Goal: Transaction & Acquisition: Book appointment/travel/reservation

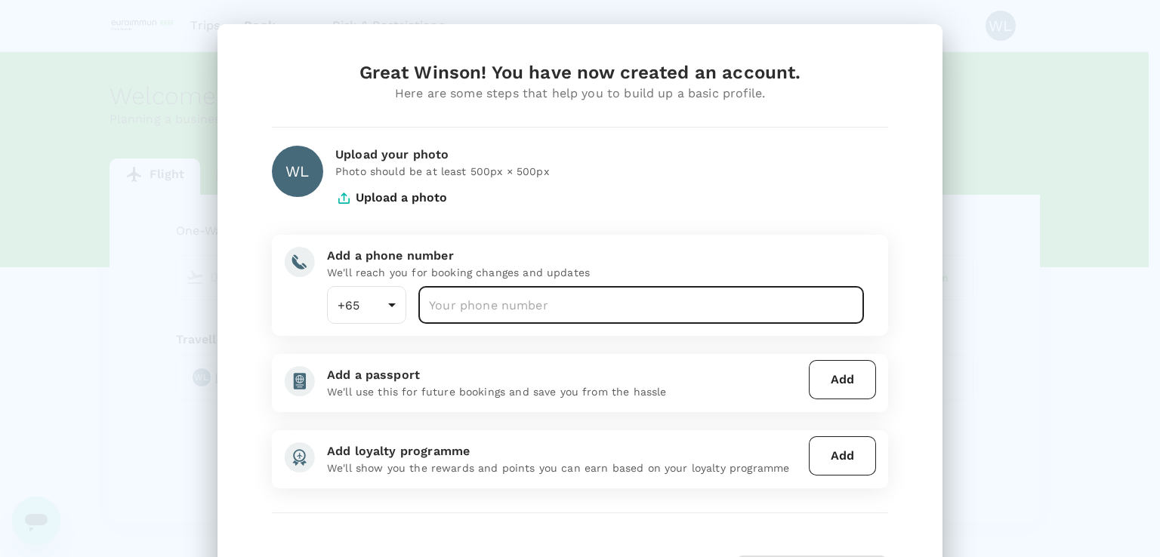
click at [585, 306] on input "number" at bounding box center [641, 305] width 446 height 38
type input "96254302"
click at [858, 390] on button "Add" at bounding box center [842, 379] width 67 height 39
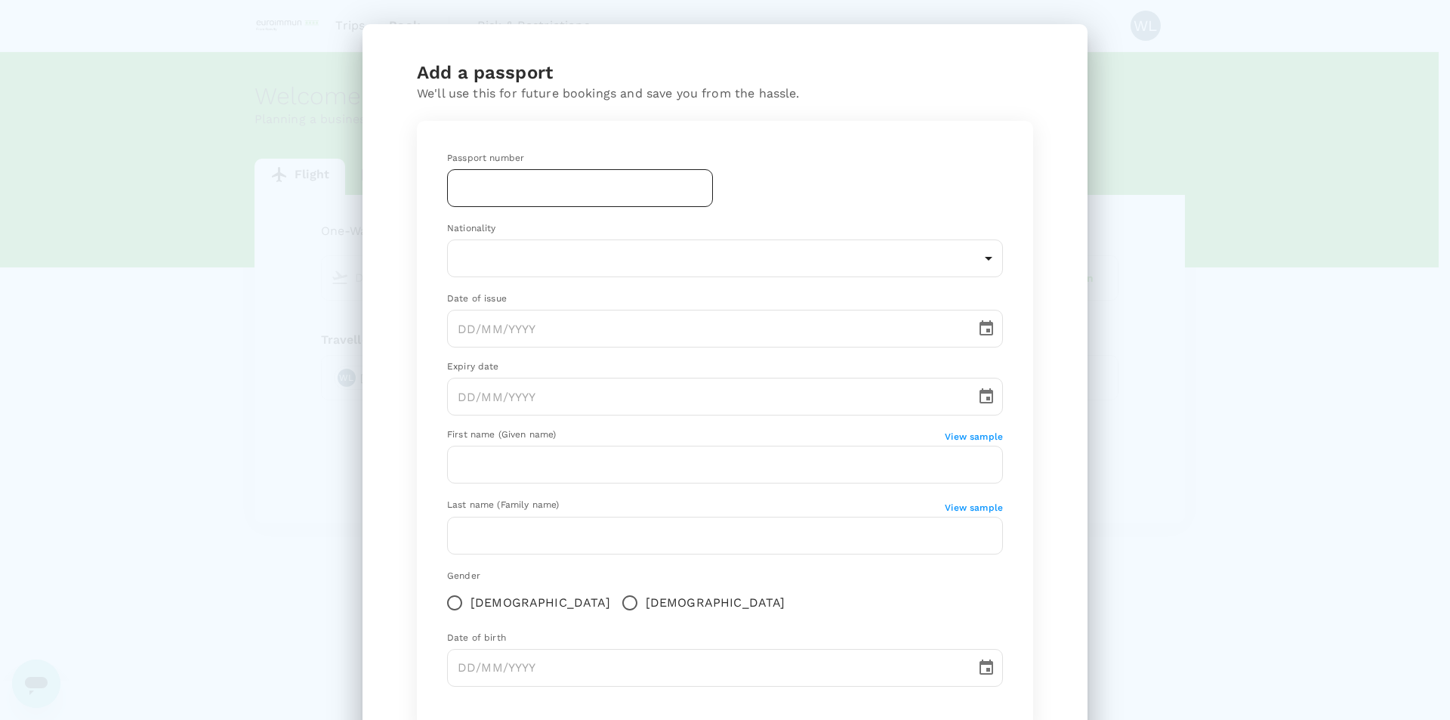
click at [564, 191] on input "text" at bounding box center [580, 188] width 266 height 38
type input "K4803919H"
click at [759, 269] on body "Trips Book Risk & Restrictions WL Welcome , Winson . Planning a business trip? …" at bounding box center [725, 360] width 1450 height 721
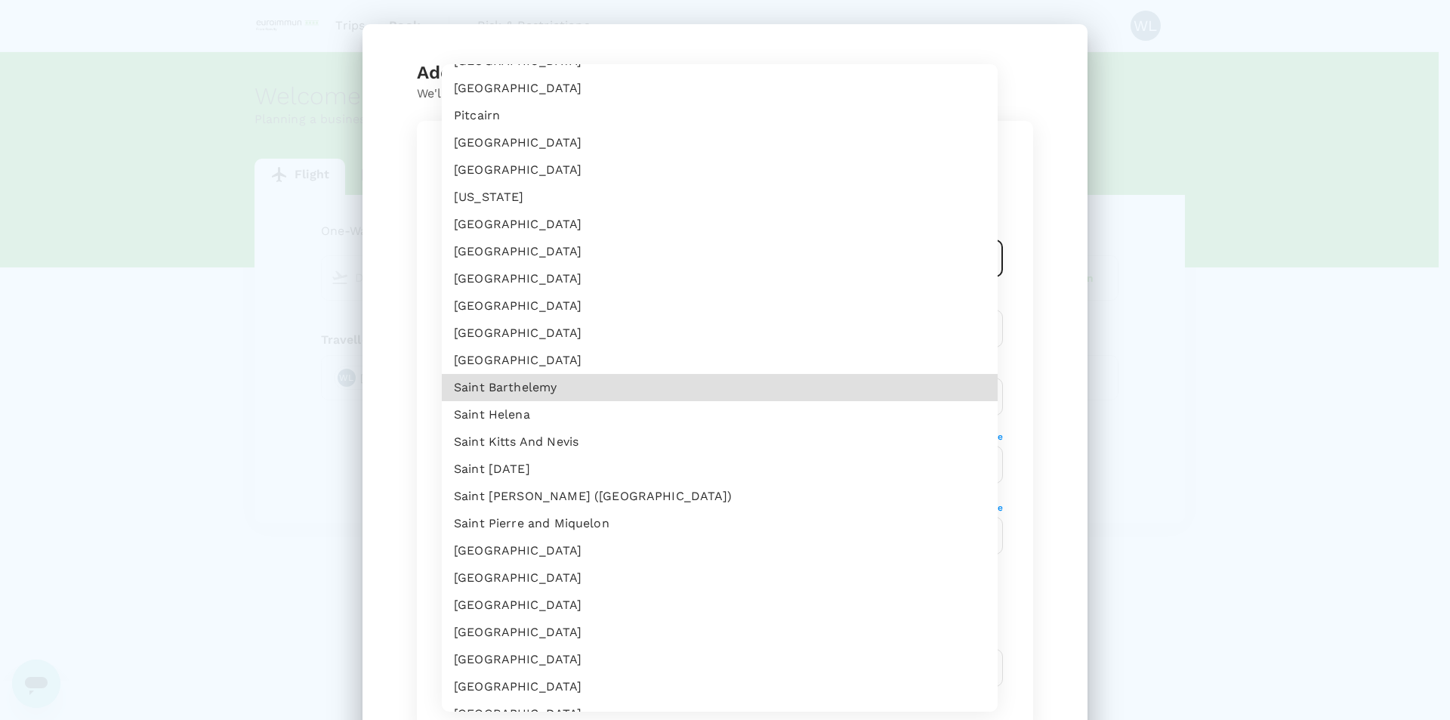
scroll to position [5025, 0]
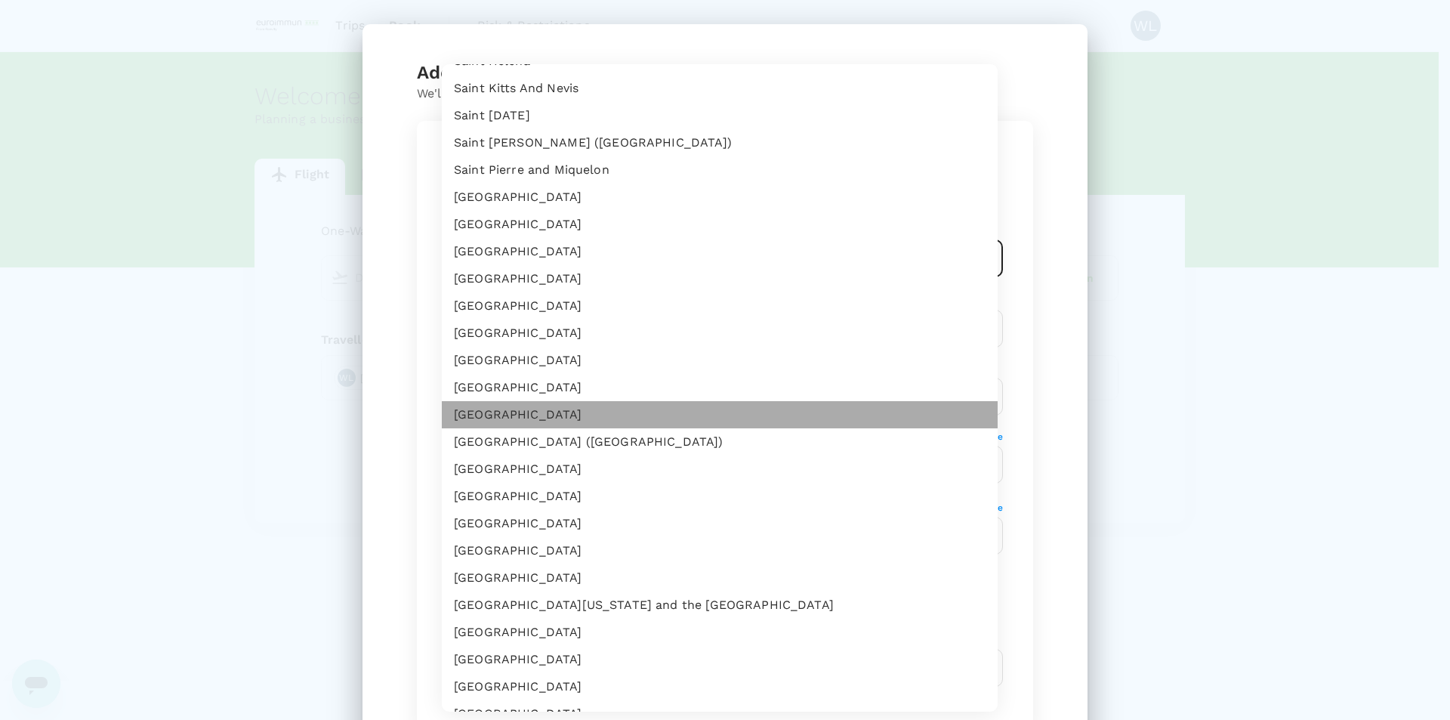
click at [750, 412] on li "[GEOGRAPHIC_DATA]" at bounding box center [720, 414] width 556 height 27
type input "SG"
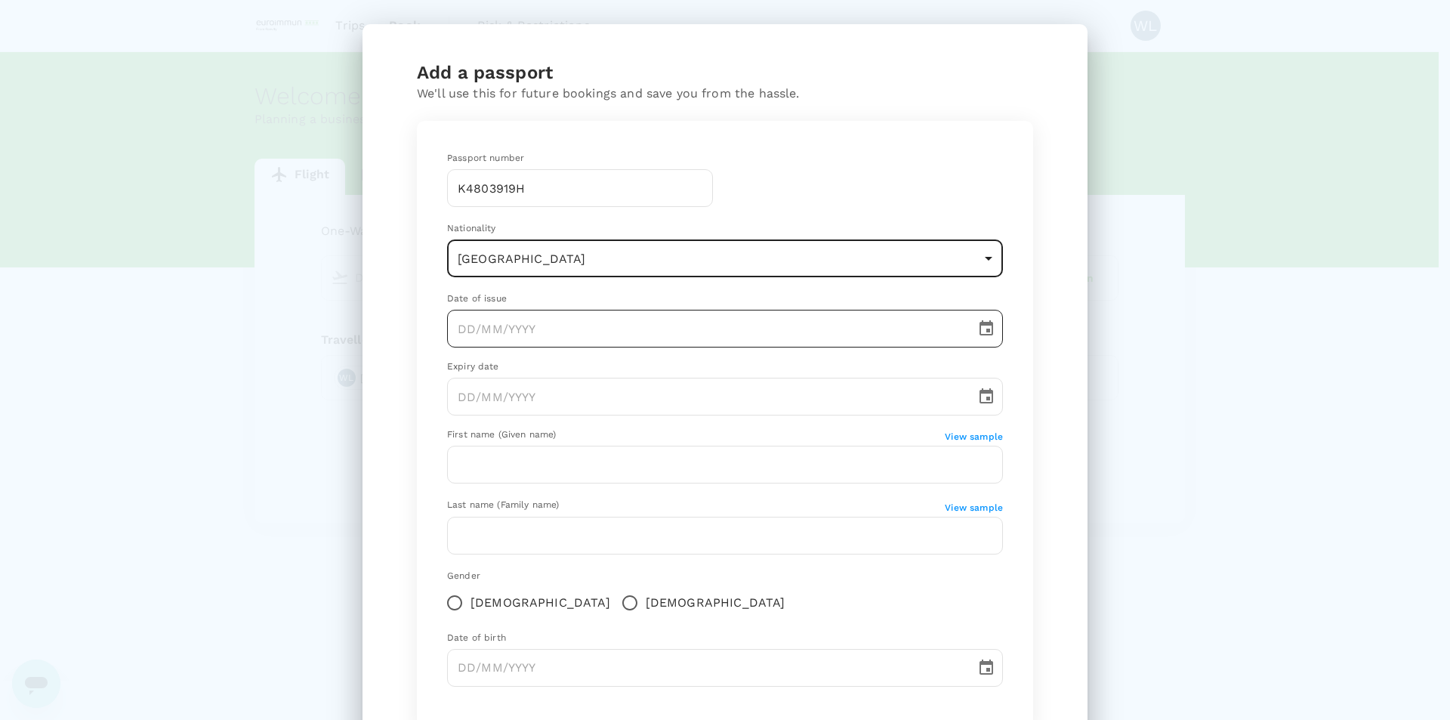
type input "DD/MM/YYYY"
click at [594, 337] on input "DD/MM/YYYY" at bounding box center [706, 329] width 518 height 38
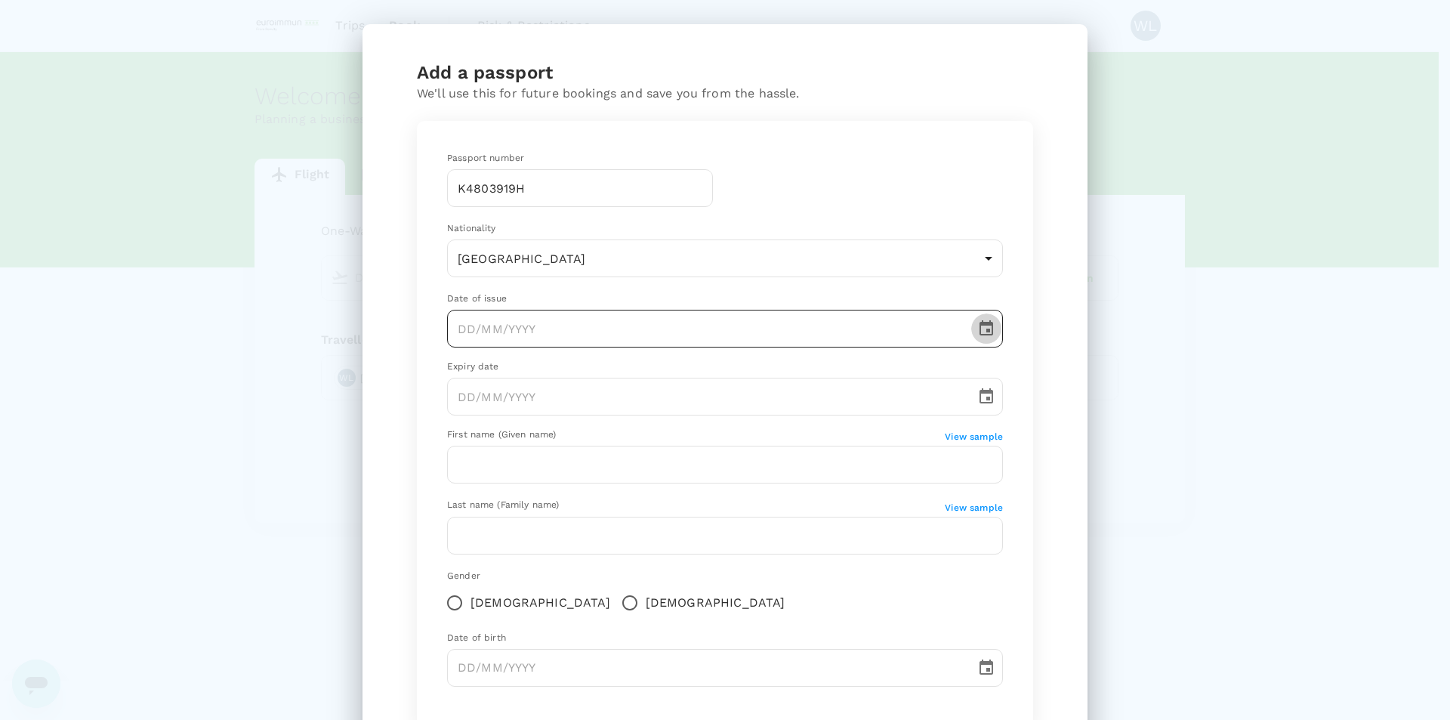
click at [979, 328] on icon "Choose date" at bounding box center [986, 327] width 14 height 15
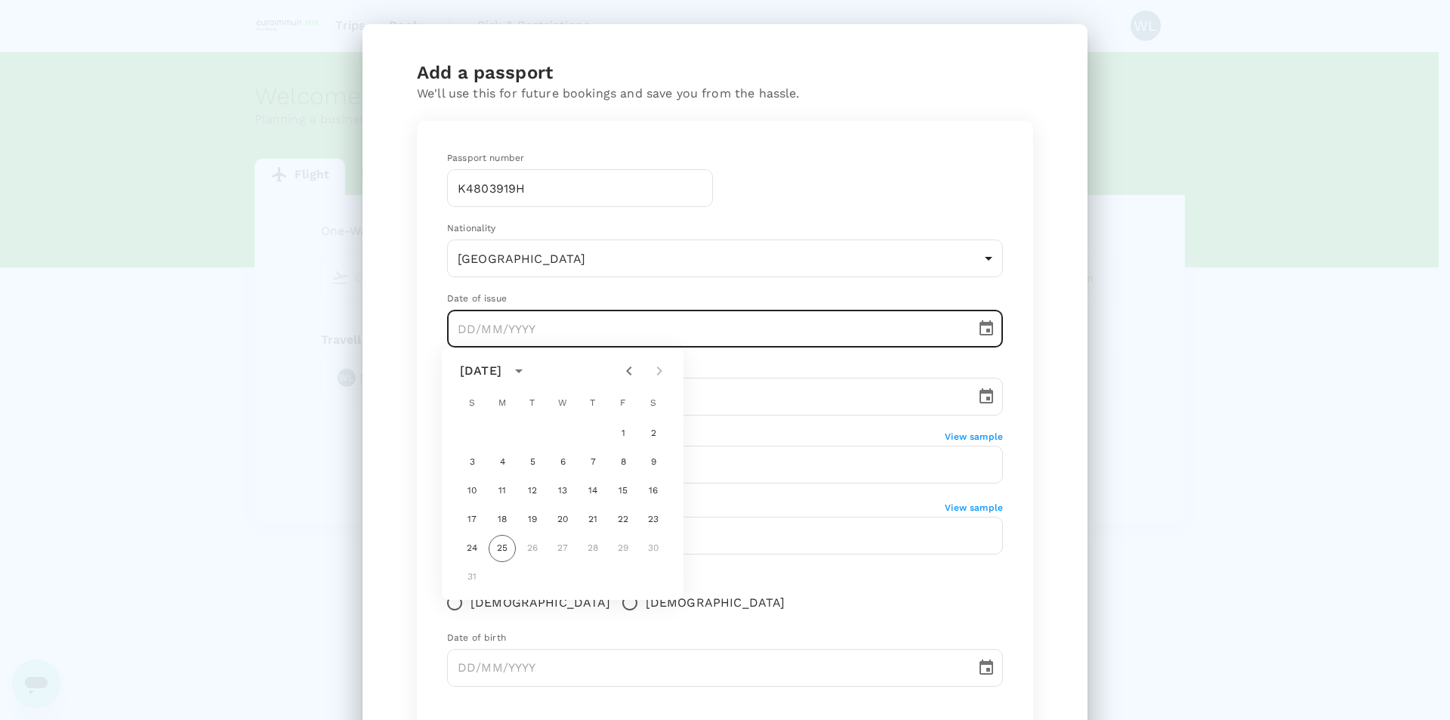
click at [528, 369] on icon "calendar view is open, switch to year view" at bounding box center [519, 371] width 18 height 18
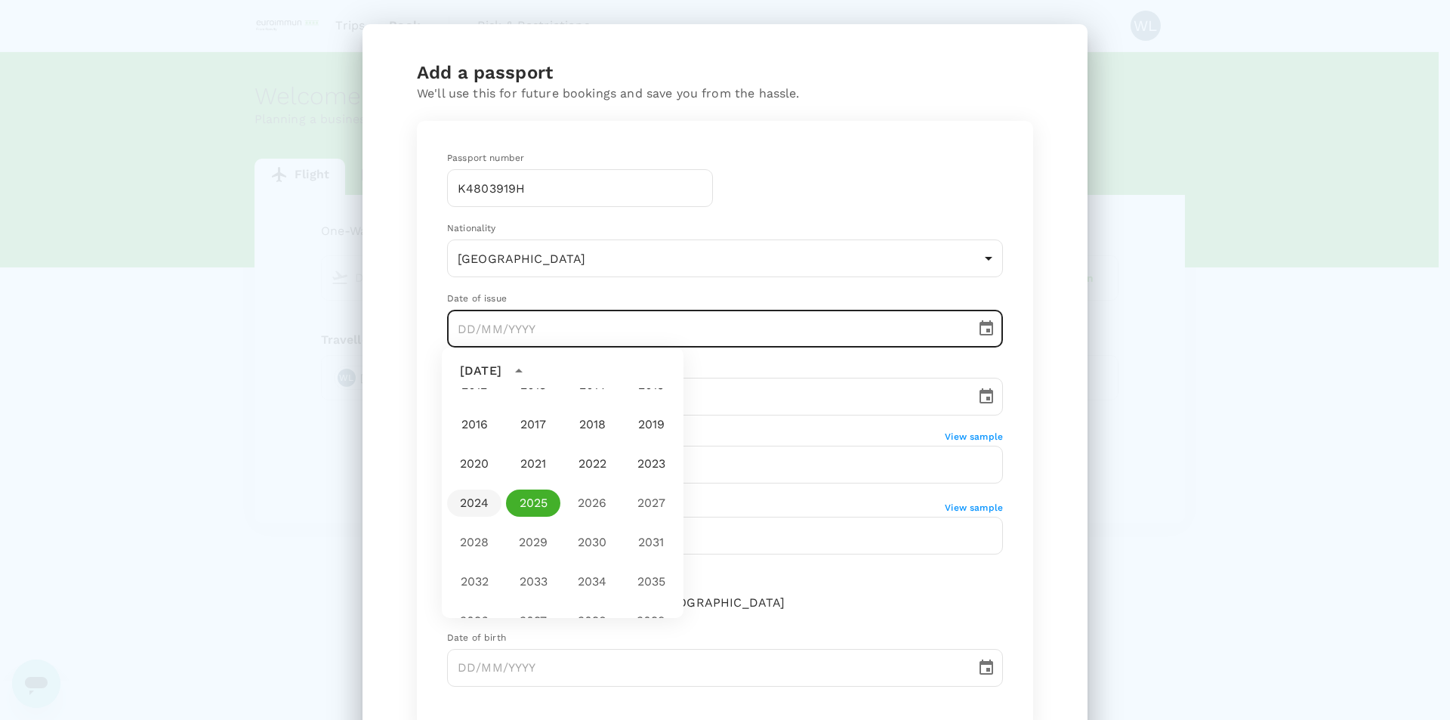
click at [475, 498] on button "2024" at bounding box center [474, 502] width 54 height 27
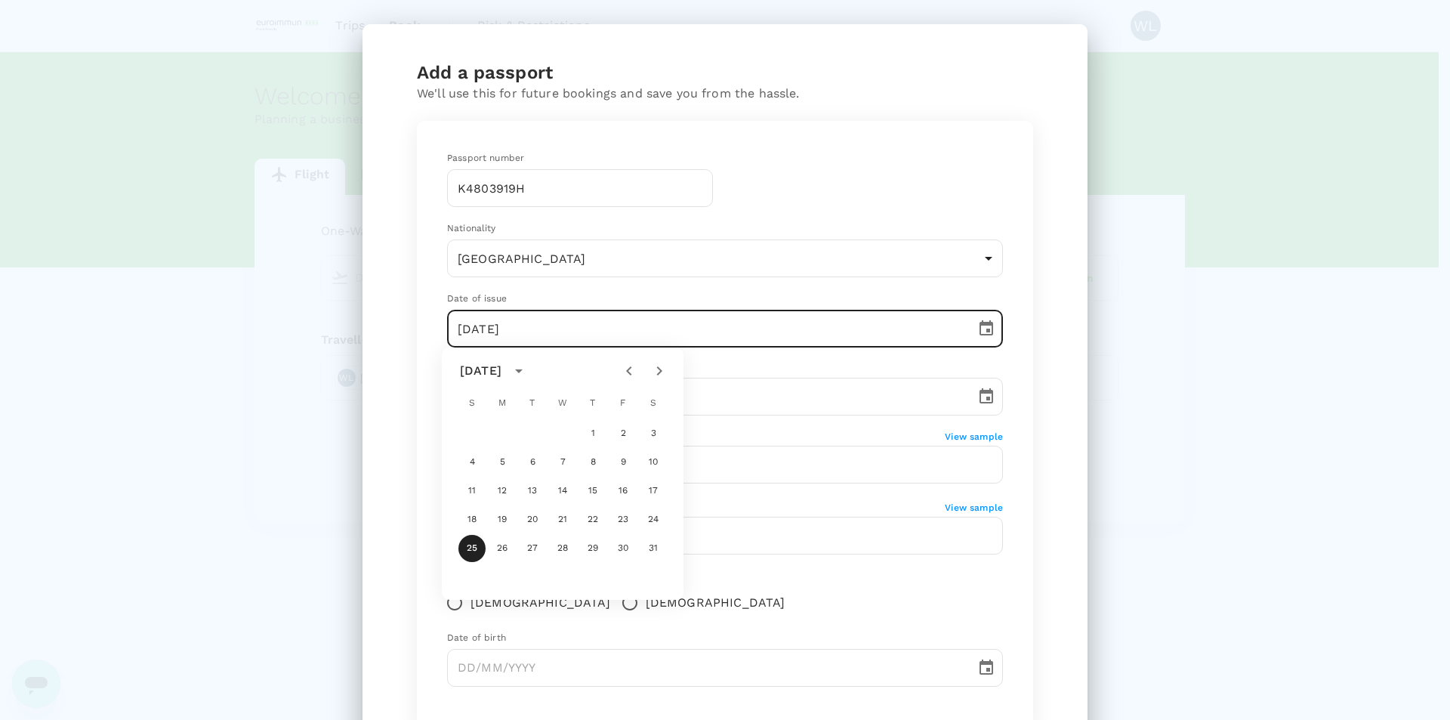
click at [631, 375] on icon "Previous month" at bounding box center [628, 370] width 5 height 9
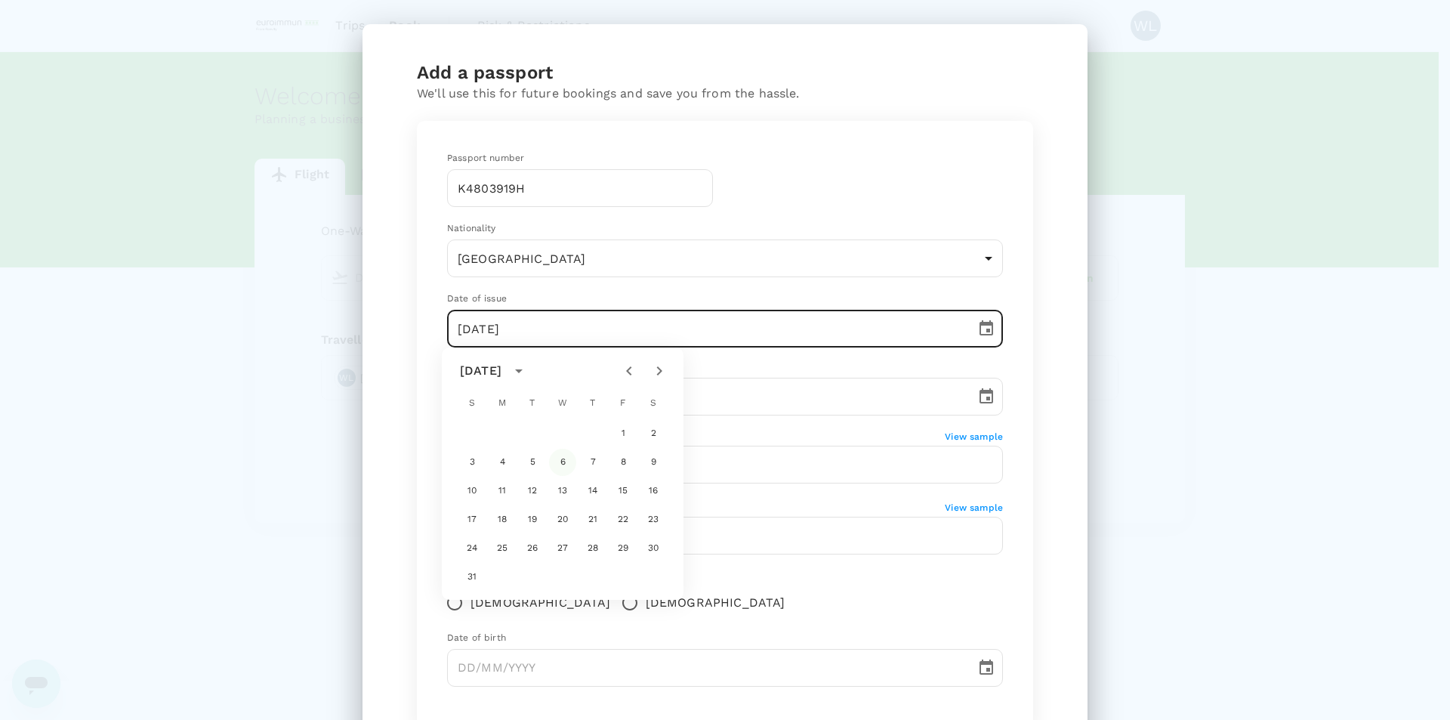
click at [560, 464] on button "6" at bounding box center [562, 462] width 27 height 27
type input "[DATE]"
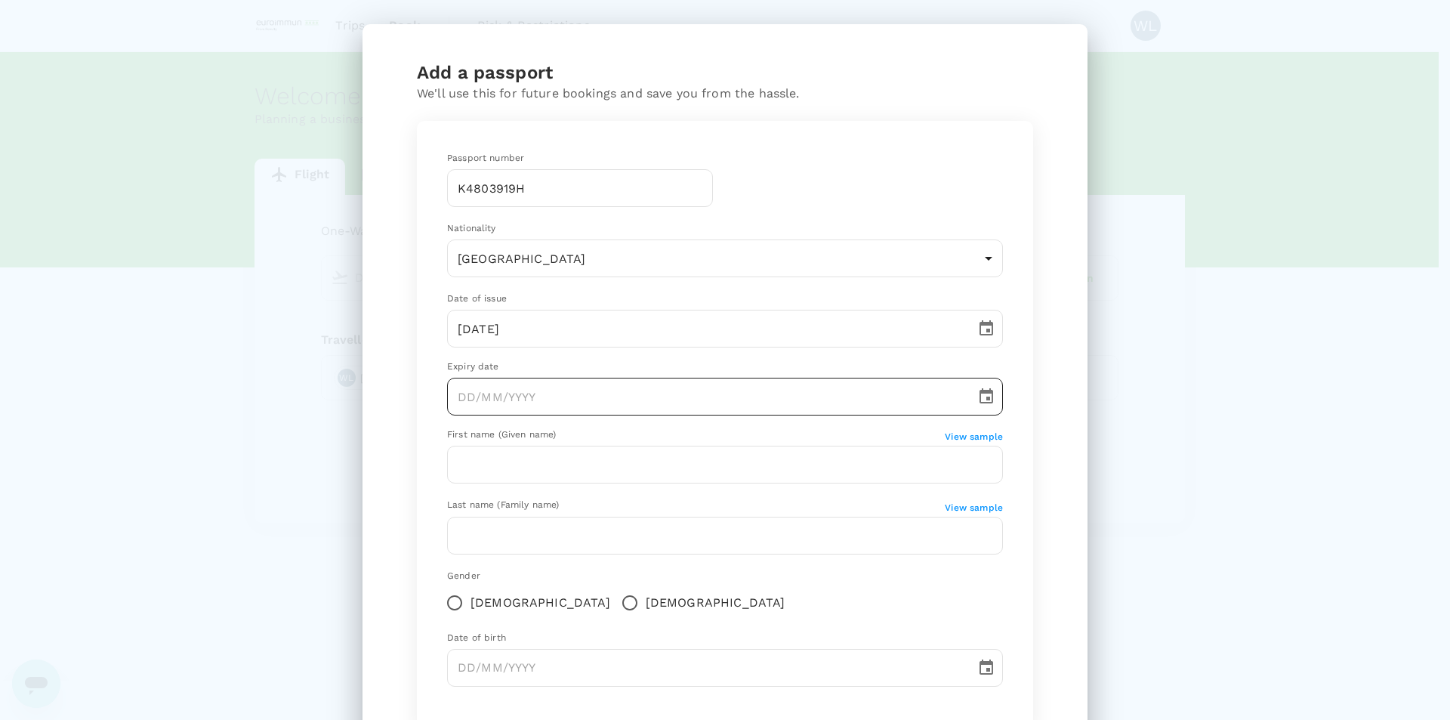
click at [979, 399] on icon "Choose date" at bounding box center [986, 395] width 14 height 15
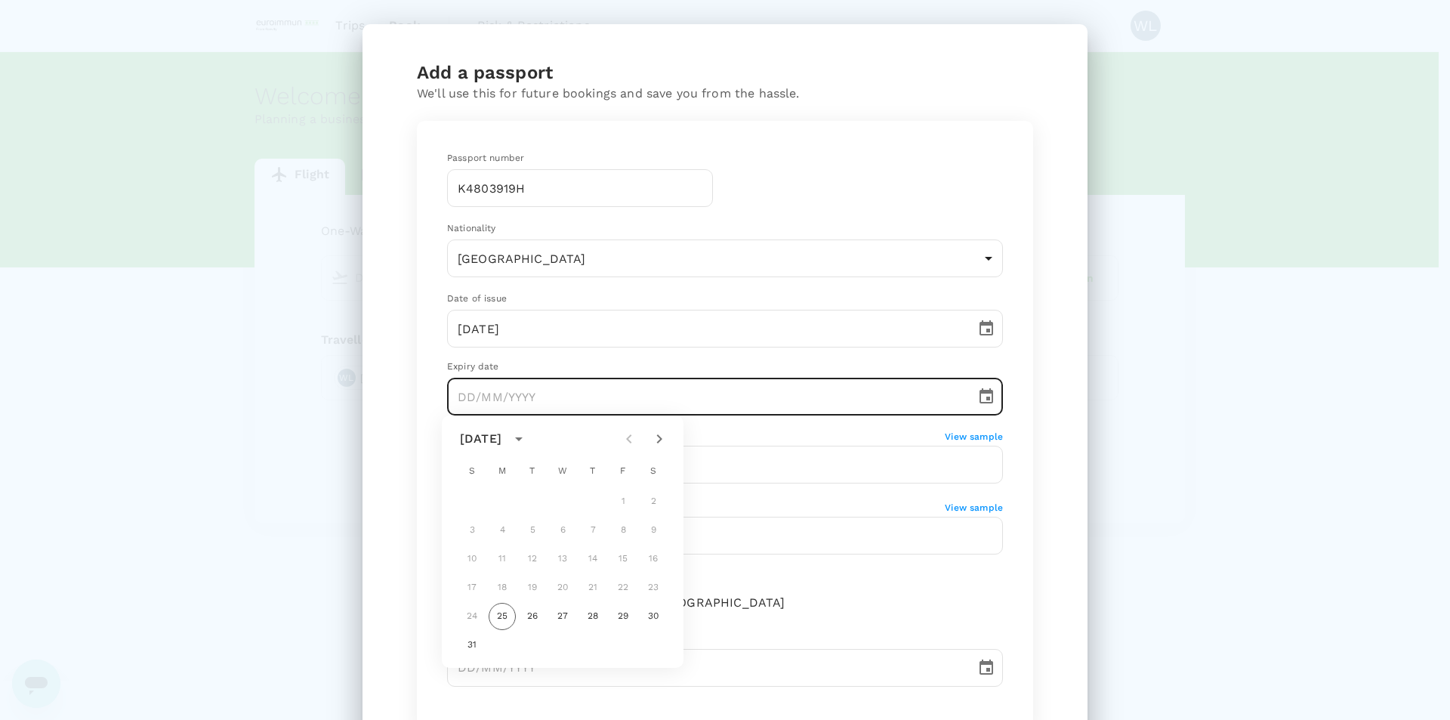
click at [528, 435] on icon "calendar view is open, switch to year view" at bounding box center [519, 439] width 18 height 18
click at [592, 557] on button "2034" at bounding box center [592, 649] width 54 height 27
click at [634, 436] on icon "Previous month" at bounding box center [629, 439] width 18 height 18
click at [635, 436] on icon "Previous month" at bounding box center [629, 439] width 18 height 18
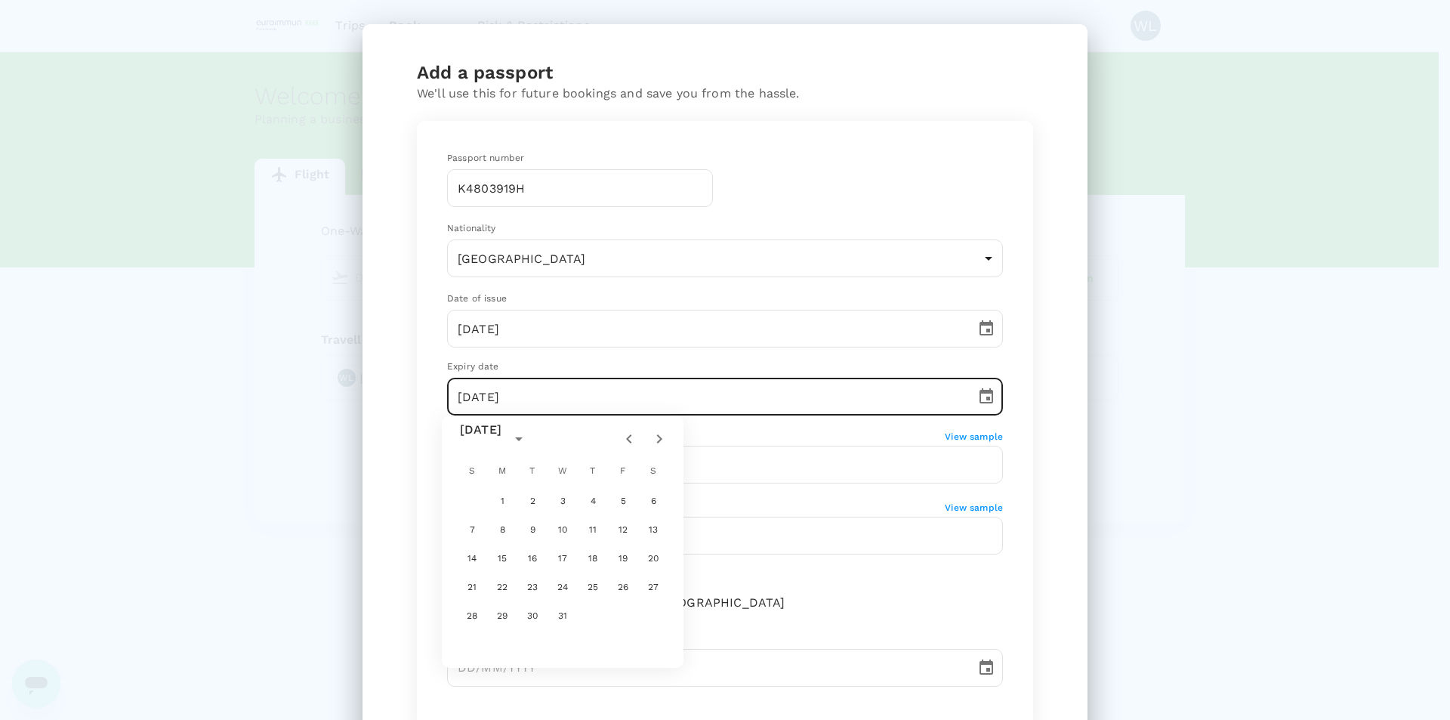
click at [635, 436] on icon "Previous month" at bounding box center [629, 439] width 18 height 18
click at [507, 533] on button "6" at bounding box center [502, 529] width 27 height 27
type input "[DATE]"
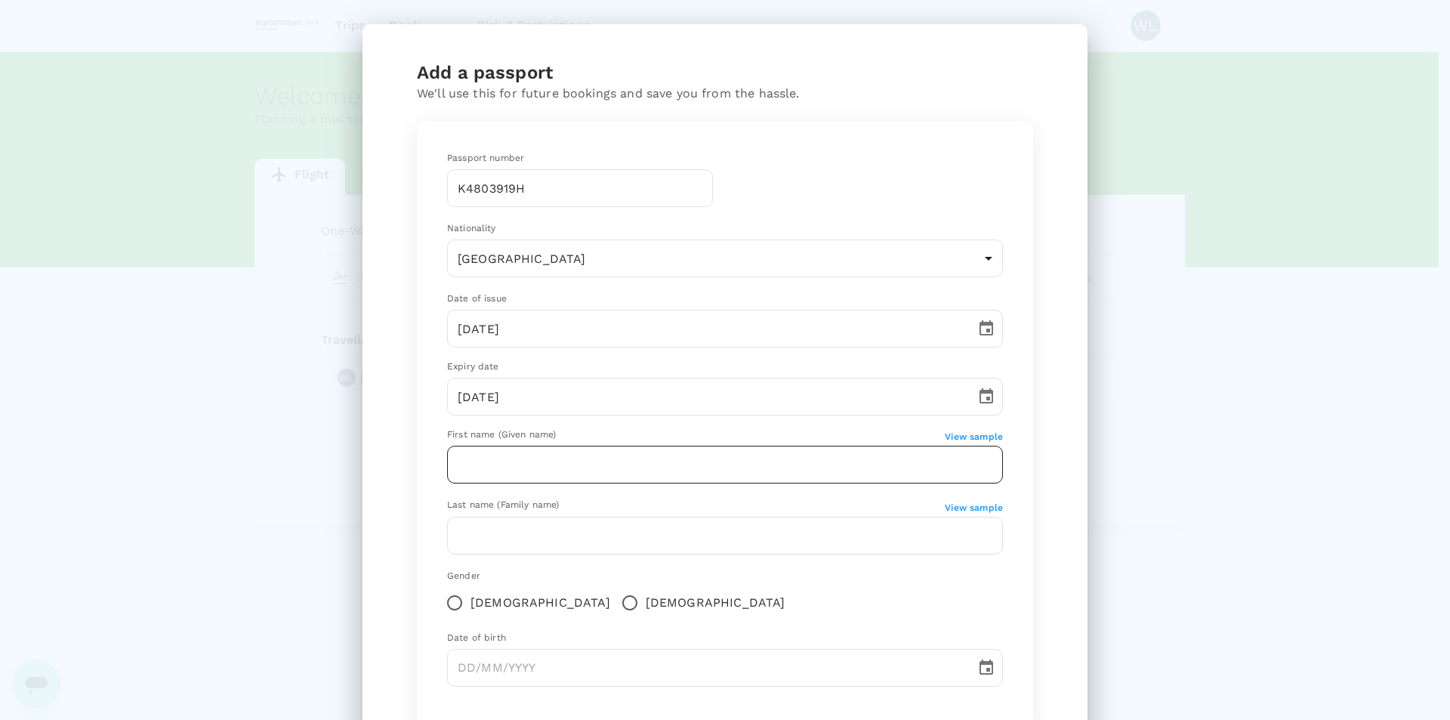
click at [748, 461] on input "text" at bounding box center [725, 465] width 556 height 38
type input "[PERSON_NAME]"
click at [797, 539] on input "text" at bounding box center [725, 535] width 556 height 38
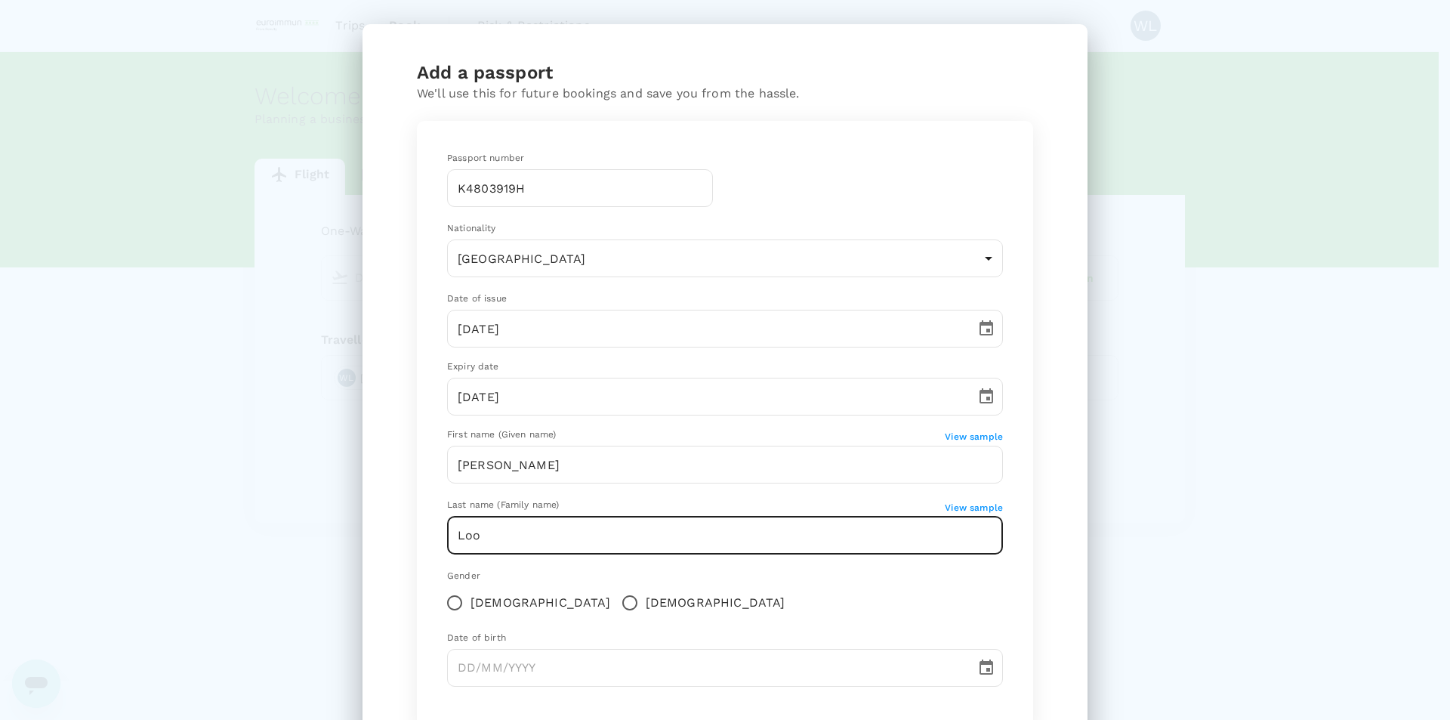
type input "Loo"
click at [879, 557] on div "Gender [DEMOGRAPHIC_DATA] [DEMOGRAPHIC_DATA]" at bounding box center [725, 594] width 556 height 50
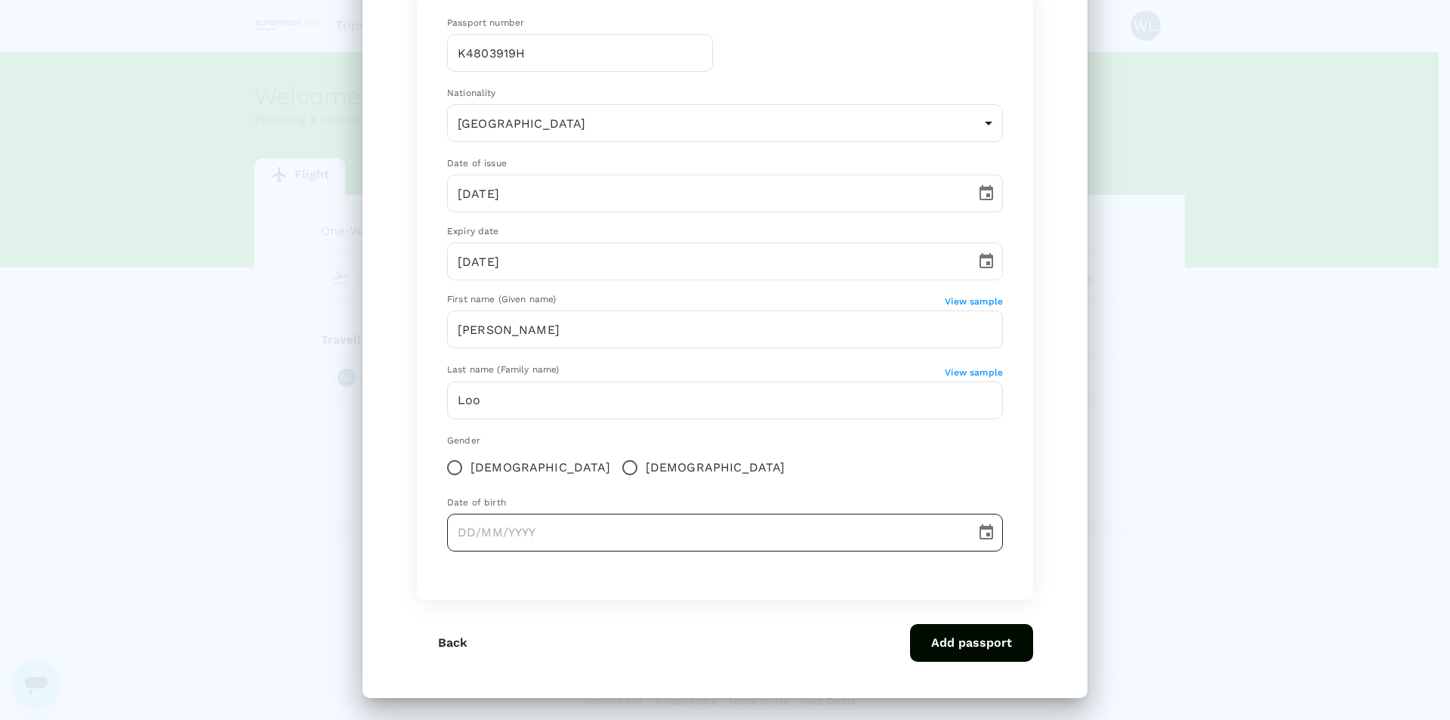
scroll to position [137, 0]
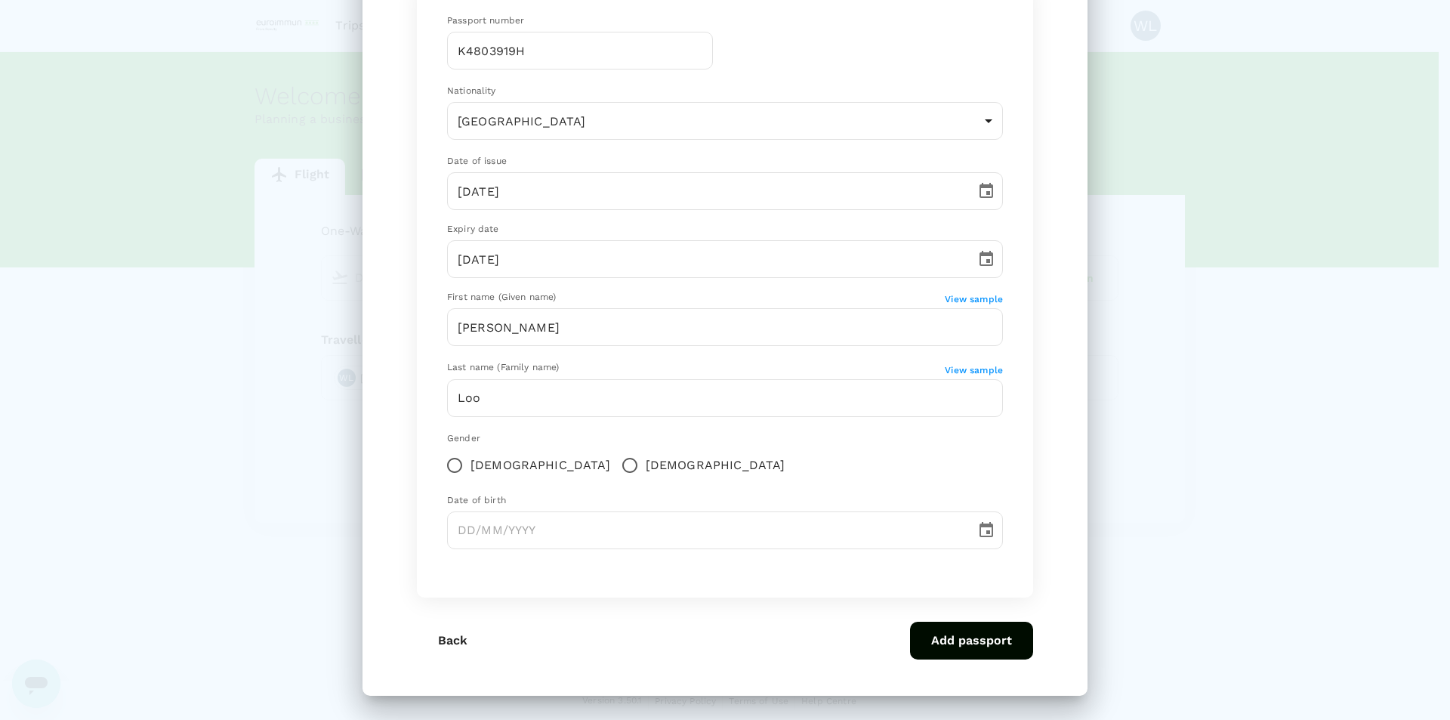
click at [614, 467] on input "[DEMOGRAPHIC_DATA]" at bounding box center [630, 465] width 32 height 32
radio input "true"
type input "DD/MM/YYYY"
click at [874, 532] on input "DD/MM/YYYY" at bounding box center [706, 530] width 518 height 38
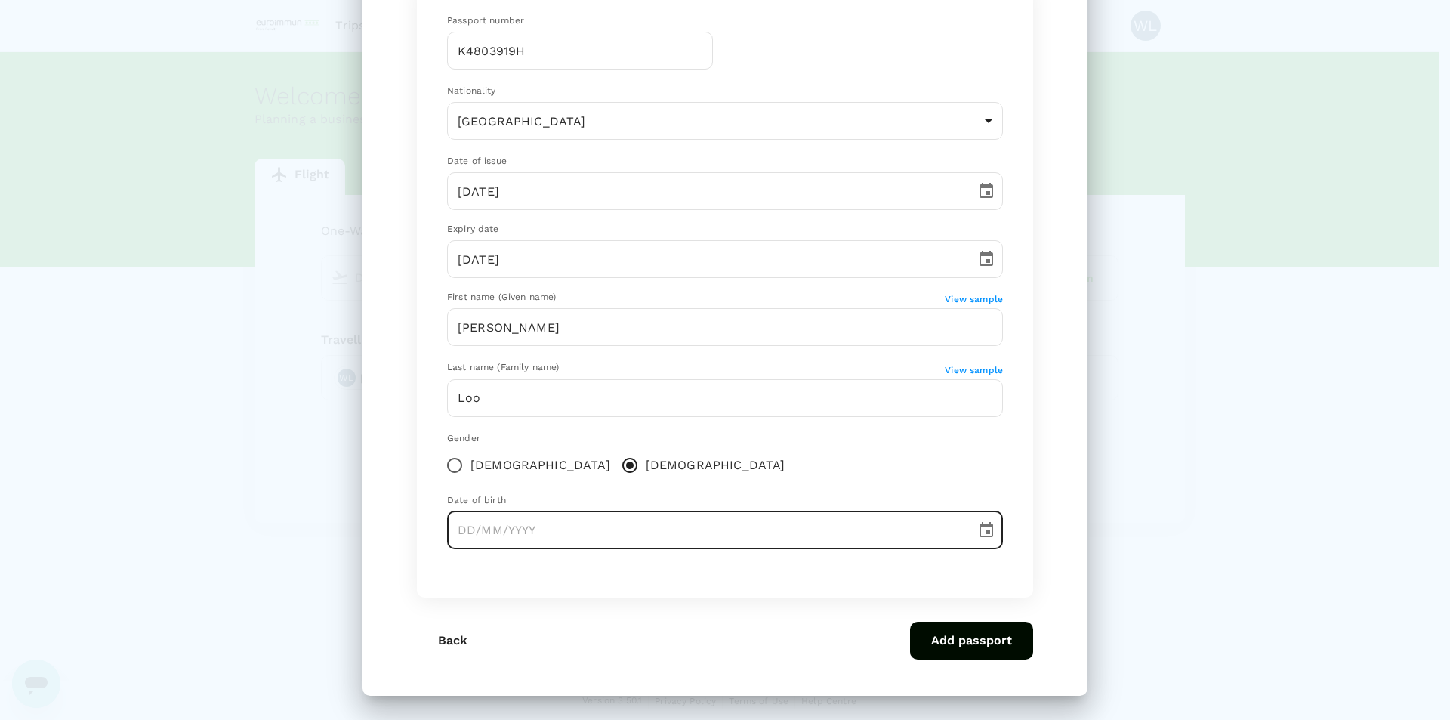
click at [979, 528] on icon "Choose date" at bounding box center [986, 529] width 14 height 15
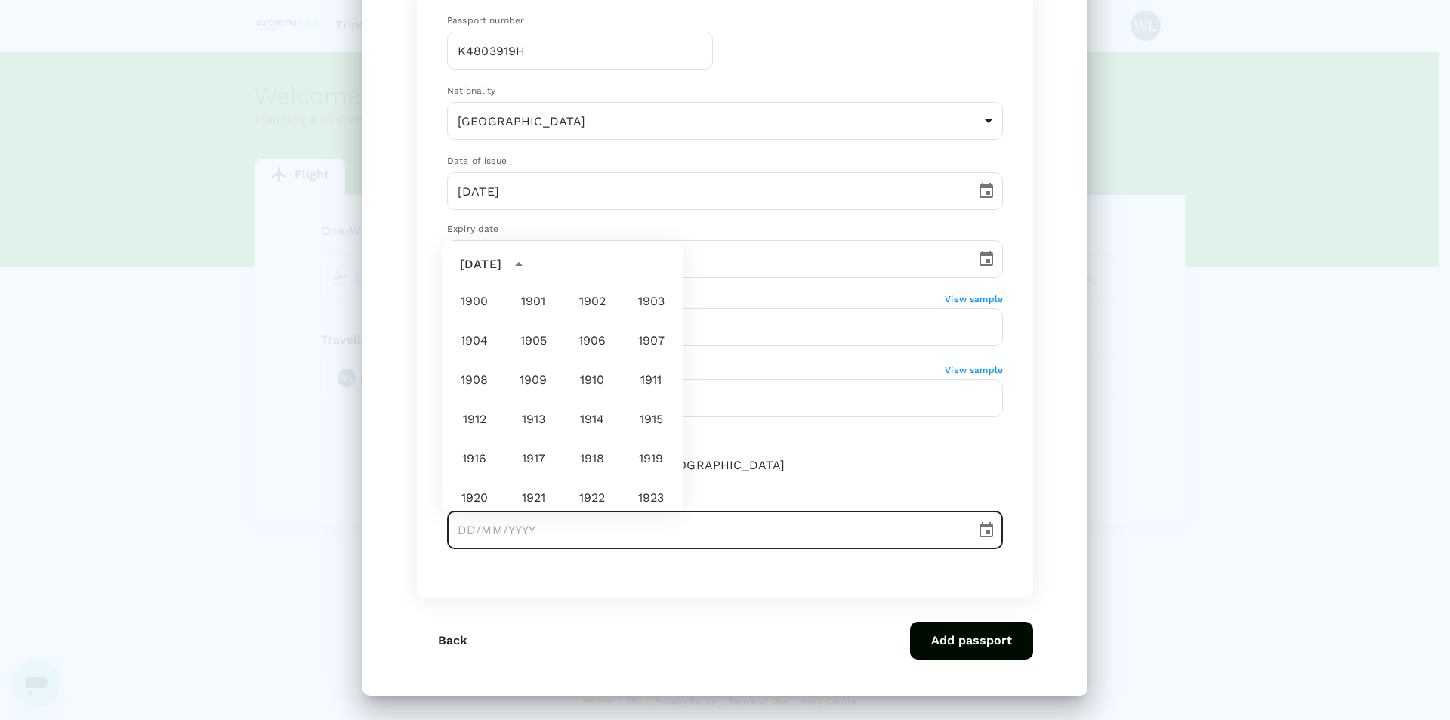
scroll to position [1122, 0]
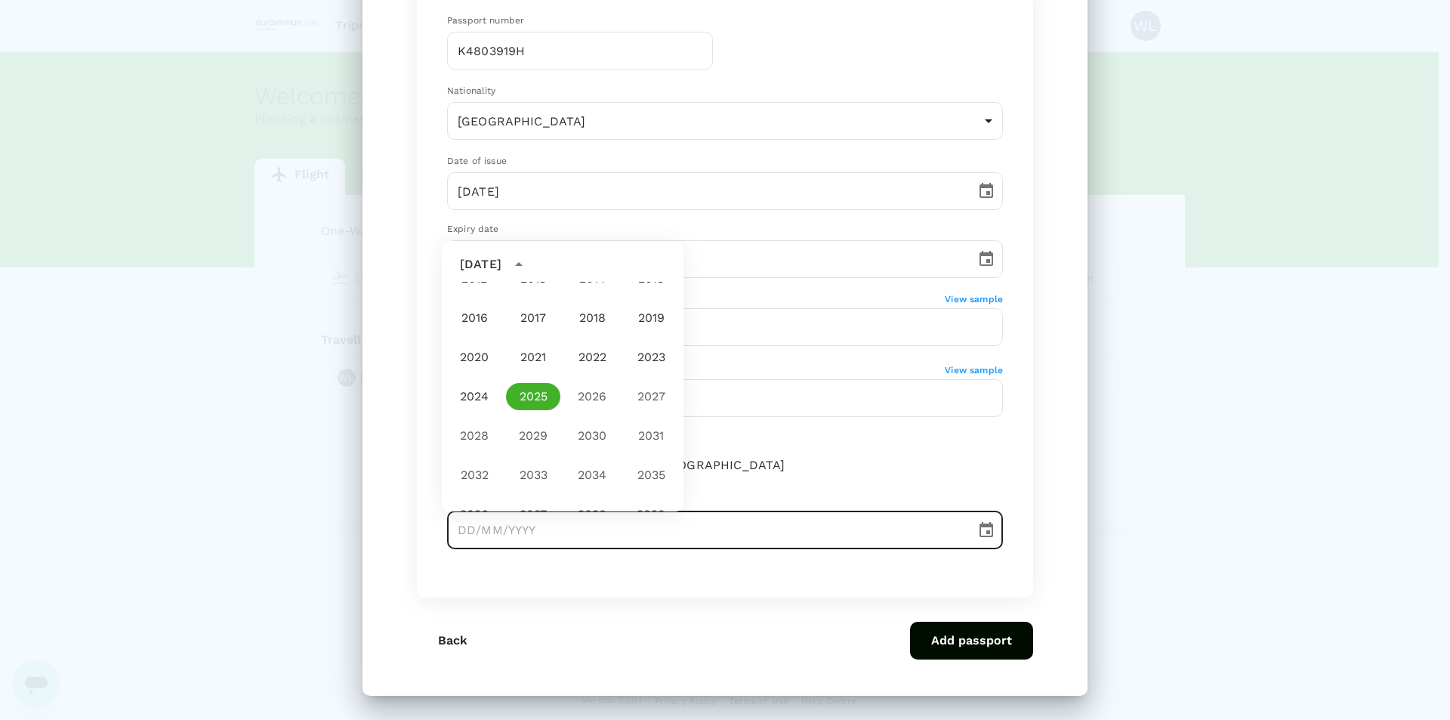
click at [964, 471] on div "Gender [DEMOGRAPHIC_DATA] [DEMOGRAPHIC_DATA]" at bounding box center [725, 456] width 556 height 50
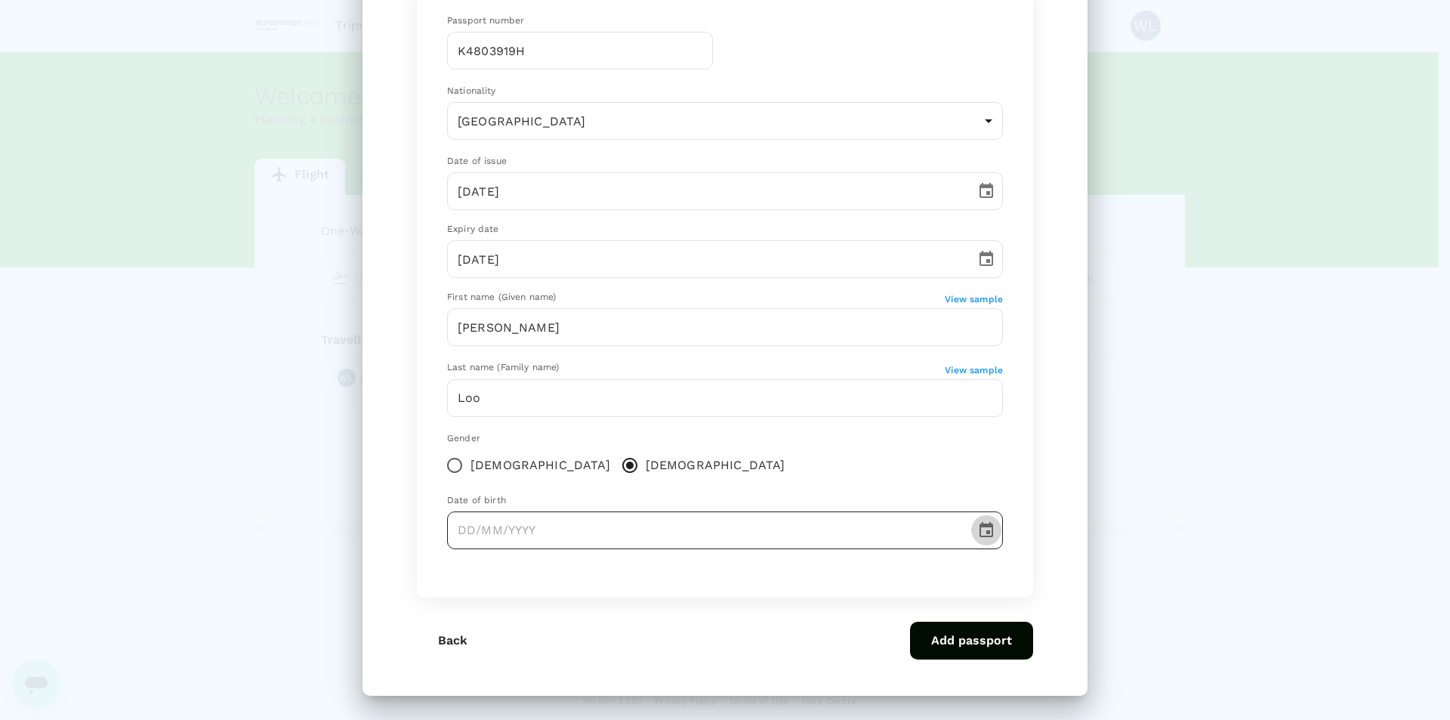
click at [979, 525] on icon "Choose date" at bounding box center [986, 529] width 14 height 15
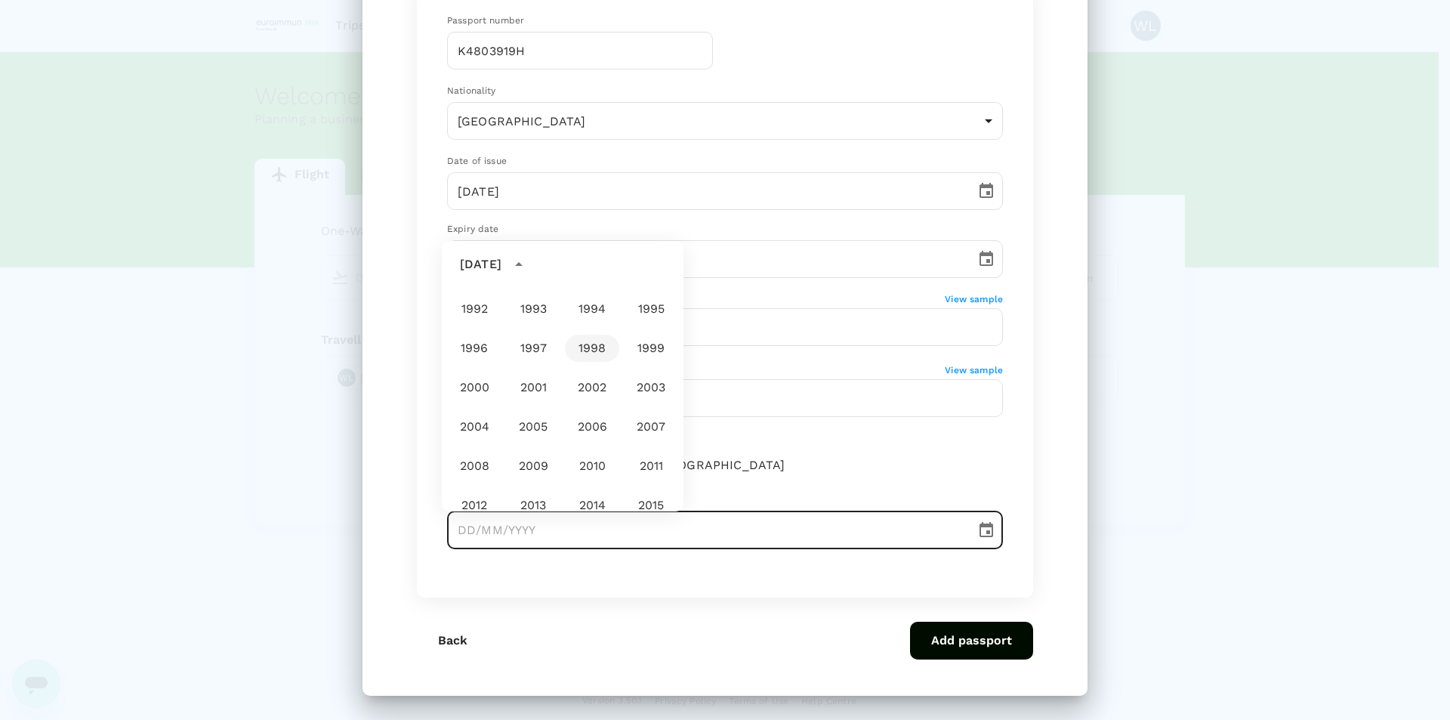
scroll to position [669, 0]
click at [533, 420] on button "1981" at bounding box center [533, 417] width 54 height 27
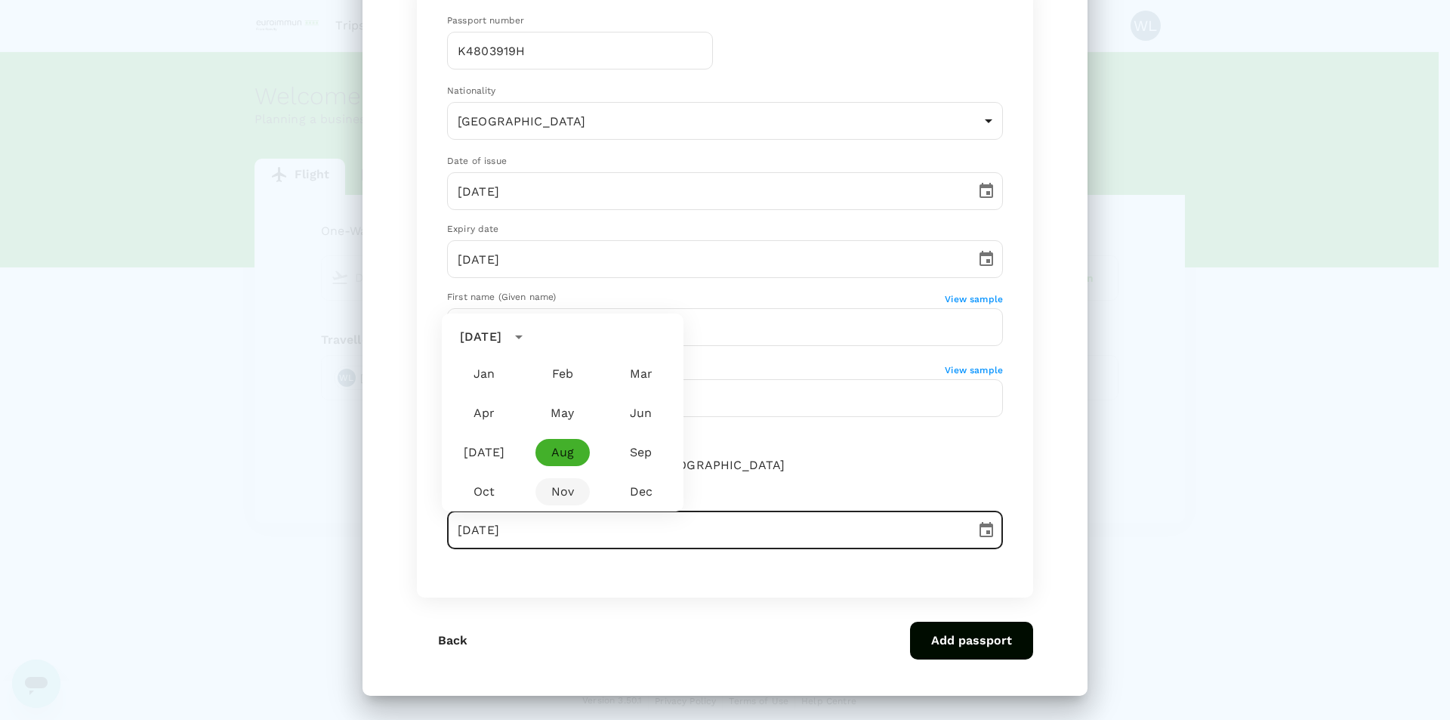
click at [557, 495] on button "Nov" at bounding box center [562, 491] width 54 height 27
click at [653, 373] on button "14" at bounding box center [653, 373] width 27 height 27
type input "[DATE]"
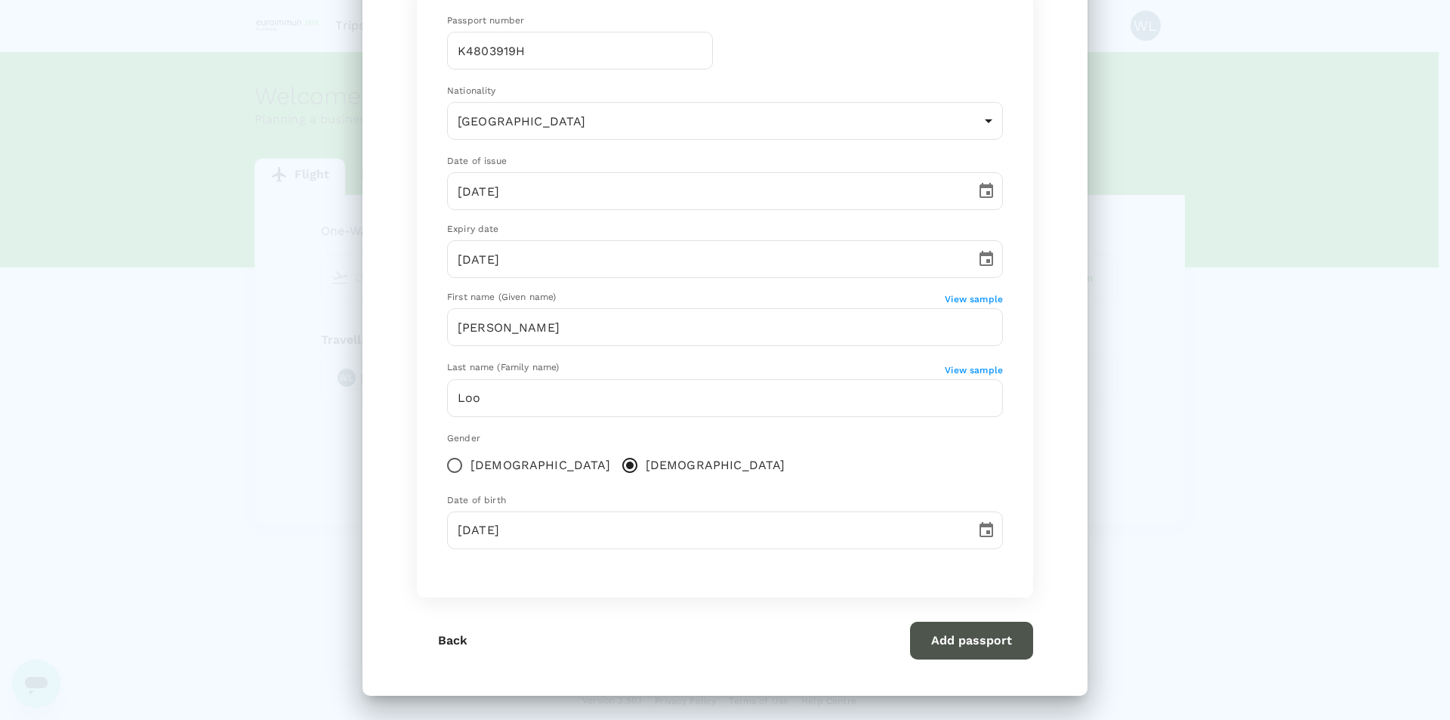
click at [956, 557] on button "Add passport" at bounding box center [971, 640] width 123 height 38
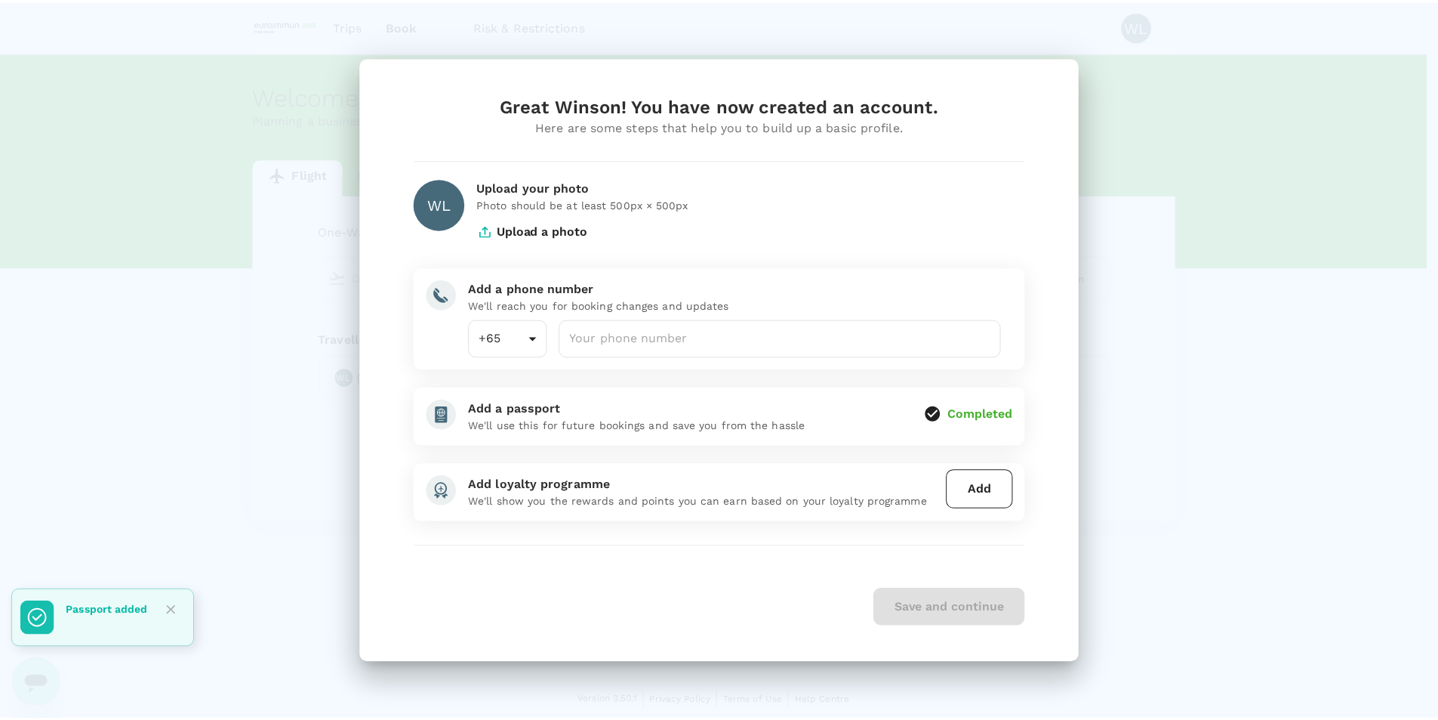
scroll to position [0, 0]
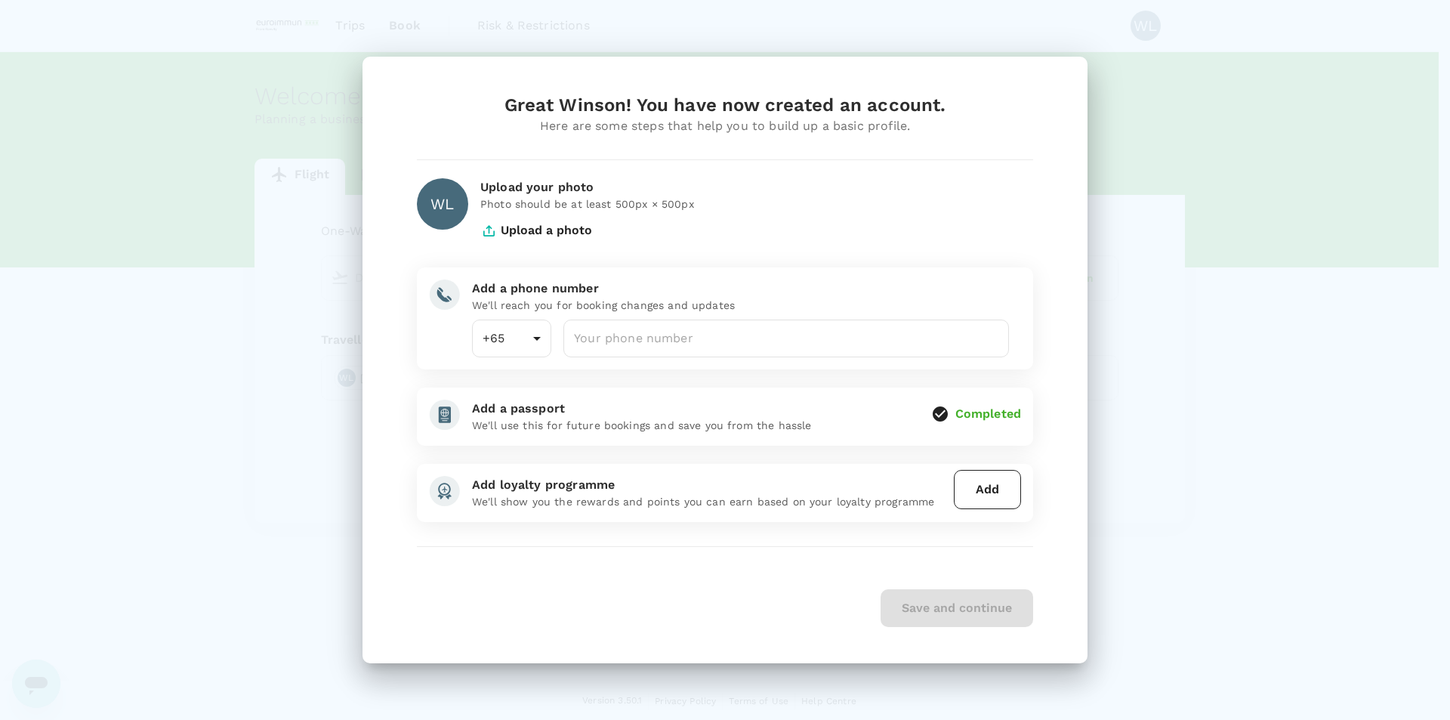
click at [995, 495] on button "Add" at bounding box center [987, 489] width 67 height 39
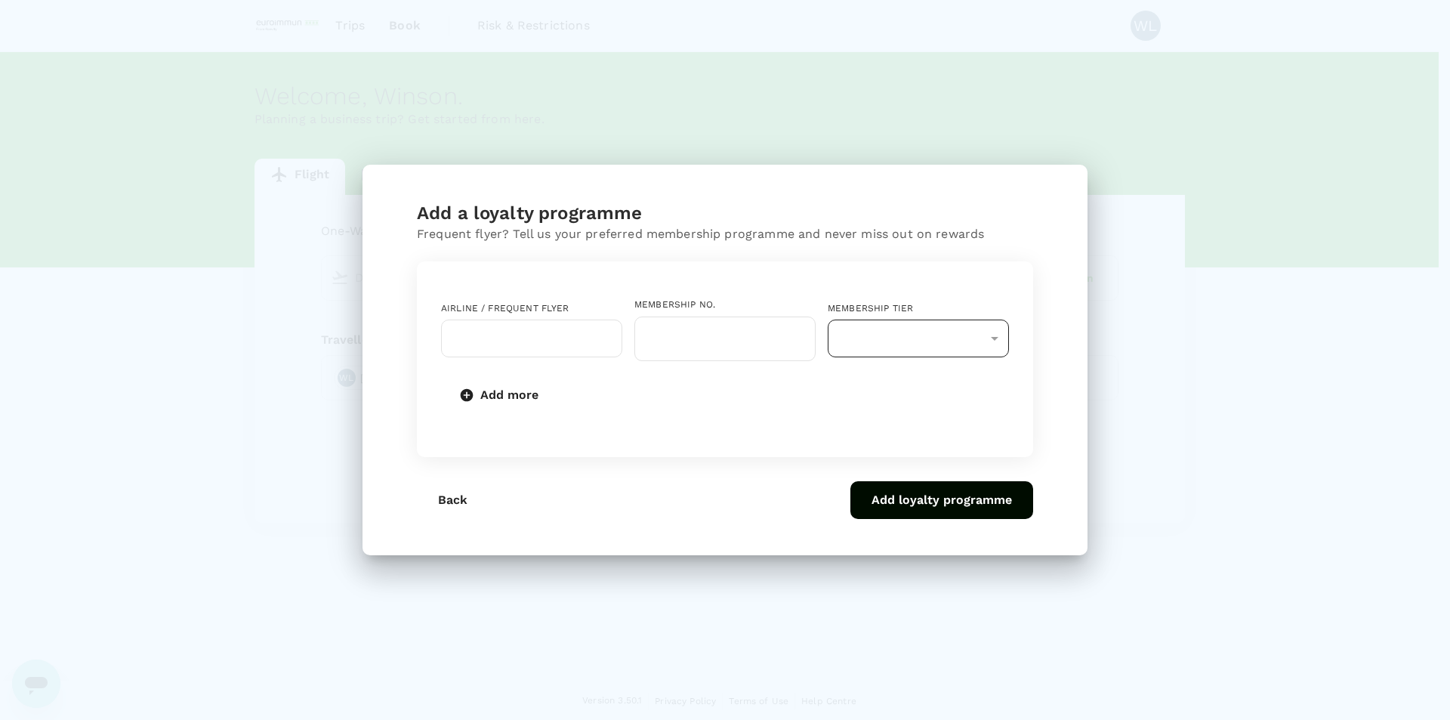
click at [999, 338] on div "​" at bounding box center [918, 338] width 181 height 38
click at [994, 343] on div "​" at bounding box center [918, 338] width 181 height 38
click at [535, 320] on div "​" at bounding box center [531, 338] width 181 height 38
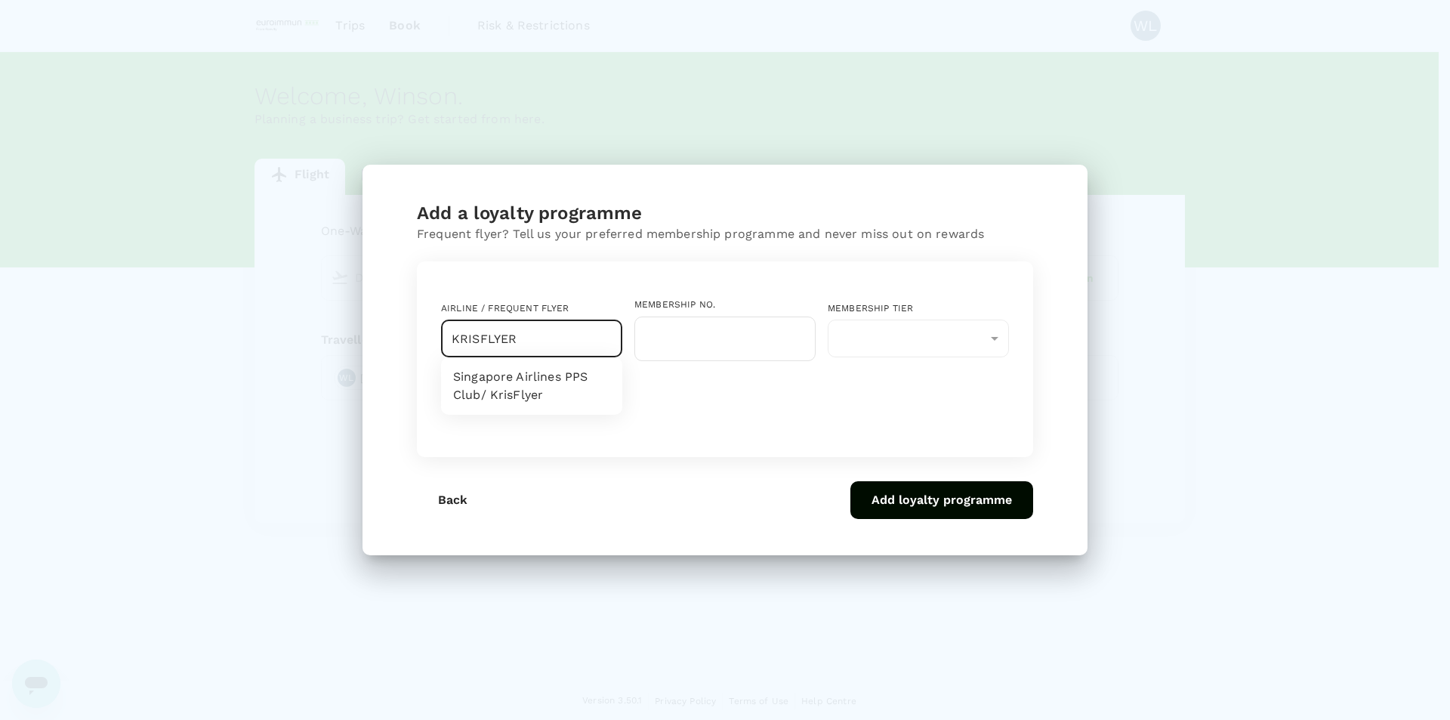
click at [576, 390] on li "Singapore Airlines PPS Club/ KrisFlyer" at bounding box center [531, 385] width 181 height 45
type input "Singapore Airlines PPS Club/ KrisFlyer"
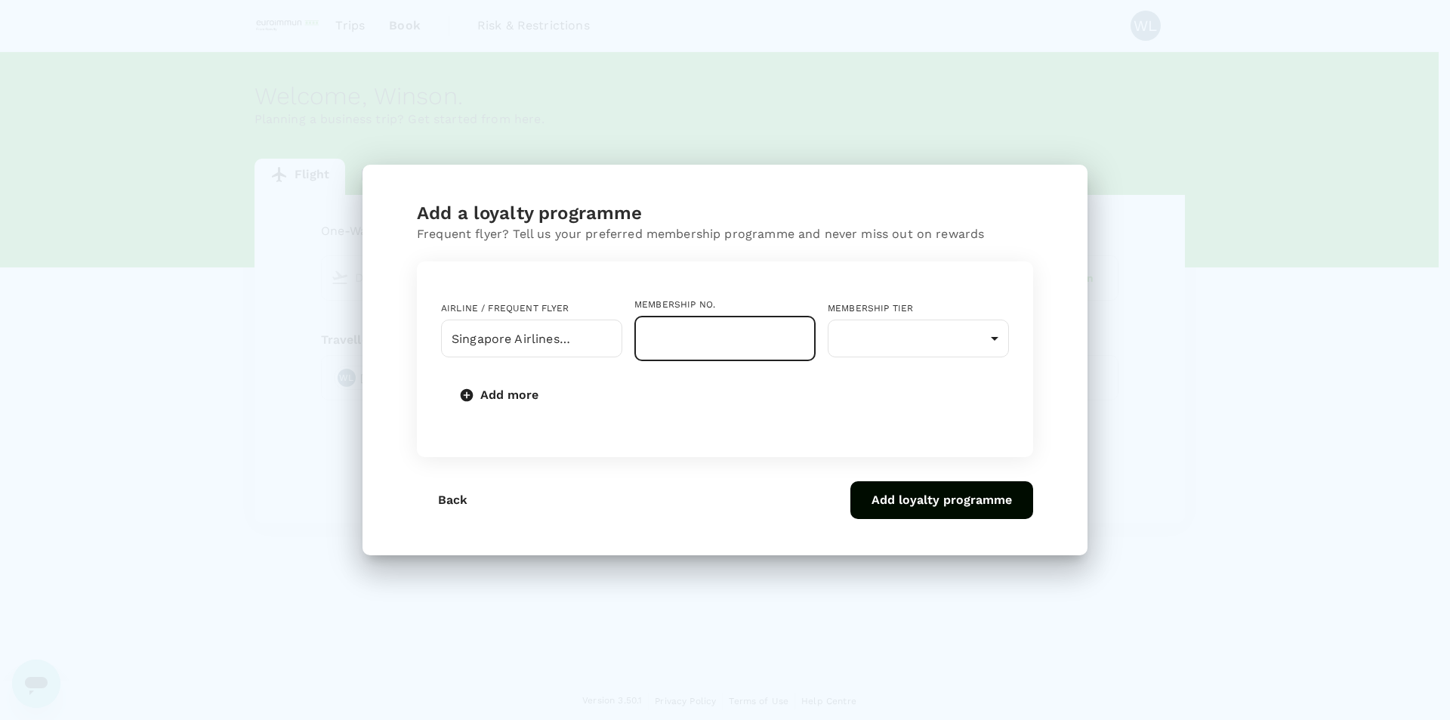
click at [712, 331] on input "text" at bounding box center [724, 338] width 181 height 45
type input "8151459786"
click at [970, 347] on body "Trips Book Risk & Restrictions WL Welcome , Winson . Planning a business trip? …" at bounding box center [725, 360] width 1450 height 721
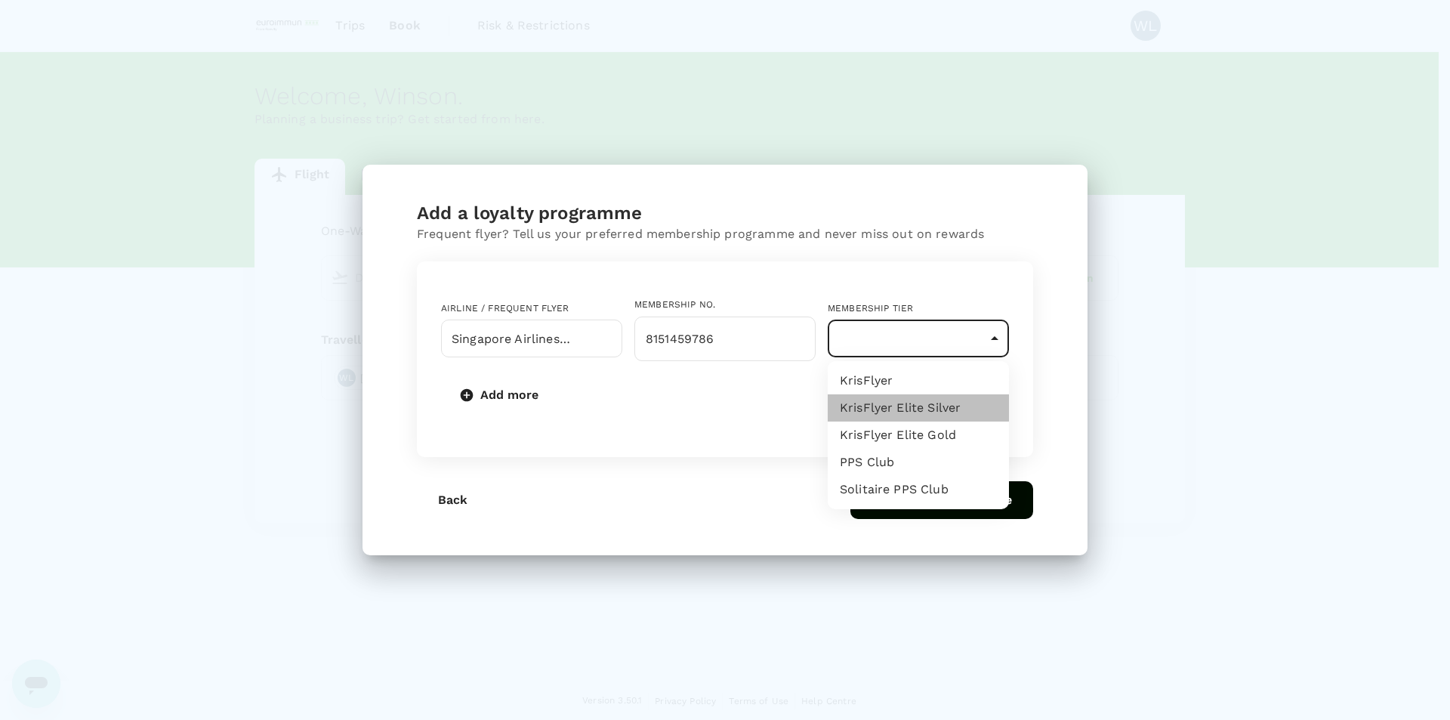
click at [973, 401] on li "KrisFlyer Elite Silver" at bounding box center [918, 407] width 181 height 27
click at [997, 335] on body "Trips Book Risk & Restrictions WL Welcome , Winson . Planning a business trip? …" at bounding box center [725, 360] width 1450 height 721
click at [964, 374] on li "KrisFlyer" at bounding box center [918, 380] width 181 height 27
type input "1"
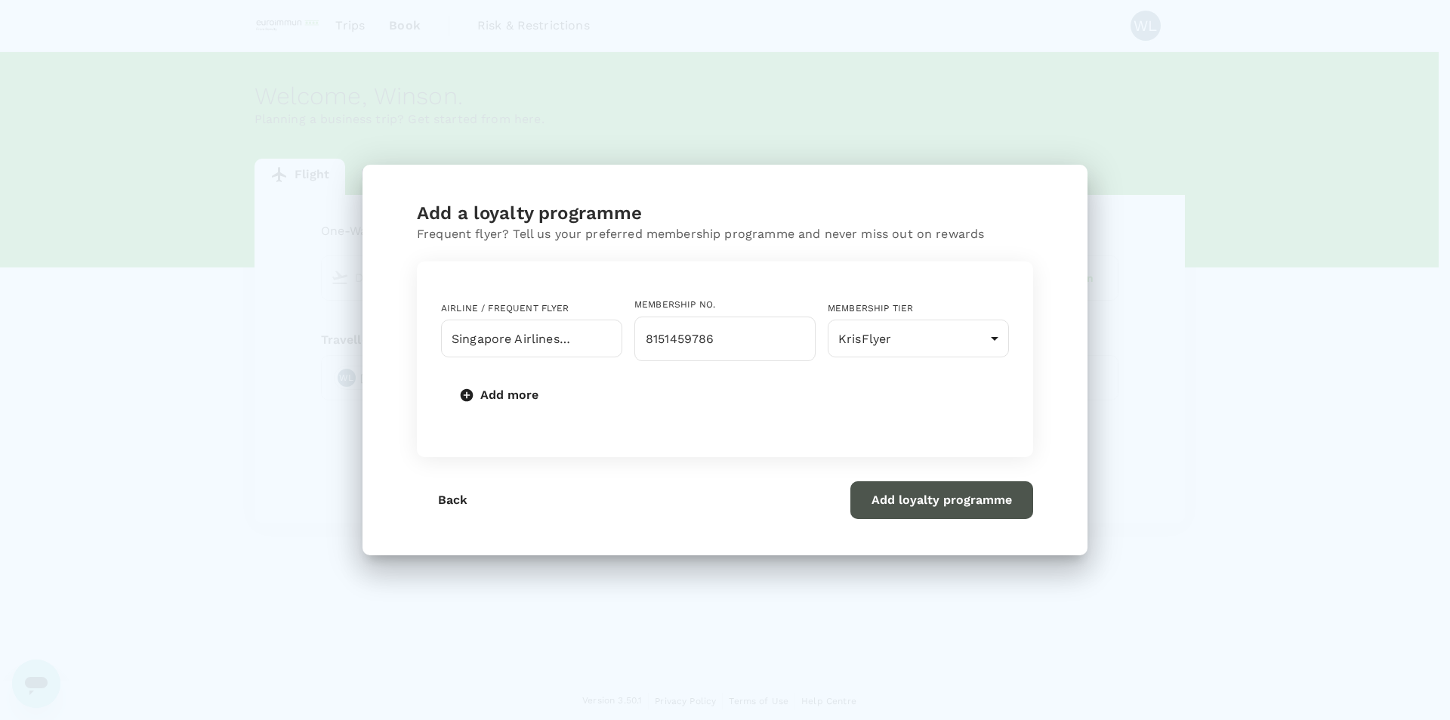
click at [964, 495] on button "Add loyalty programme" at bounding box center [941, 500] width 183 height 38
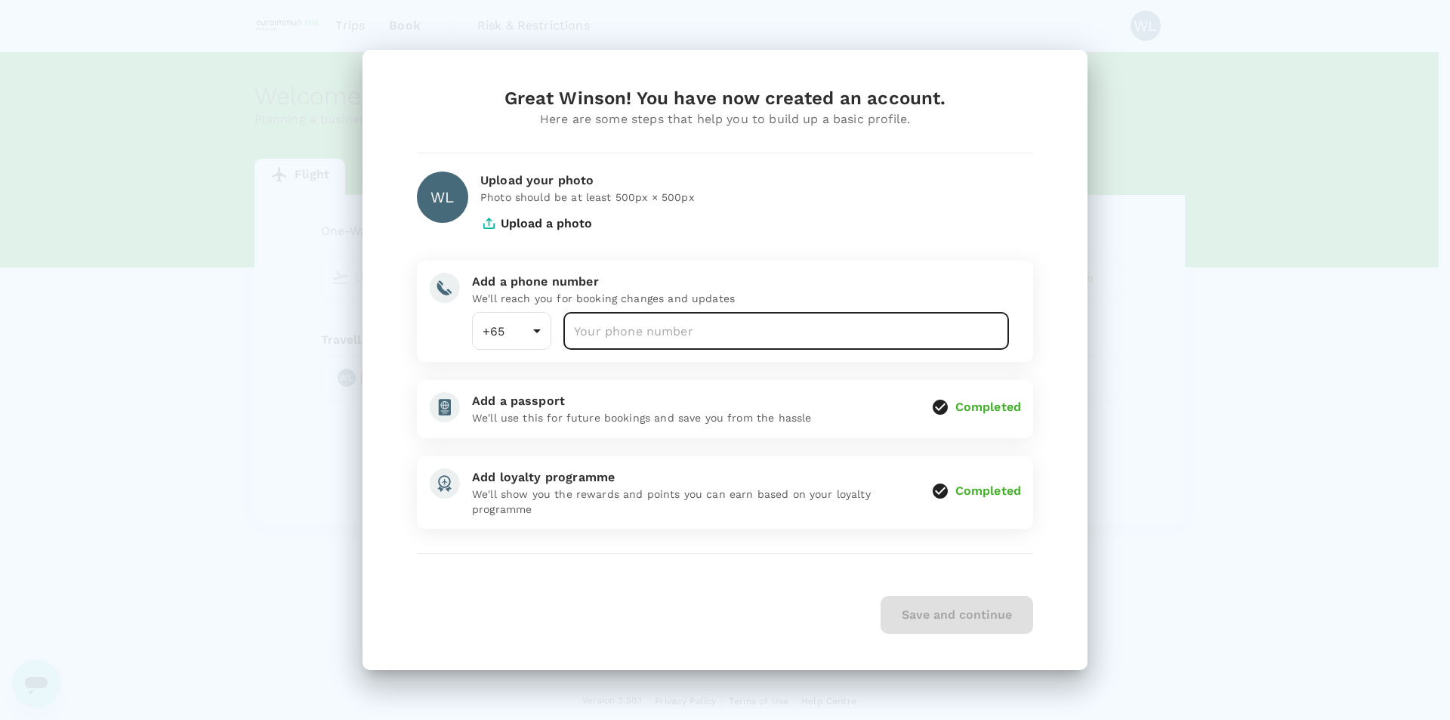
click at [735, 341] on input "number" at bounding box center [786, 331] width 446 height 38
click at [747, 332] on input "number" at bounding box center [786, 331] width 446 height 38
type input "96254302"
click at [949, 557] on button "Save and continue" at bounding box center [956, 615] width 153 height 38
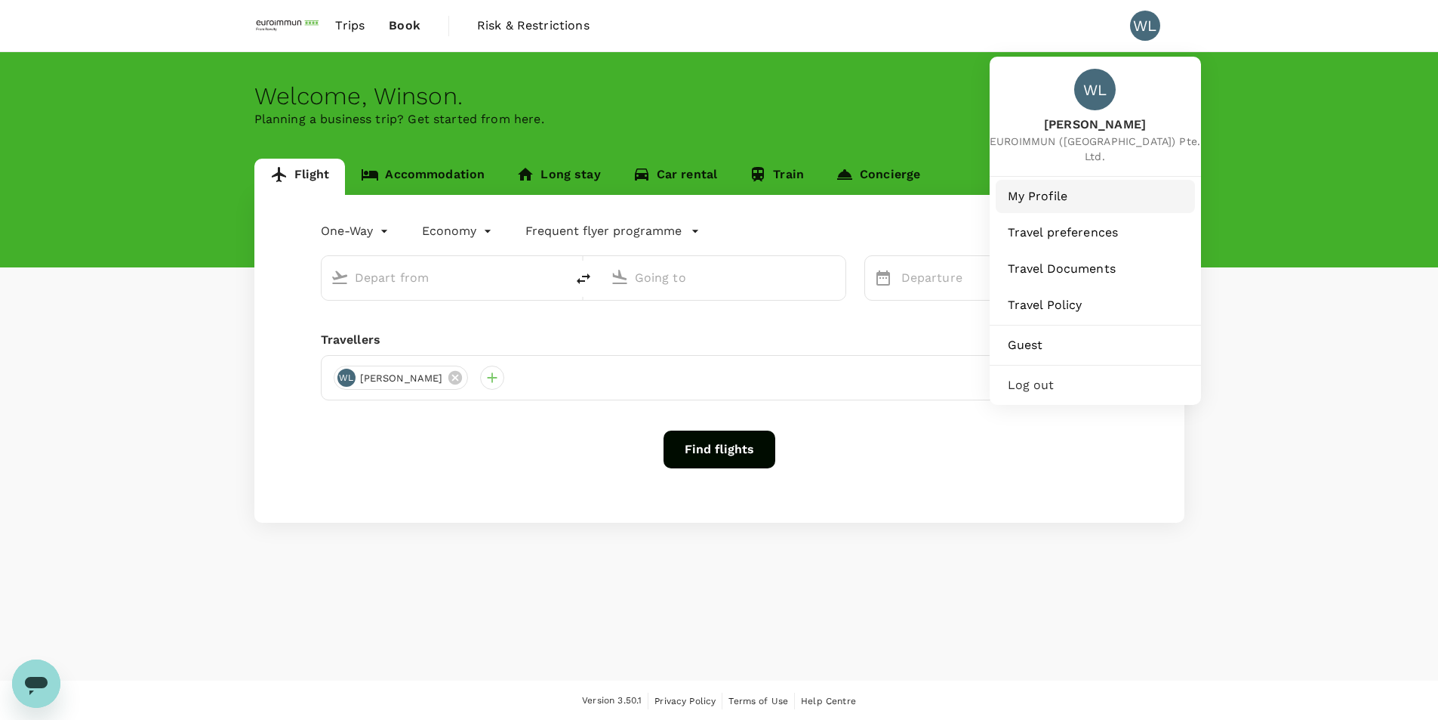
click at [1062, 187] on span "My Profile" at bounding box center [1095, 196] width 175 height 18
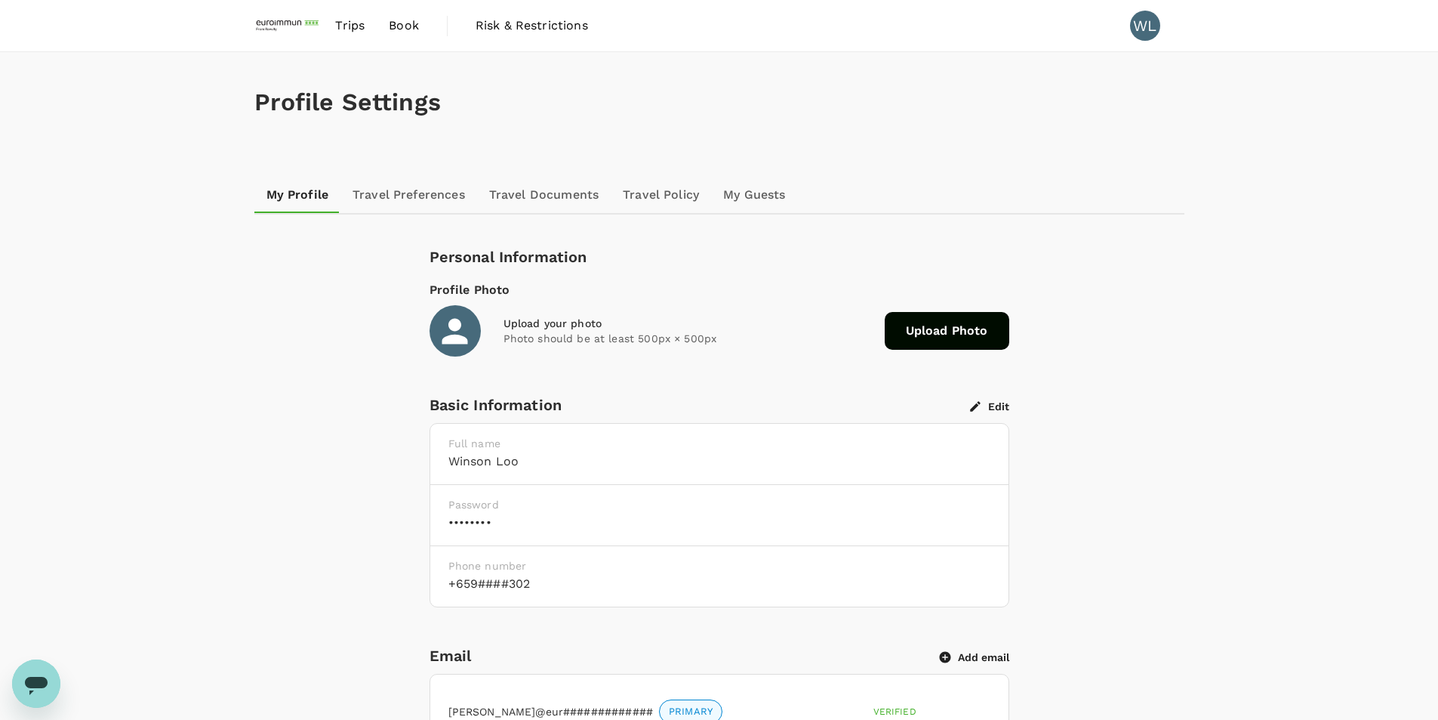
click at [399, 196] on link "Travel Preferences" at bounding box center [409, 195] width 137 height 36
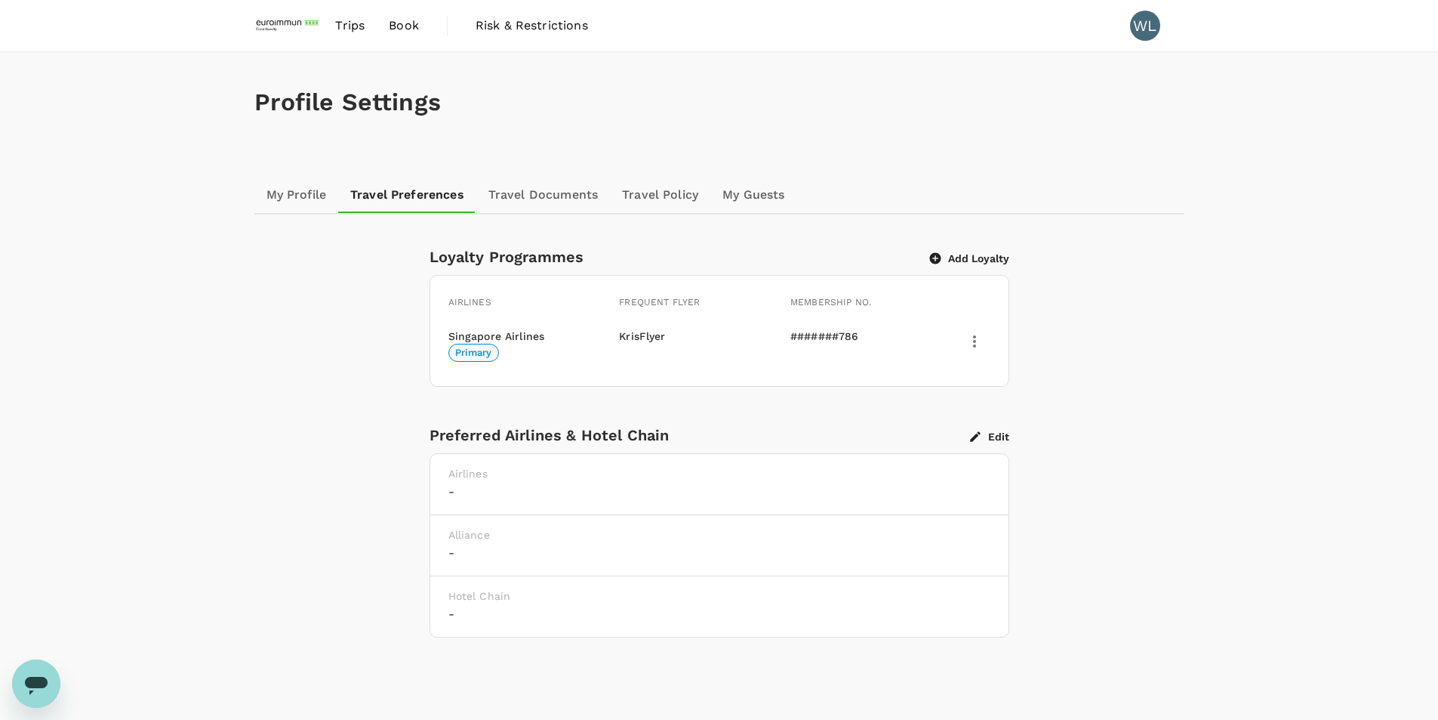
click at [570, 197] on link "Travel Documents" at bounding box center [543, 195] width 134 height 36
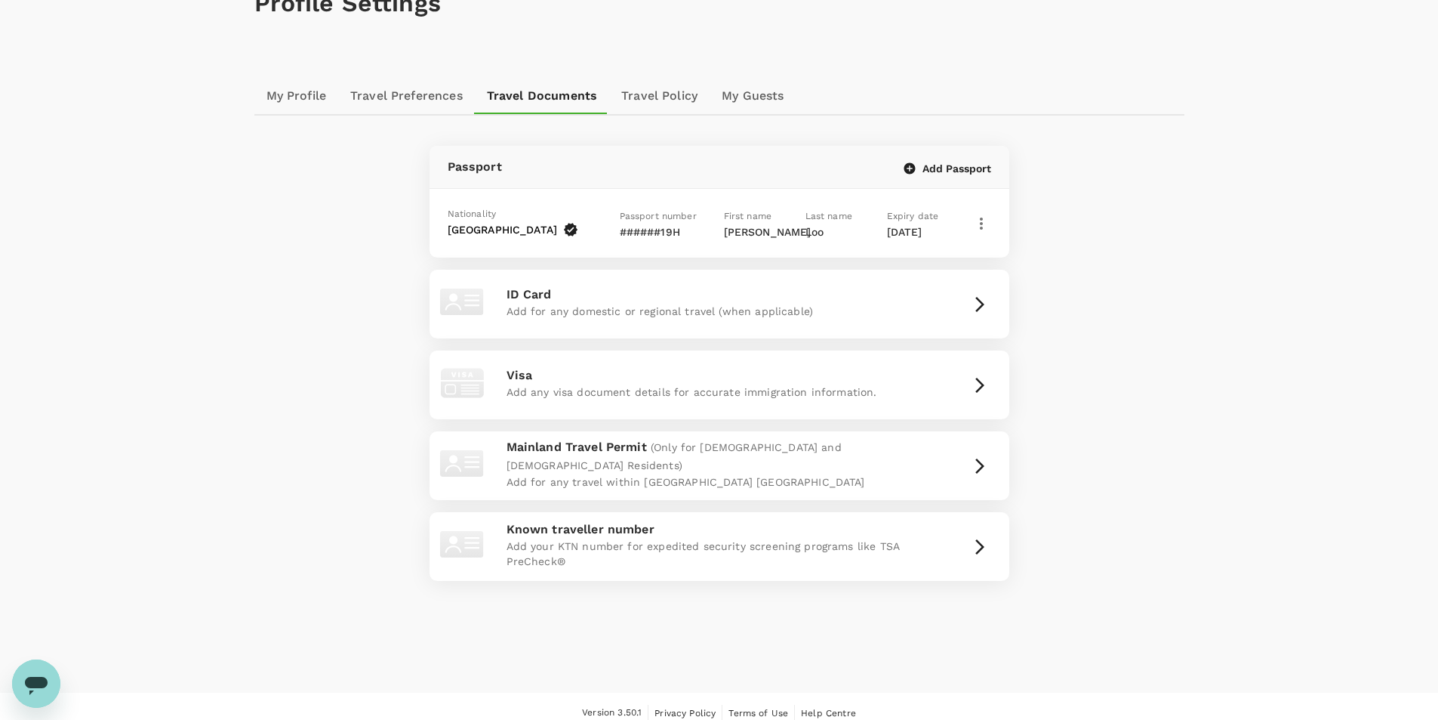
scroll to position [124, 0]
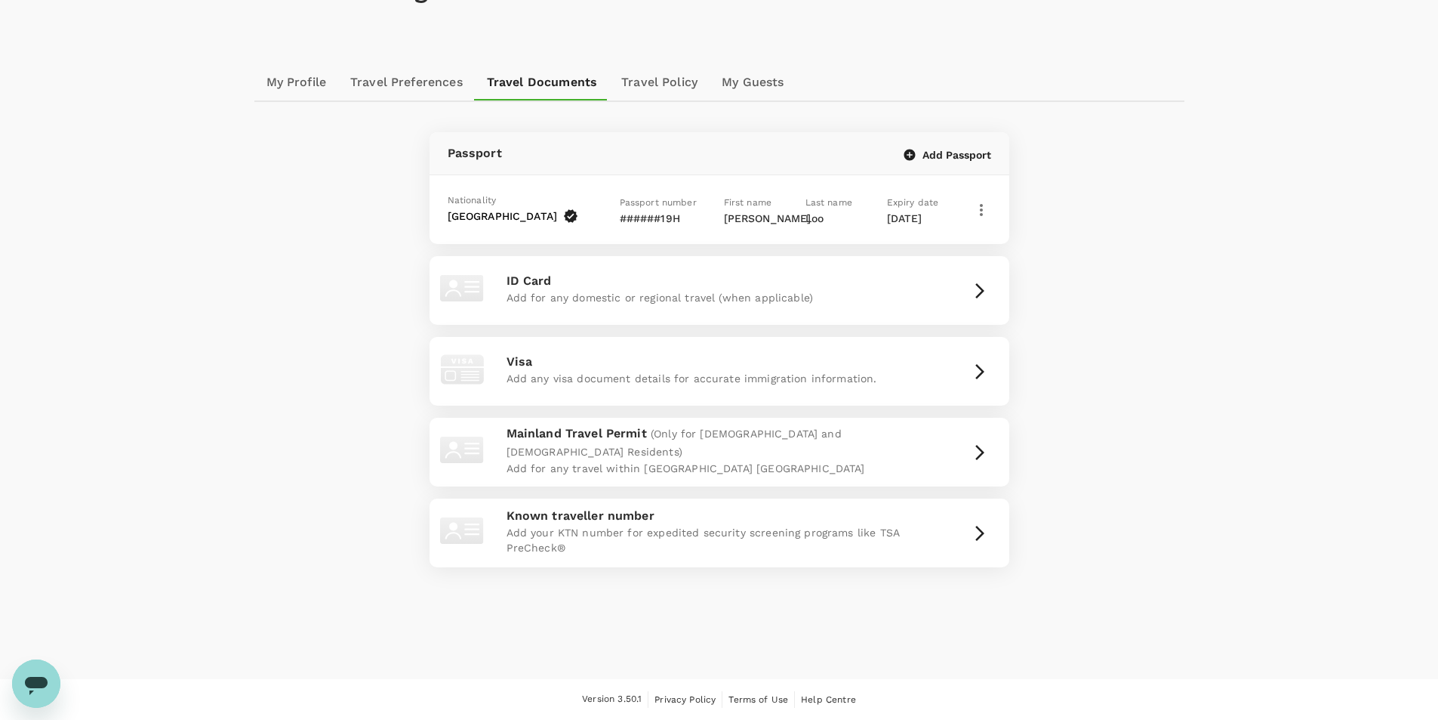
click at [668, 67] on link "Travel Policy" at bounding box center [659, 82] width 100 height 36
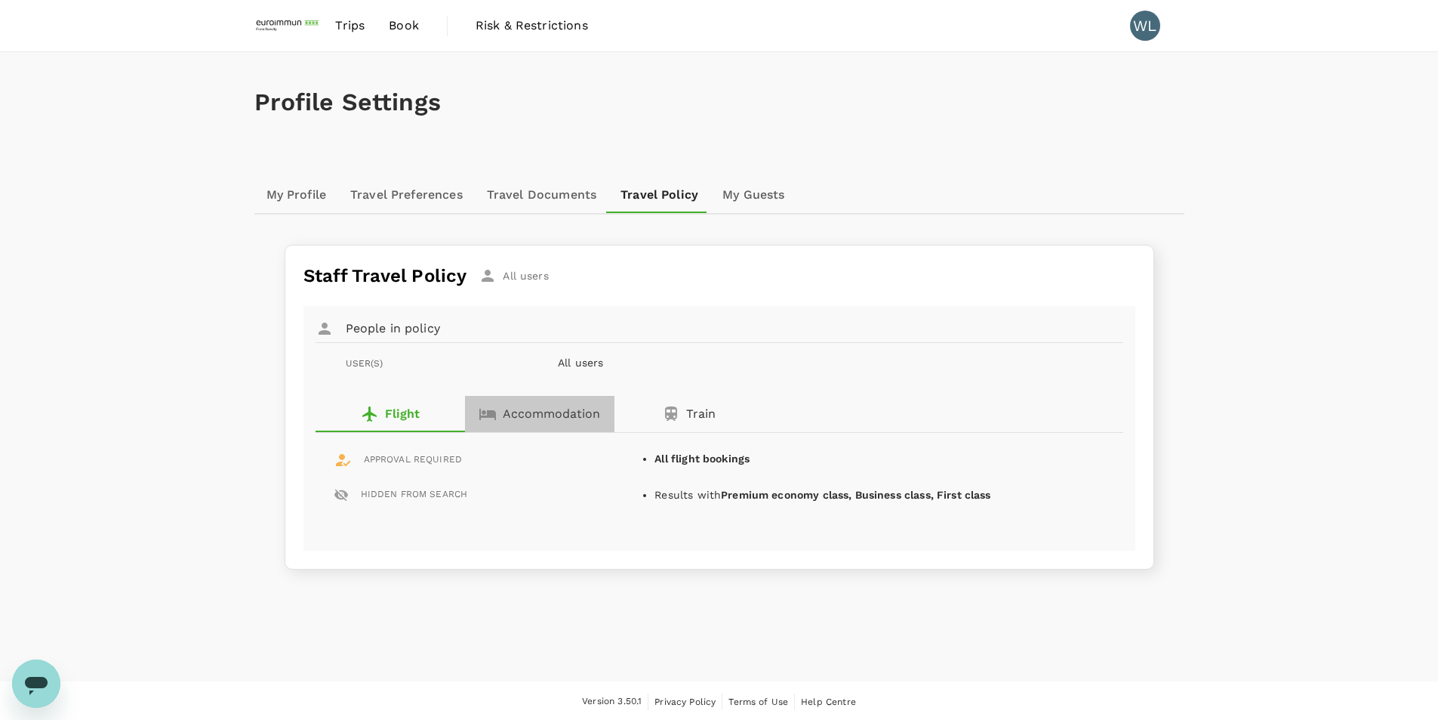
click at [564, 402] on button "Accommodation" at bounding box center [540, 414] width 150 height 36
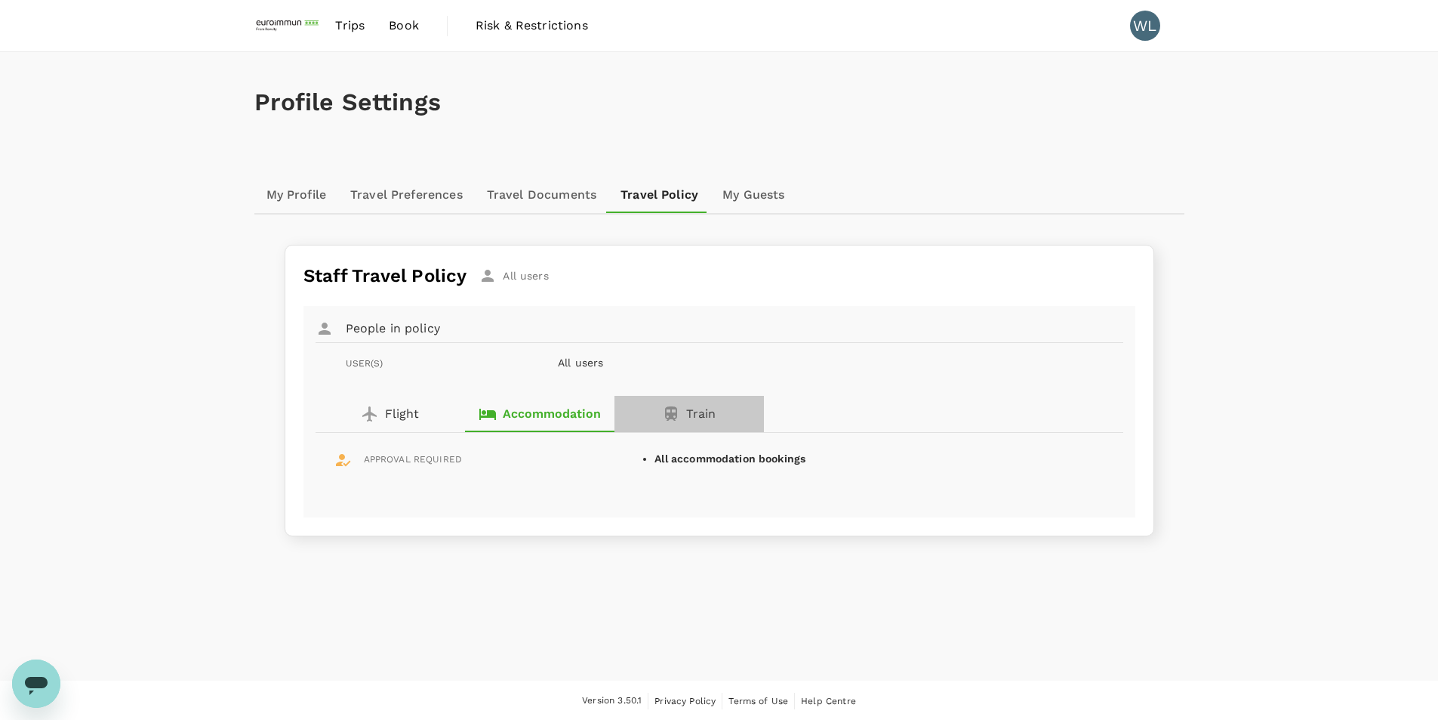
click at [686, 409] on div "Train" at bounding box center [689, 414] width 54 height 18
click at [594, 410] on p "Accommodation" at bounding box center [551, 414] width 97 height 18
click at [434, 421] on button "Flight" at bounding box center [391, 414] width 150 height 36
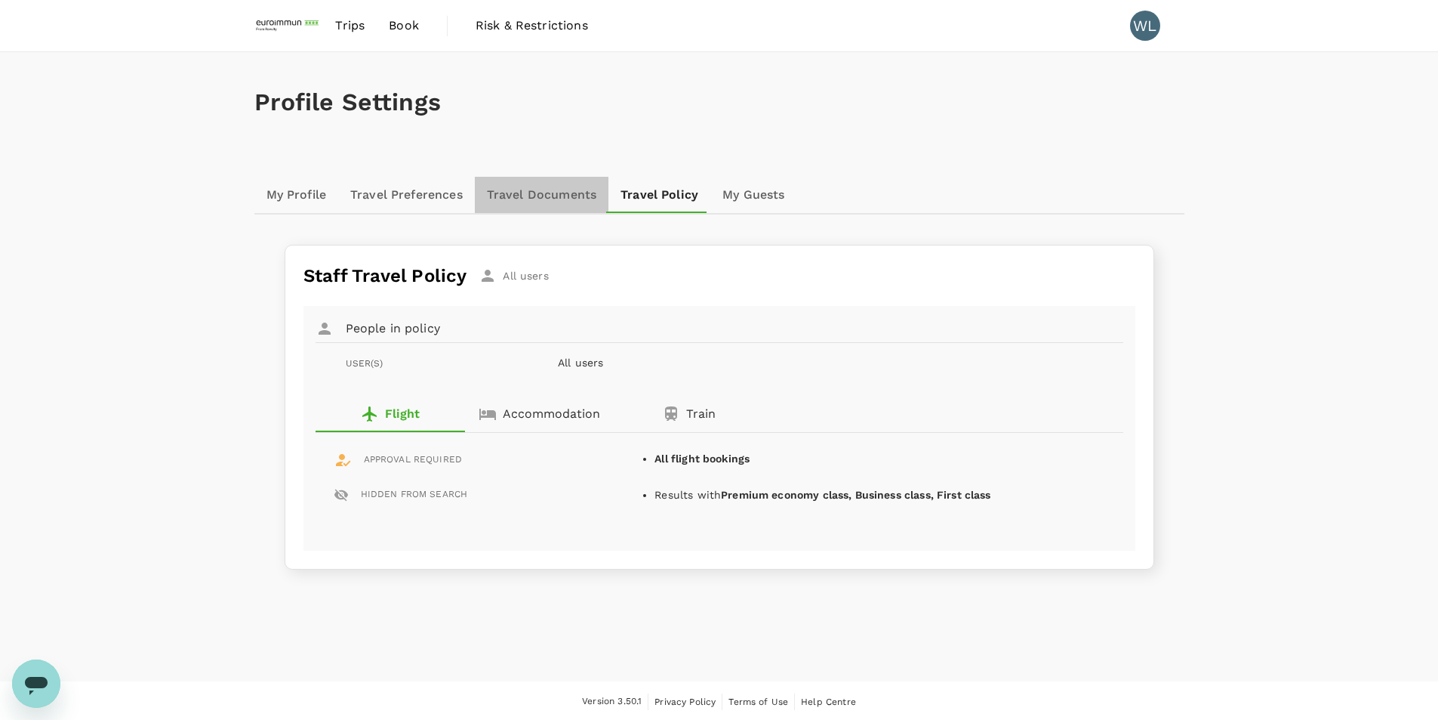
click at [578, 196] on link "Travel Documents" at bounding box center [542, 195] width 134 height 36
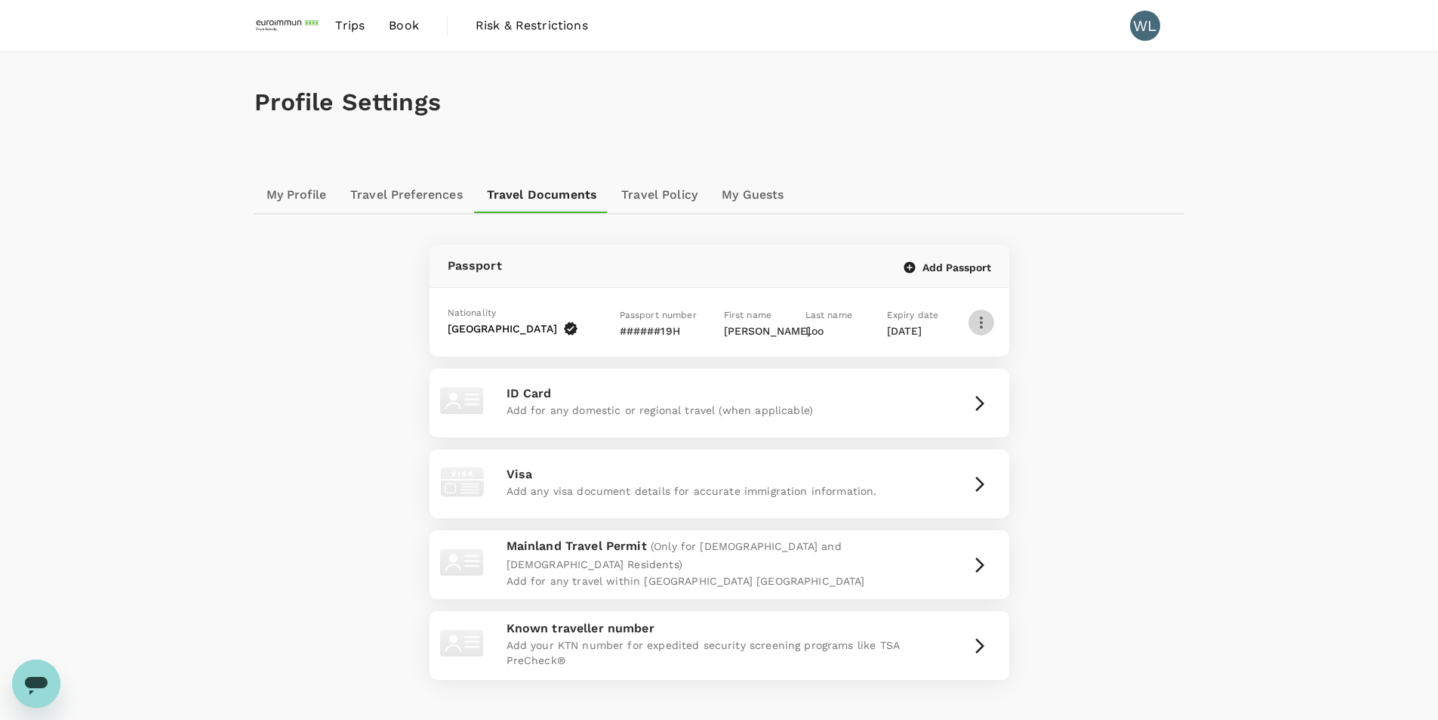
click at [983, 328] on icon "button" at bounding box center [982, 322] width 18 height 18
click at [935, 370] on span "Edit" at bounding box center [925, 368] width 87 height 18
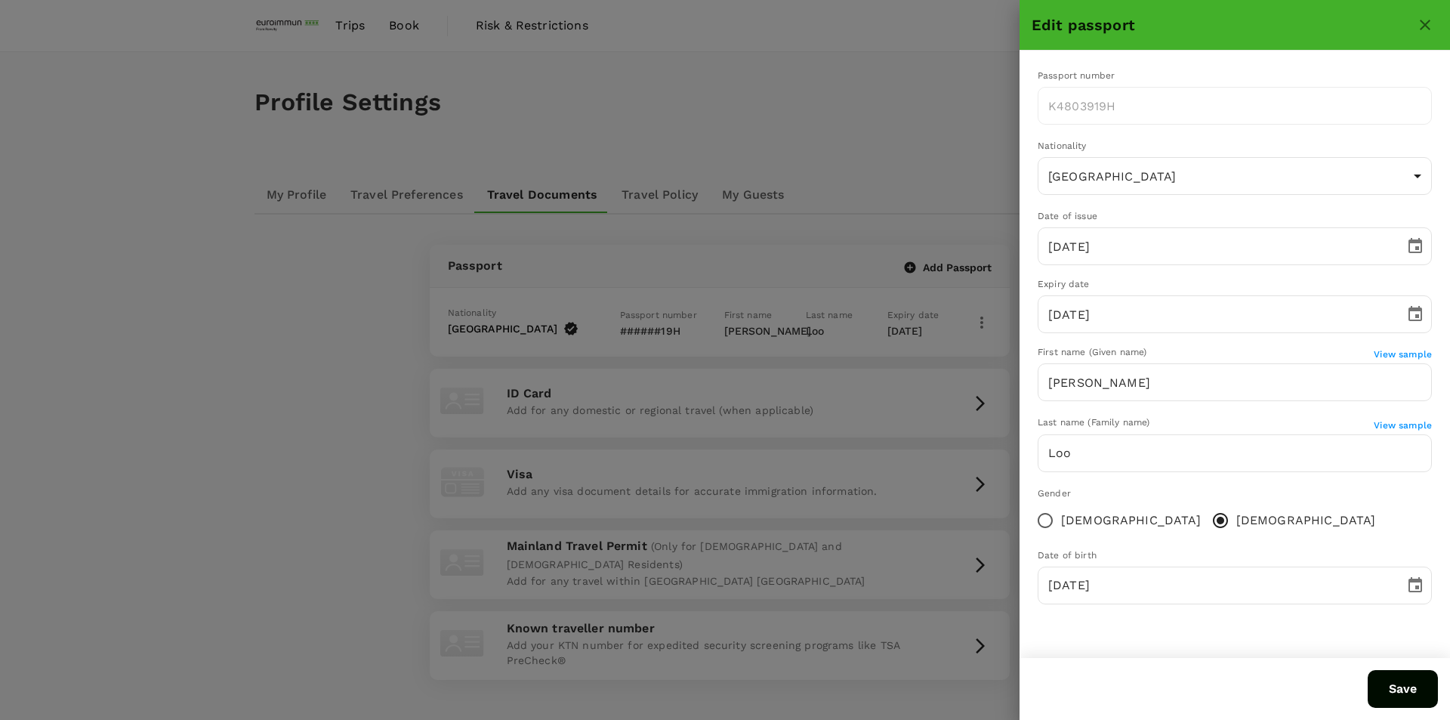
click at [1148, 24] on icon "close" at bounding box center [1425, 25] width 18 height 18
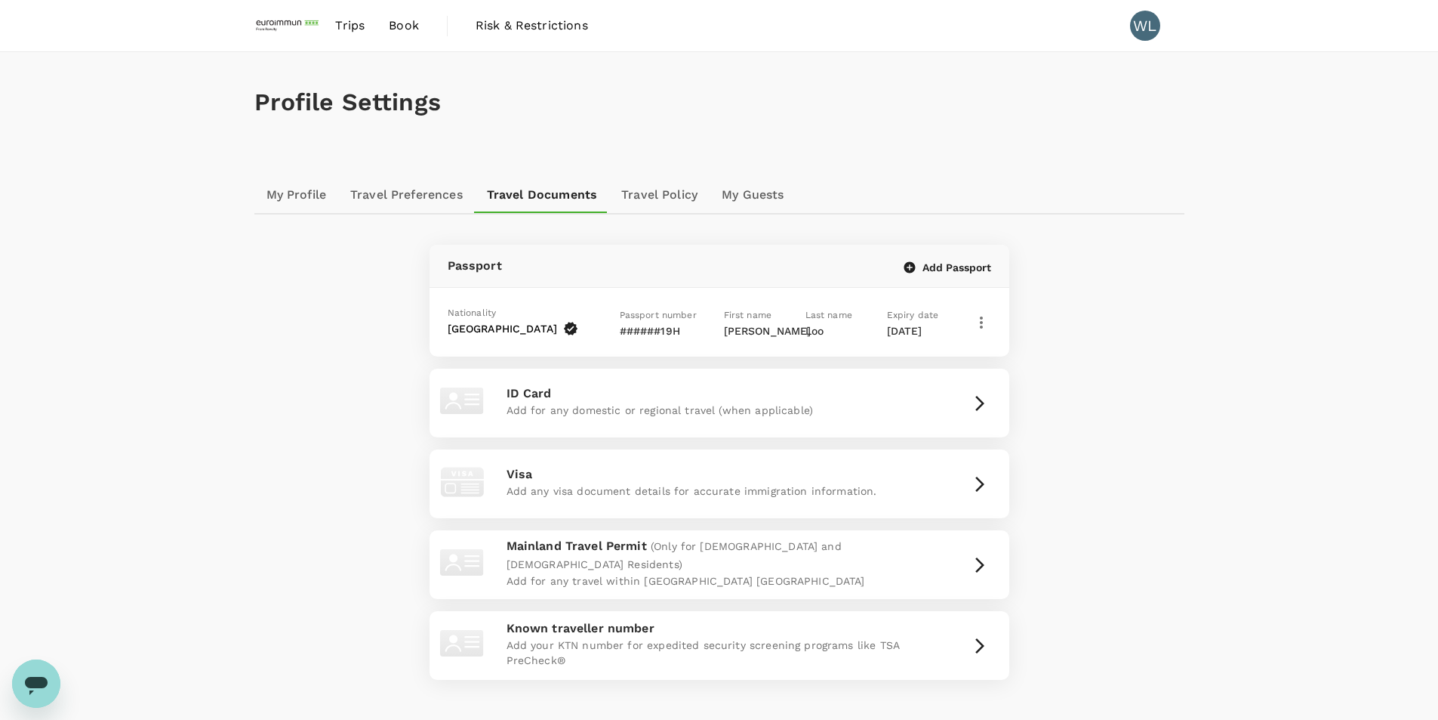
click at [642, 193] on link "Travel Policy" at bounding box center [659, 195] width 100 height 36
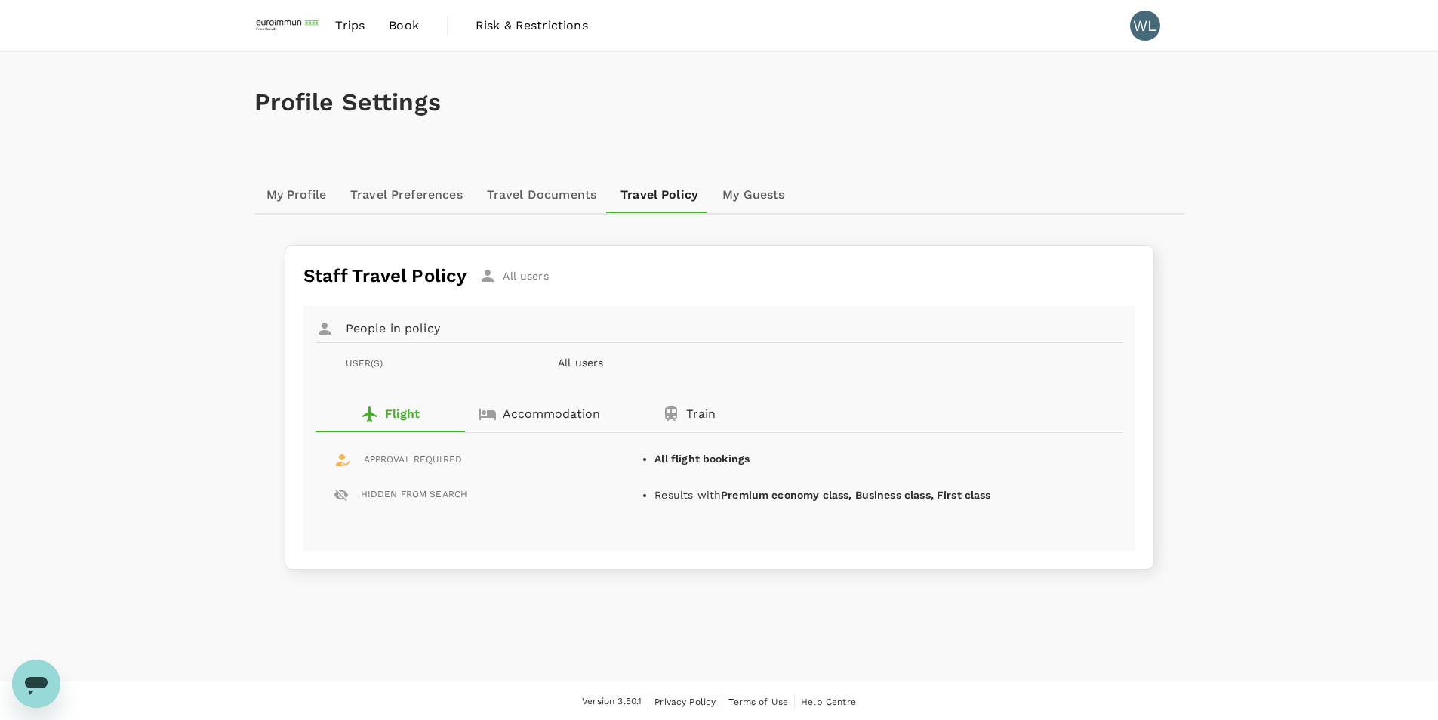
click at [353, 32] on span "Trips" at bounding box center [349, 26] width 29 height 18
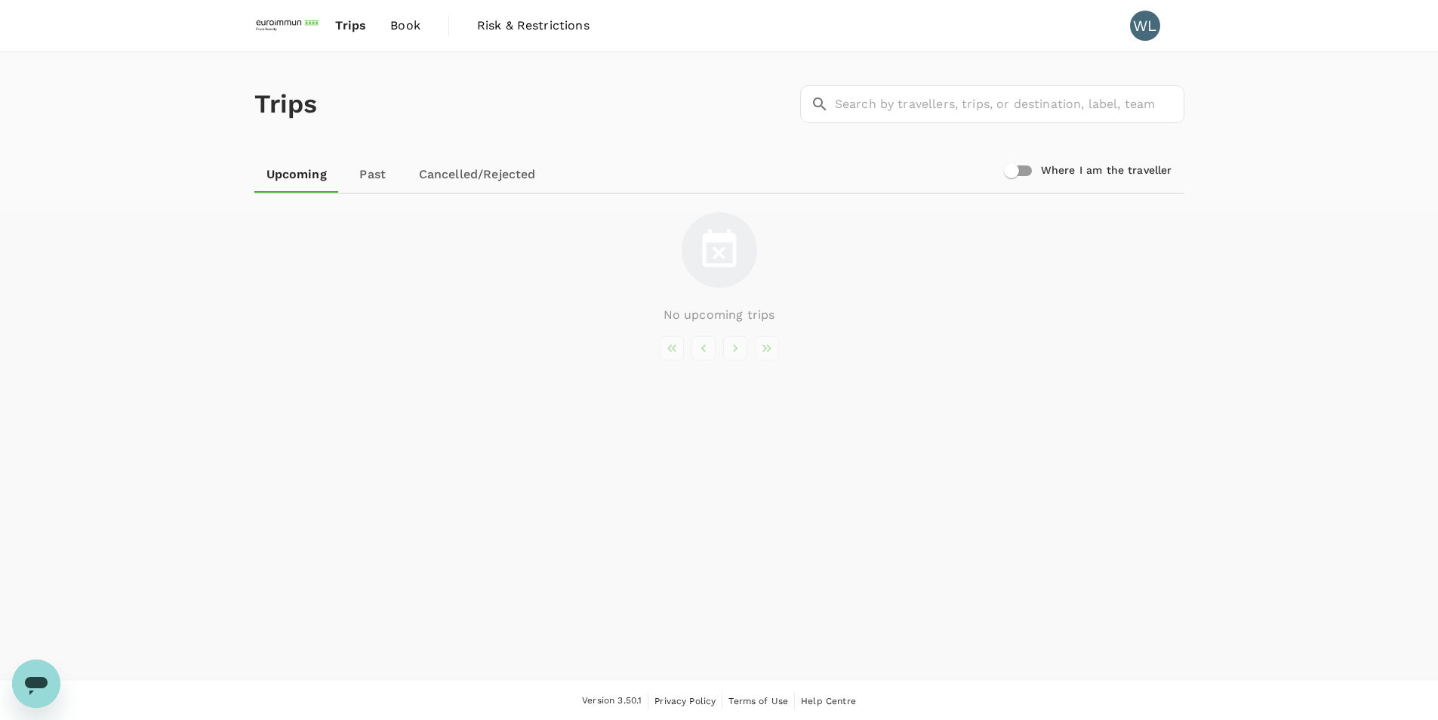
click at [273, 23] on img at bounding box center [288, 25] width 69 height 33
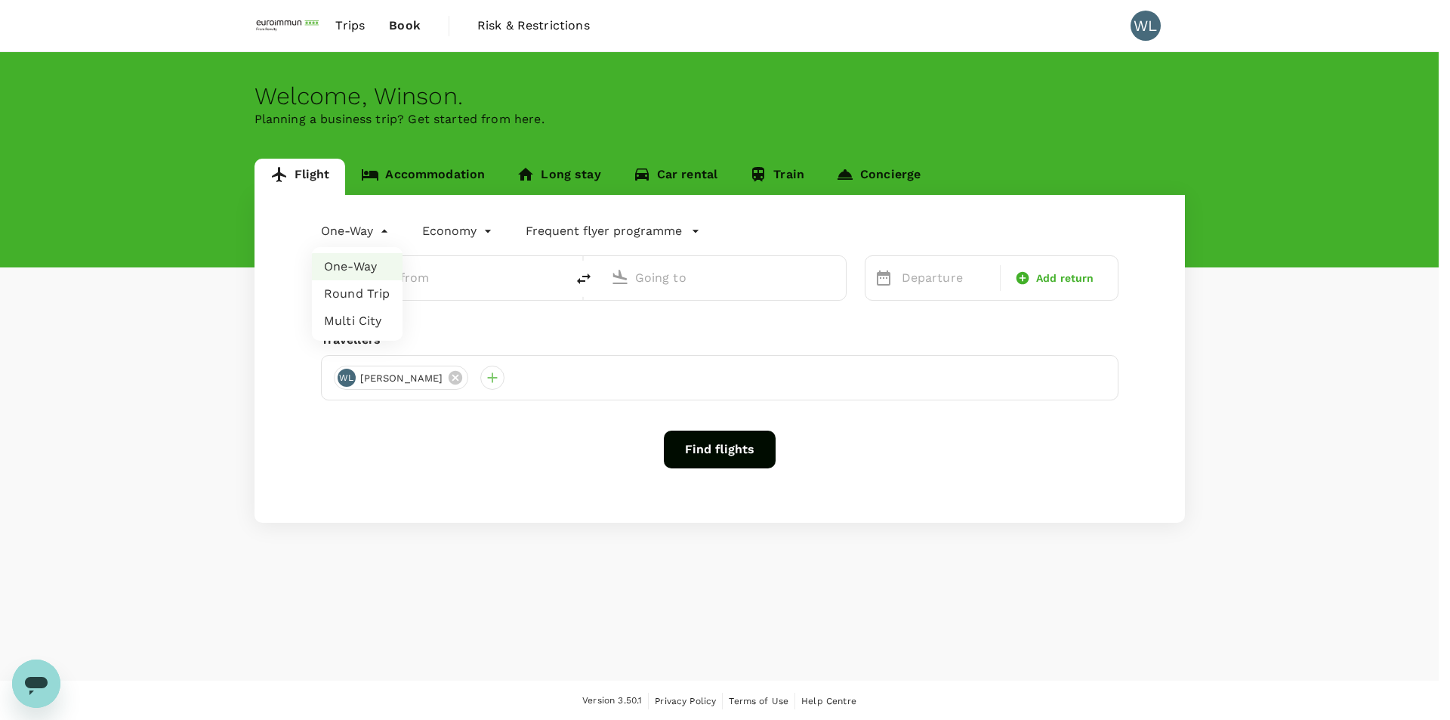
click at [365, 233] on body "Trips Book Risk & Restrictions WL Welcome , Winson . Planning a business trip? …" at bounding box center [725, 360] width 1450 height 721
click at [369, 294] on li "Round Trip" at bounding box center [357, 293] width 91 height 27
type input "roundtrip"
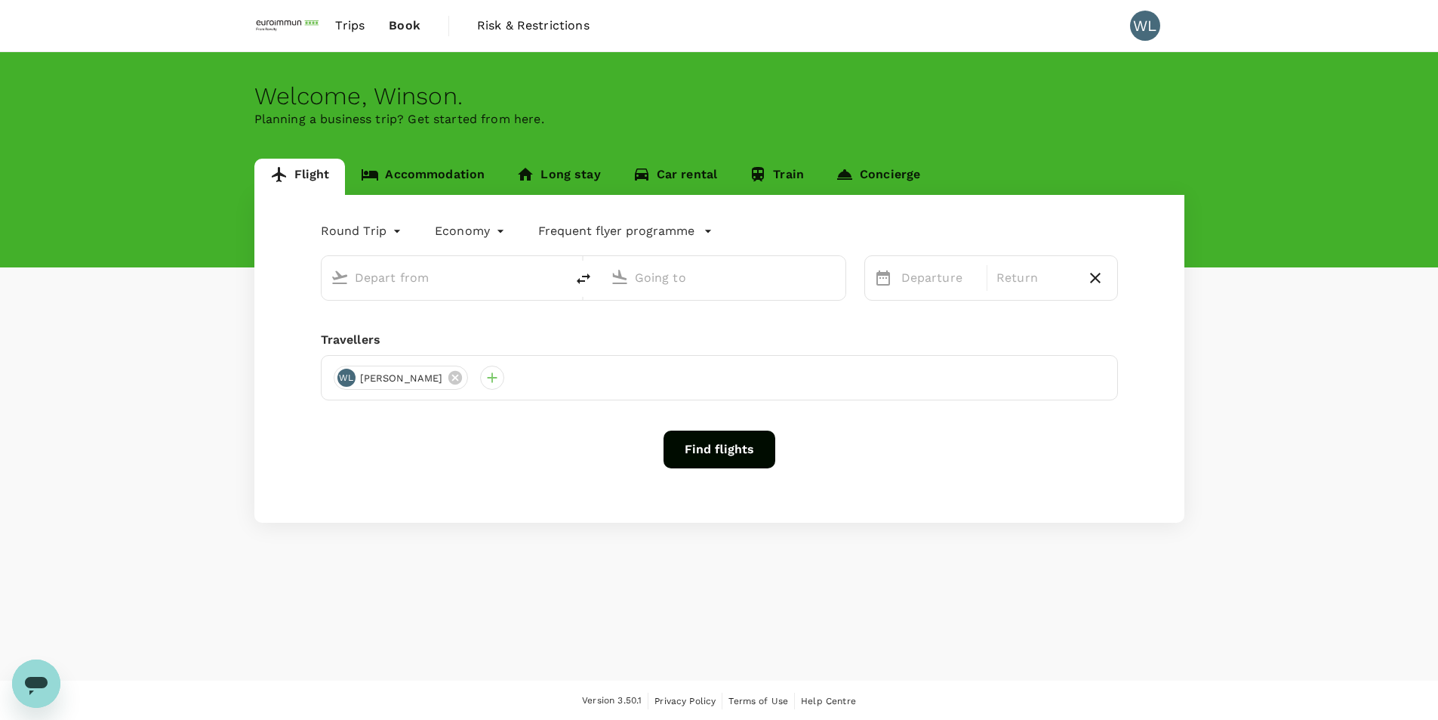
click at [553, 230] on p "Frequent flyer programme" at bounding box center [616, 231] width 156 height 18
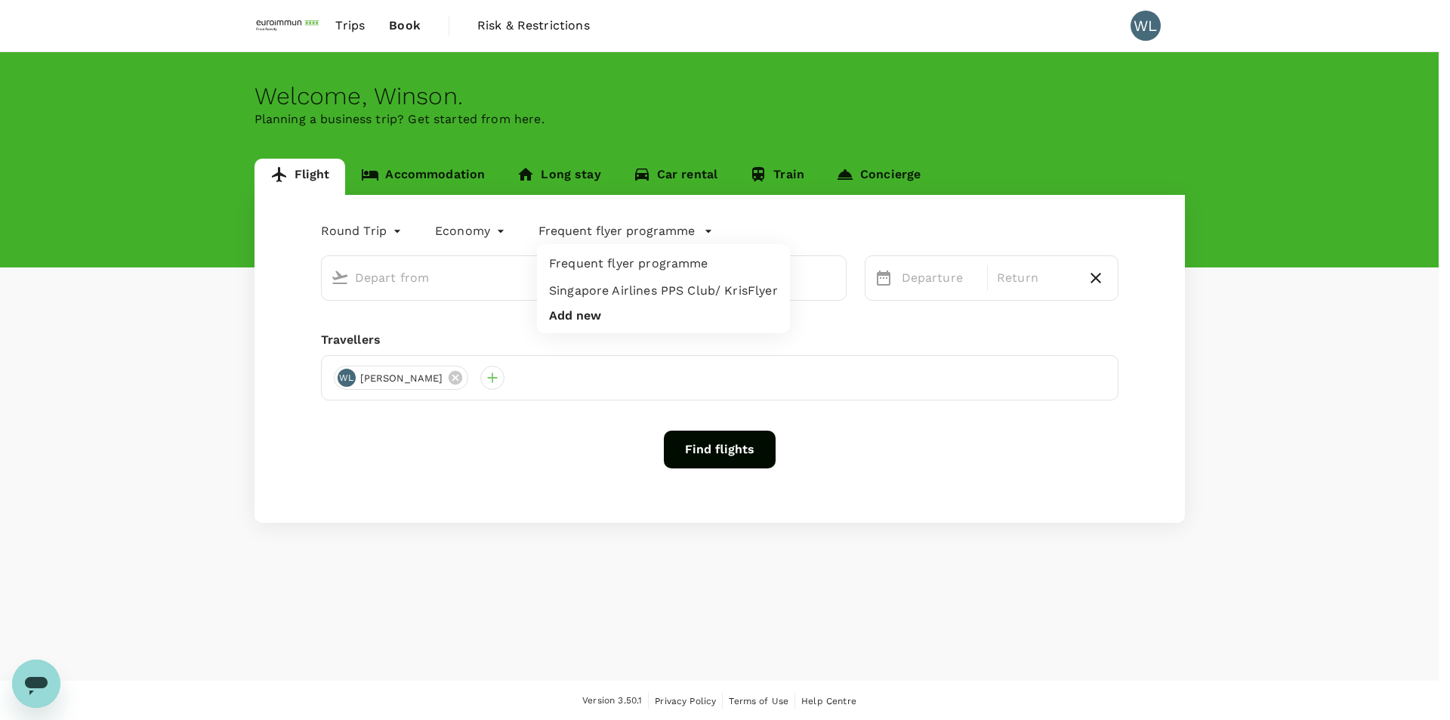
click at [584, 230] on div at bounding box center [725, 360] width 1450 height 720
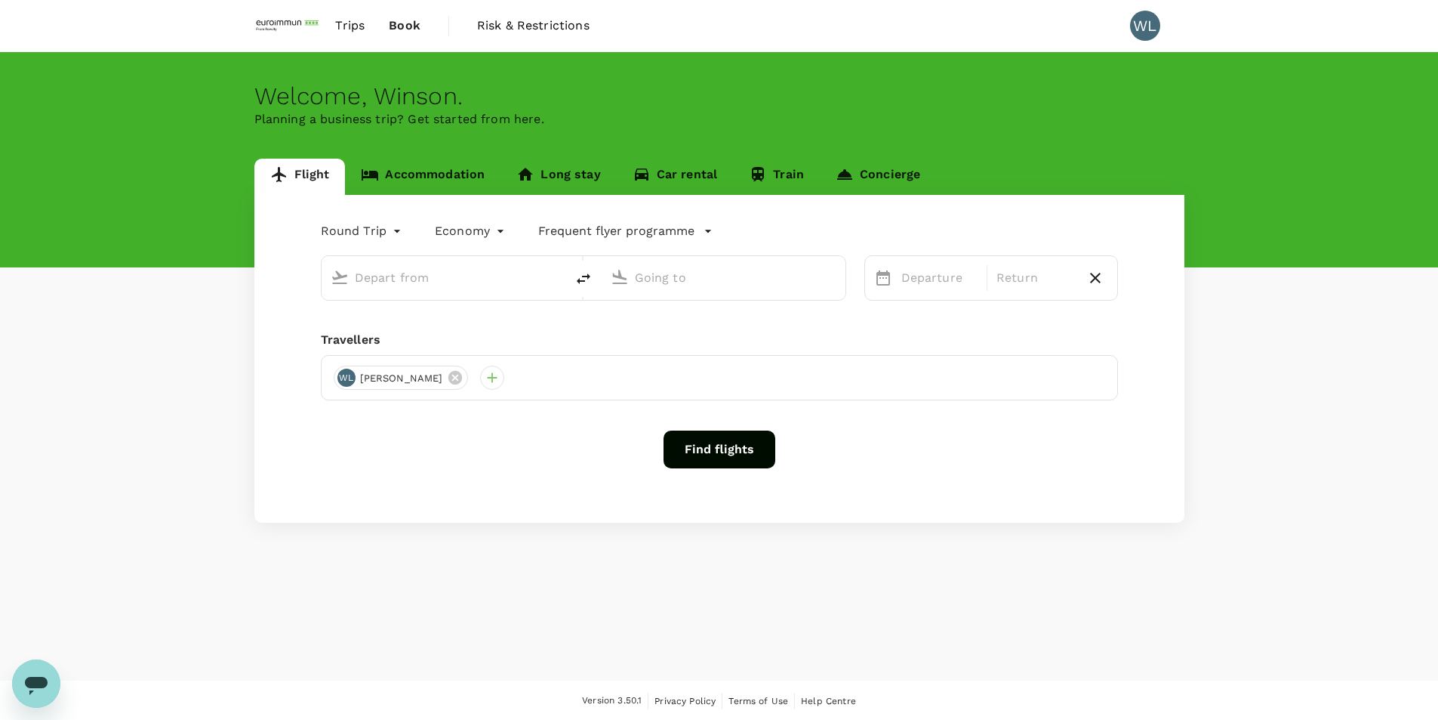
click at [445, 291] on div at bounding box center [441, 274] width 232 height 33
click at [458, 284] on input "text" at bounding box center [444, 277] width 179 height 23
click at [536, 347] on div "Singapore Changi SIN" at bounding box center [455, 336] width 323 height 23
type input "Singapore Changi (SIN)"
click at [710, 269] on input "text" at bounding box center [724, 277] width 179 height 23
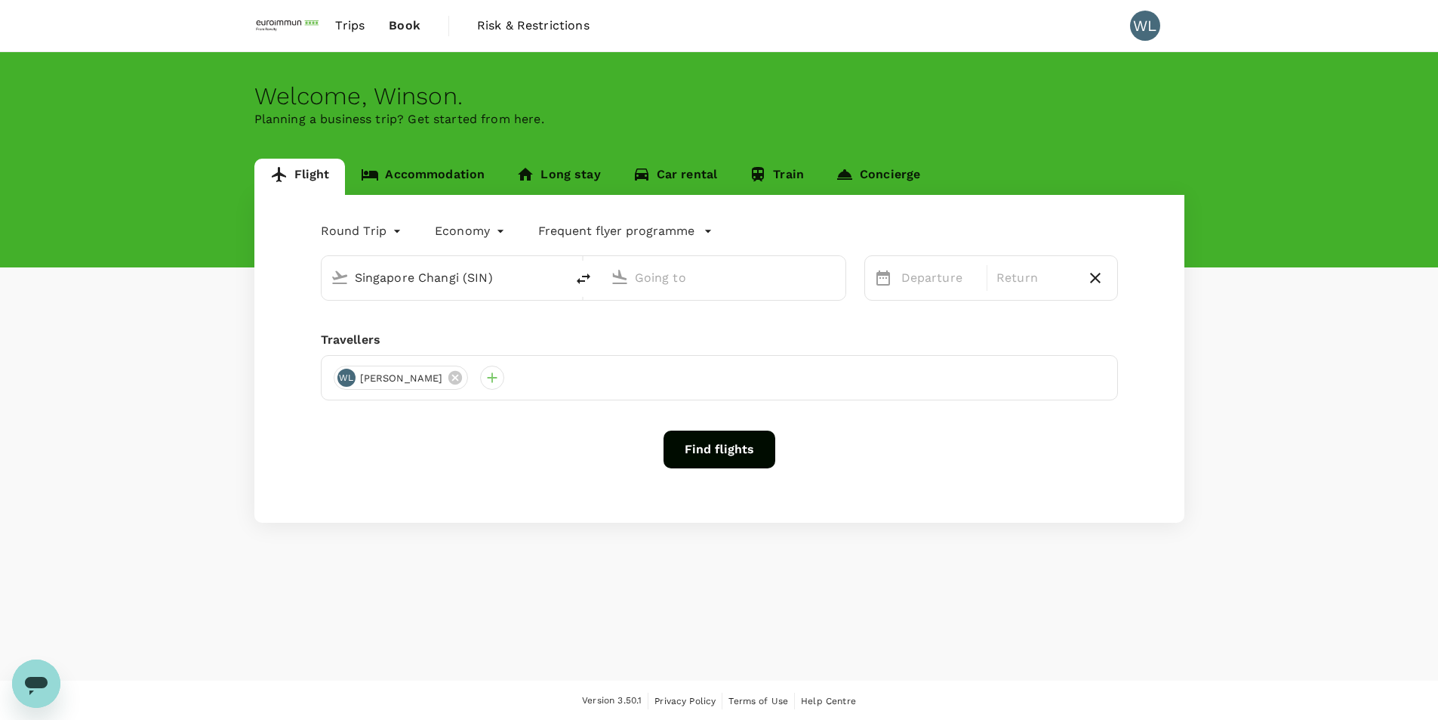
click at [709, 274] on input "text" at bounding box center [724, 277] width 179 height 23
click at [747, 311] on p "[GEOGRAPHIC_DATA], [GEOGRAPHIC_DATA]" at bounding box center [747, 308] width 302 height 15
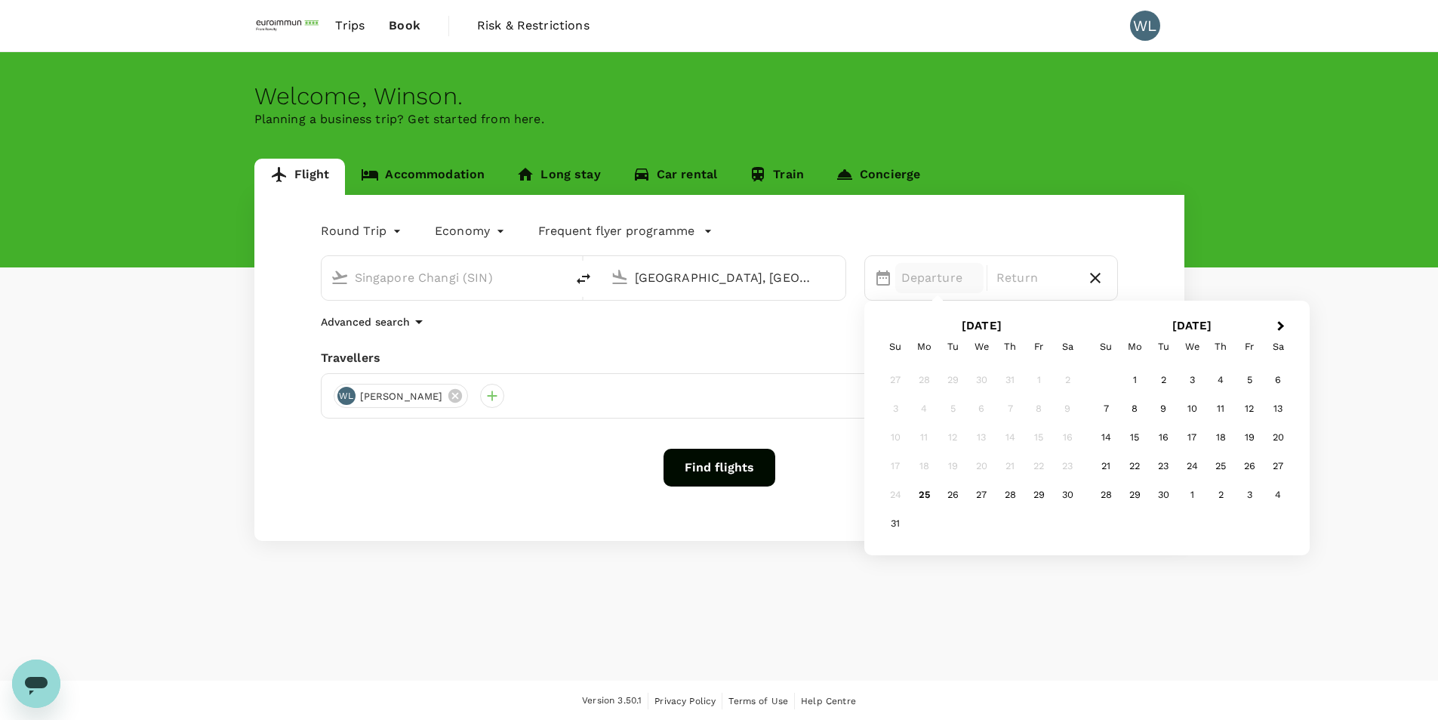
type input "[GEOGRAPHIC_DATA], [GEOGRAPHIC_DATA] (any)"
click at [1139, 376] on div "1" at bounding box center [1135, 379] width 29 height 29
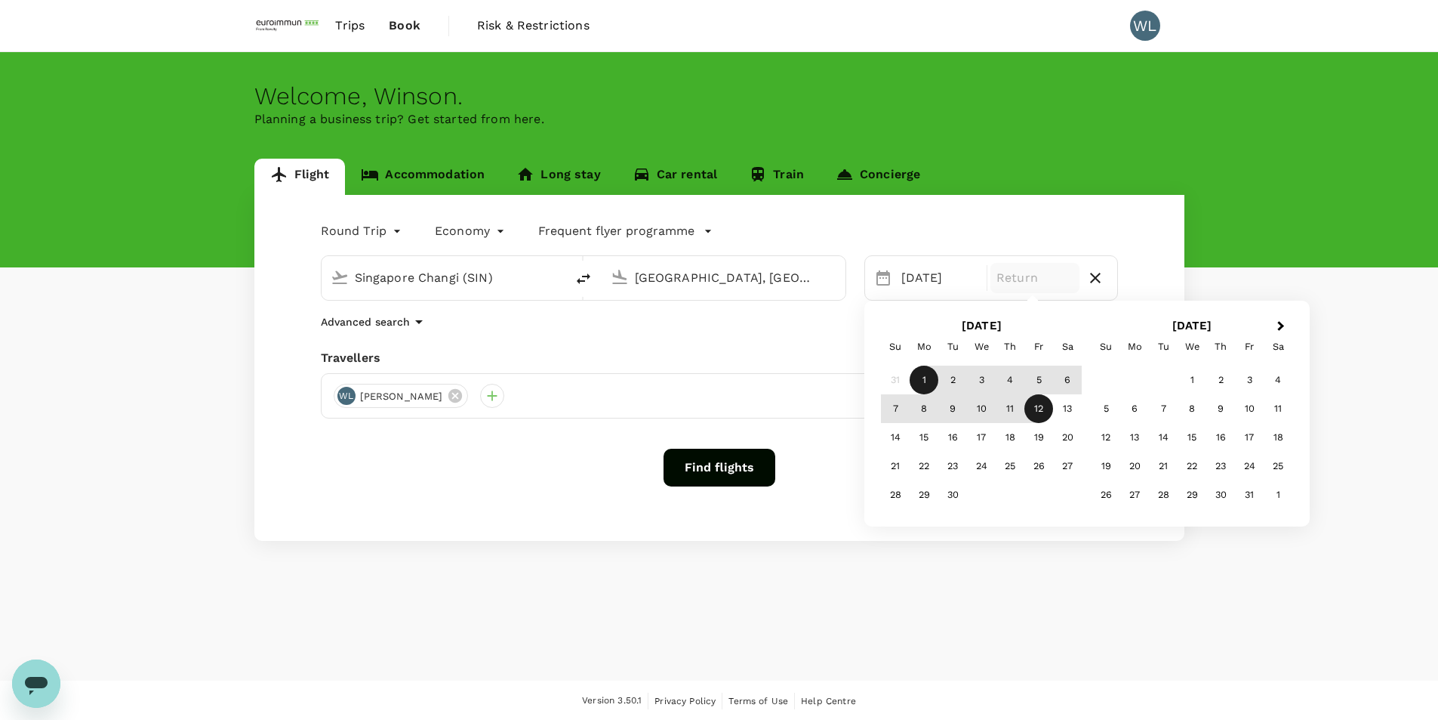
click at [1031, 402] on div "12" at bounding box center [1039, 408] width 29 height 29
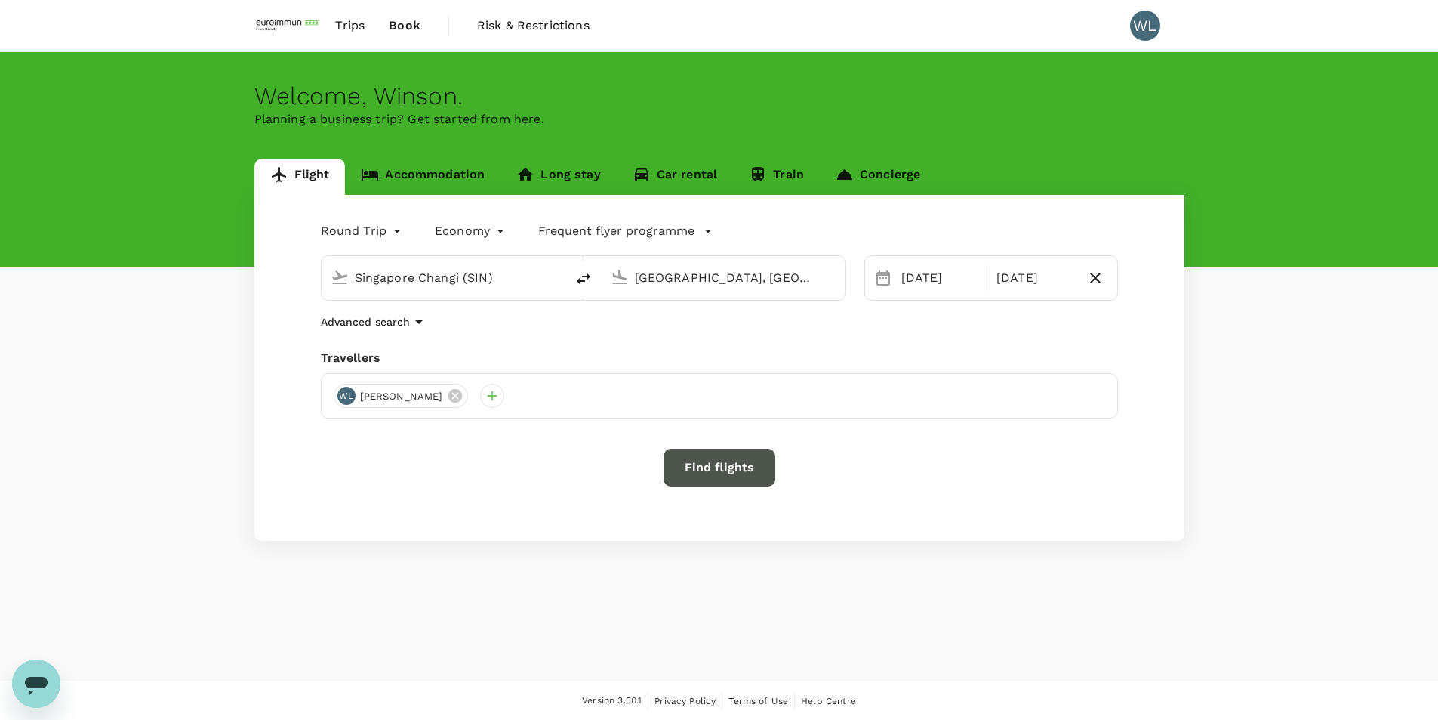
click at [732, 459] on button "Find flights" at bounding box center [720, 468] width 112 height 38
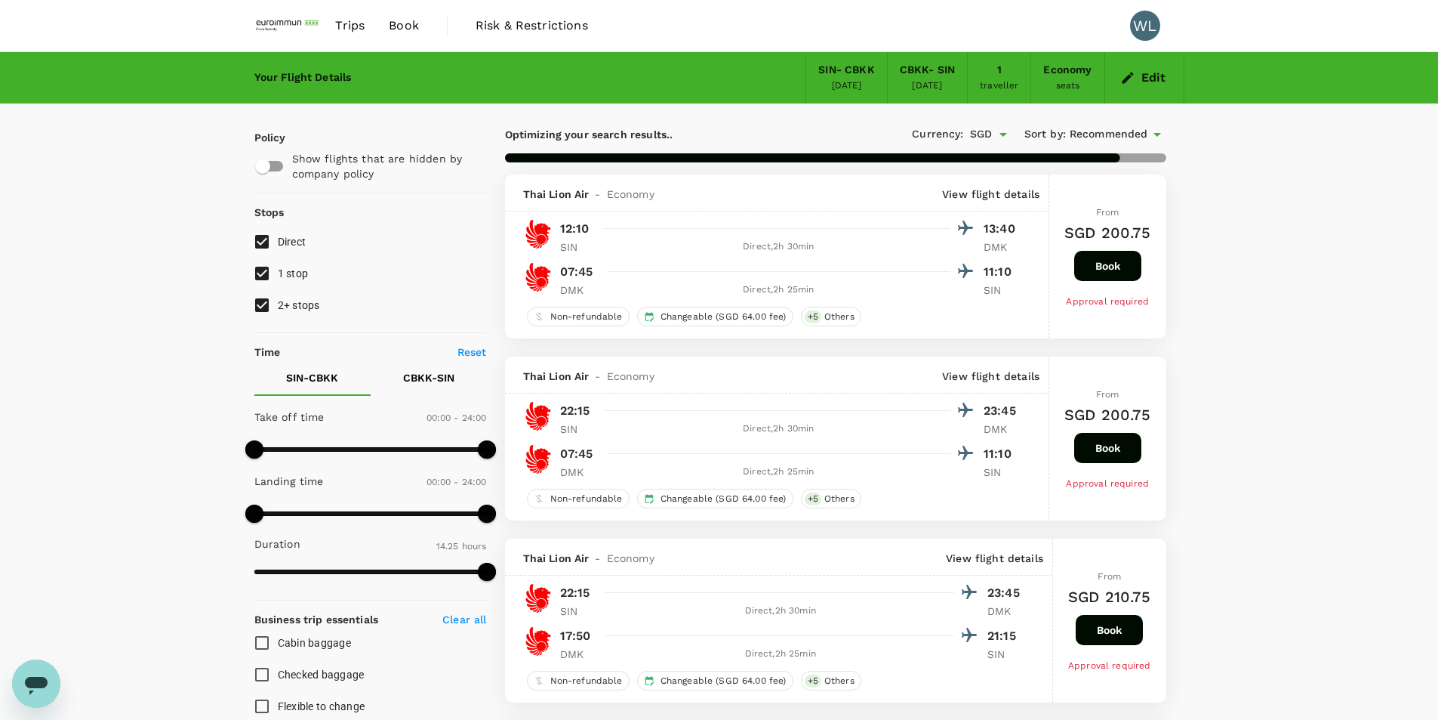
click at [923, 69] on div "CBKK - SIN" at bounding box center [927, 70] width 55 height 17
click at [264, 270] on input "1 stop" at bounding box center [262, 273] width 32 height 32
checkbox input "false"
click at [255, 299] on input "2+ stops" at bounding box center [262, 305] width 32 height 32
checkbox input "false"
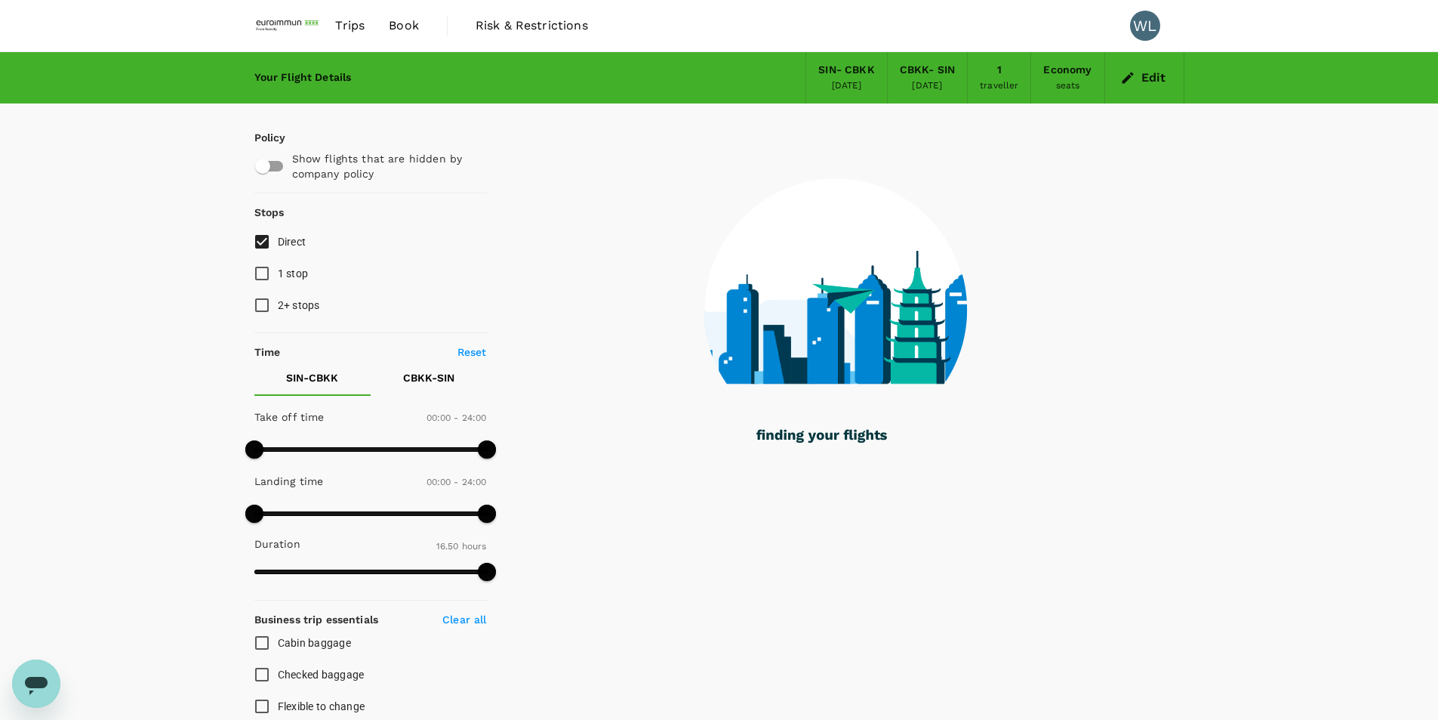
type input "1010"
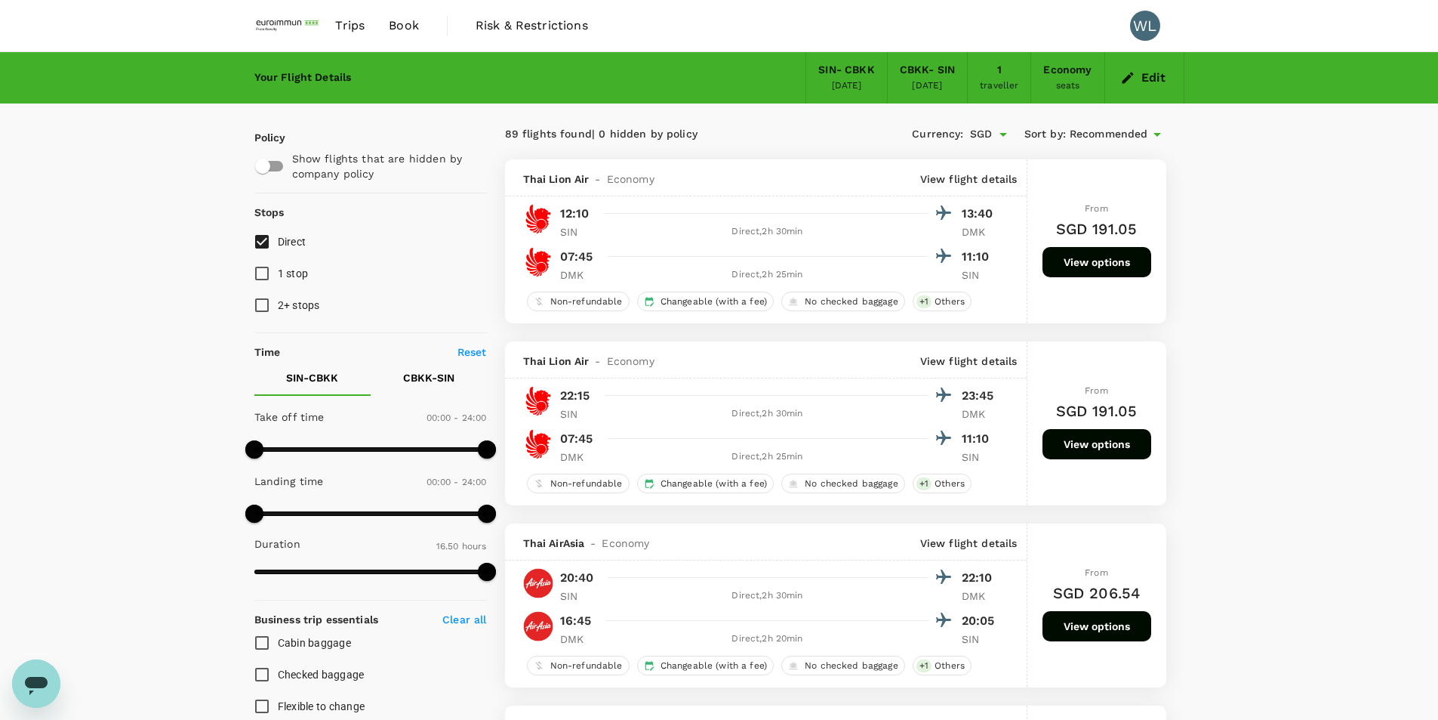
click at [1145, 77] on button "Edit" at bounding box center [1145, 78] width 54 height 24
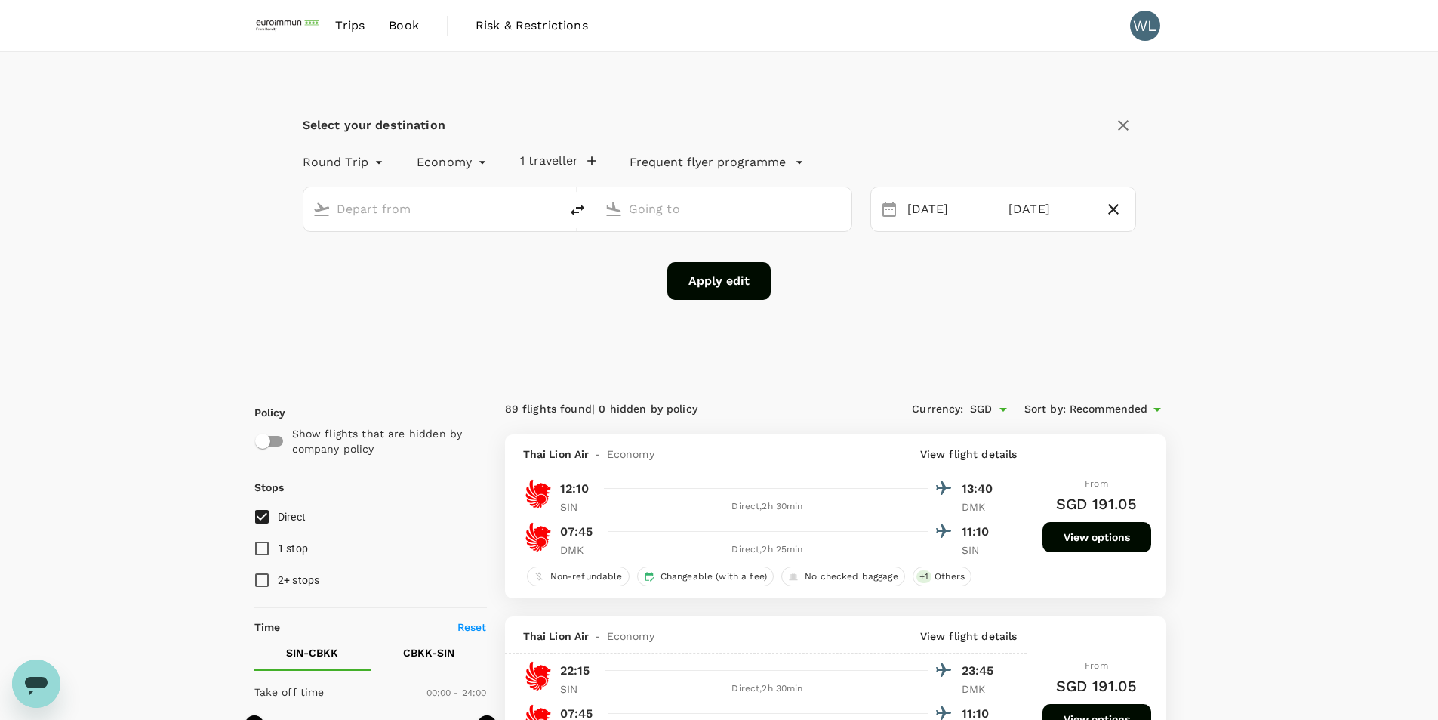
type input "Singapore Changi (SIN)"
type input "[GEOGRAPHIC_DATA], [GEOGRAPHIC_DATA] (any)"
click at [711, 207] on input "[GEOGRAPHIC_DATA], [GEOGRAPHIC_DATA] (any)" at bounding box center [724, 208] width 191 height 23
click at [769, 211] on input "[GEOGRAPHIC_DATA], [GEOGRAPHIC_DATA] (any)" at bounding box center [724, 208] width 191 height 23
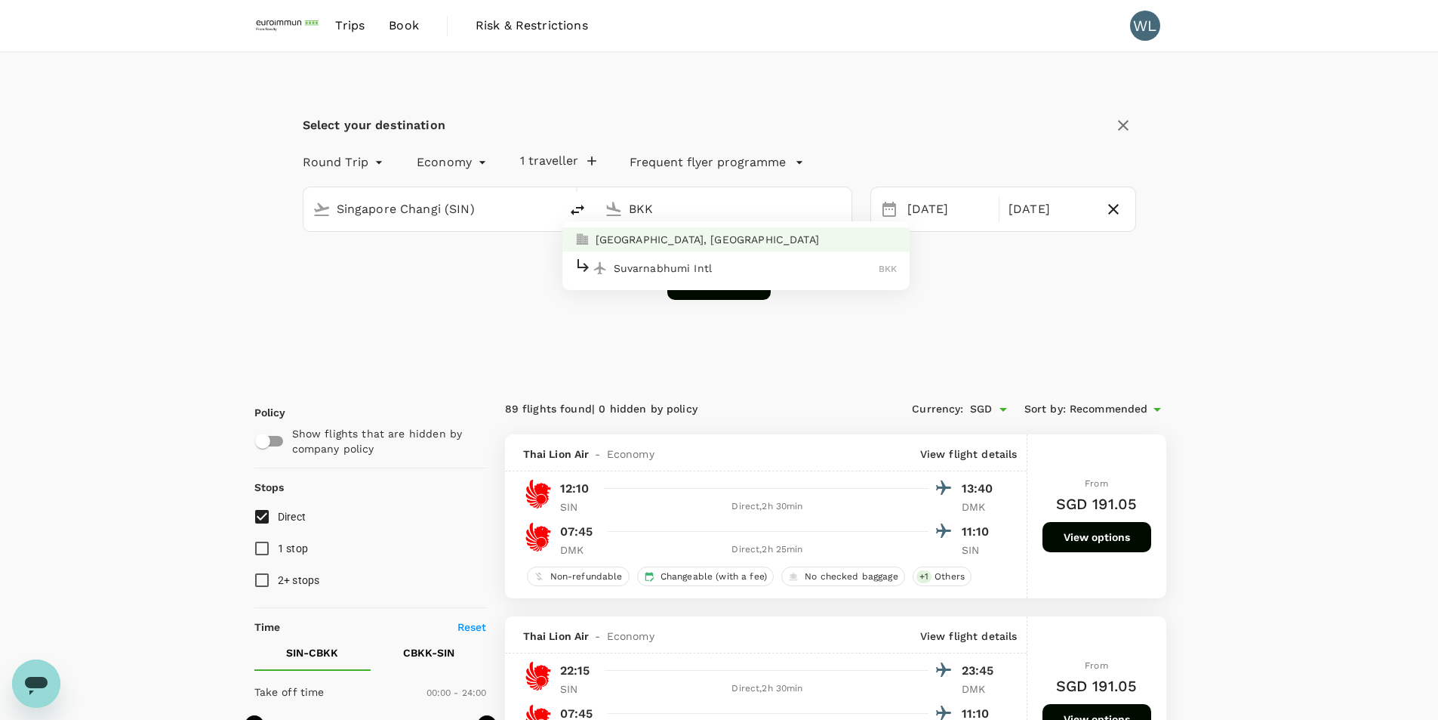
click at [800, 272] on p "Suvarnabhumi Intl" at bounding box center [747, 268] width 266 height 15
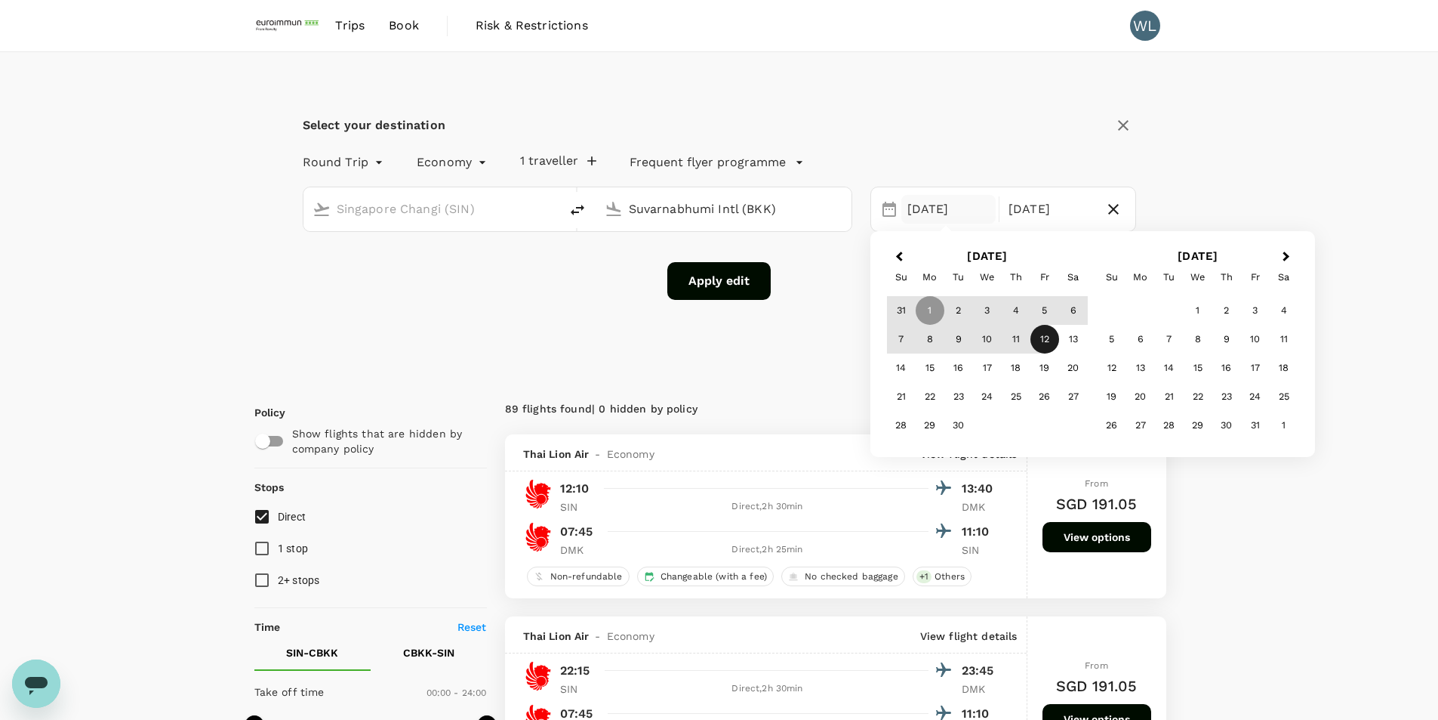
type input "Suvarnabhumi Intl (BKK)"
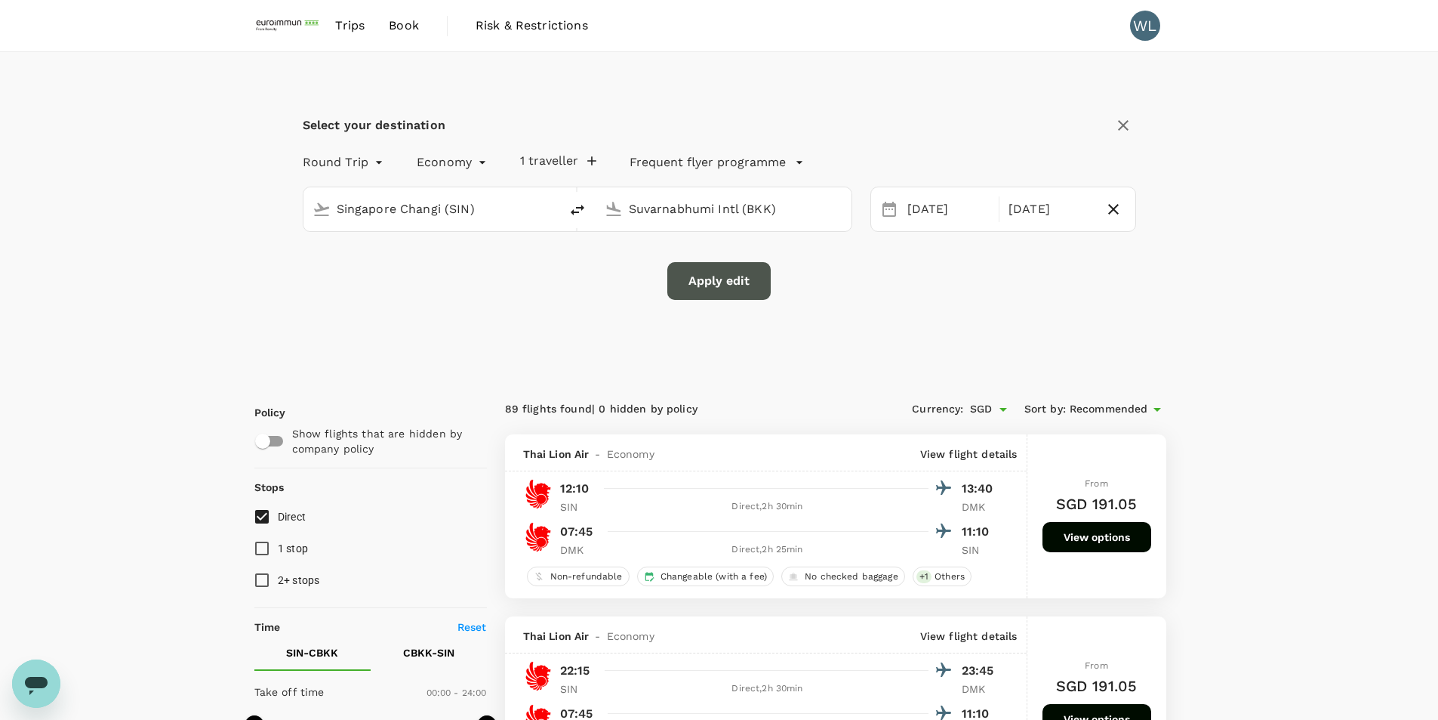
click at [735, 281] on button "Apply edit" at bounding box center [719, 281] width 103 height 38
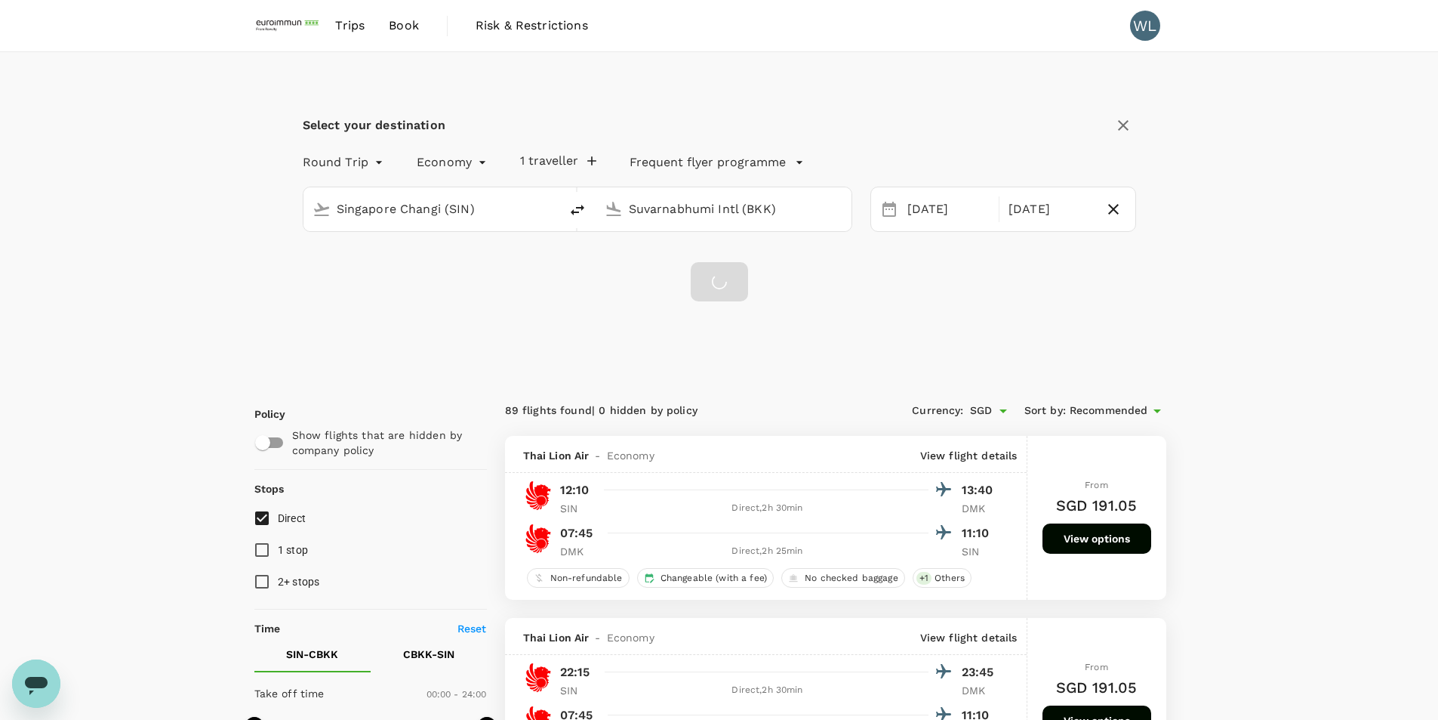
checkbox input "false"
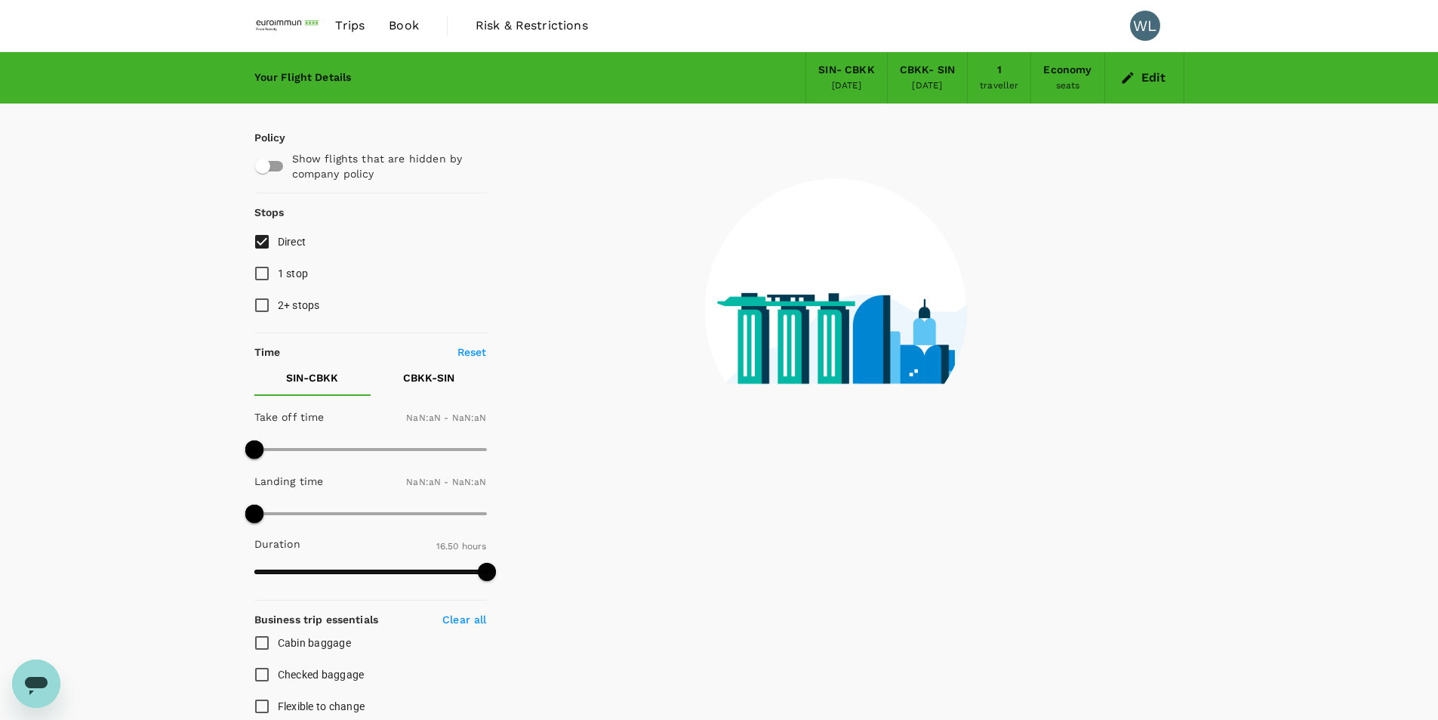
type input "1440"
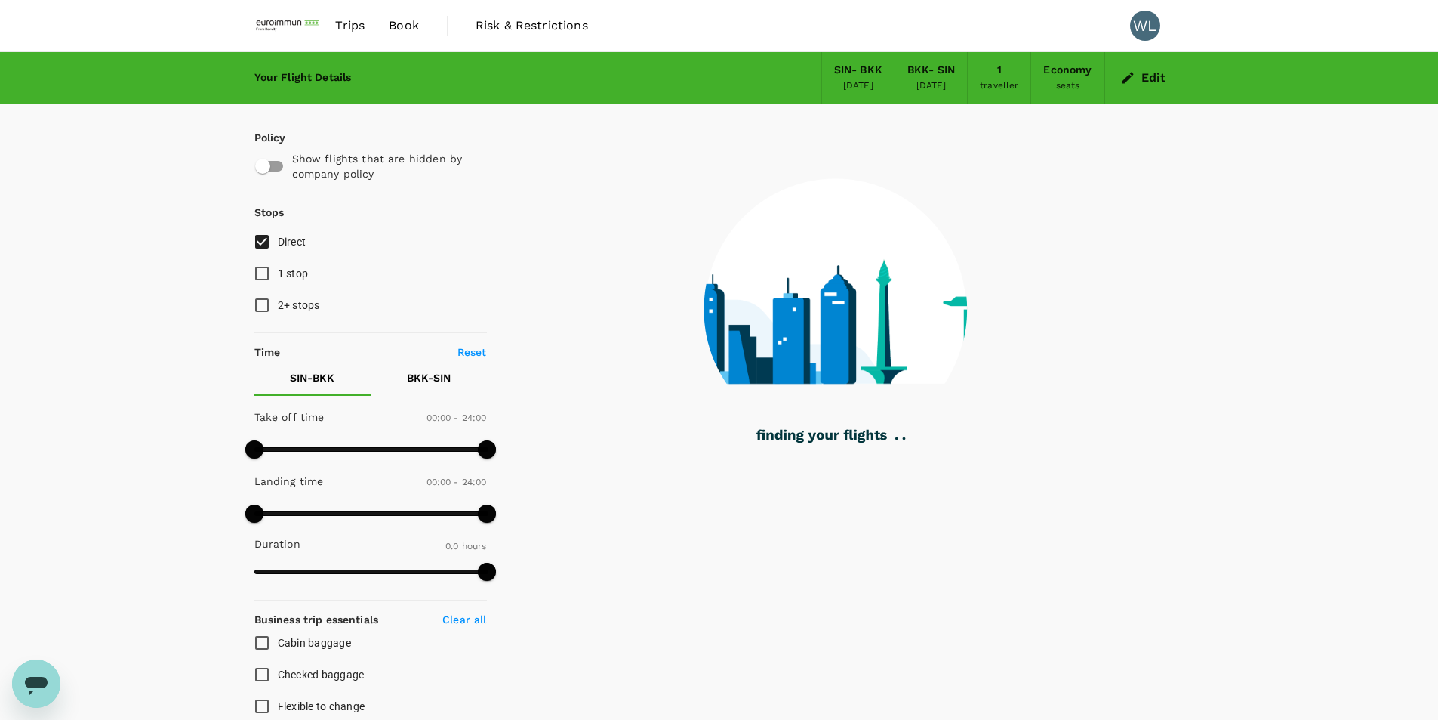
type input "510"
checkbox input "true"
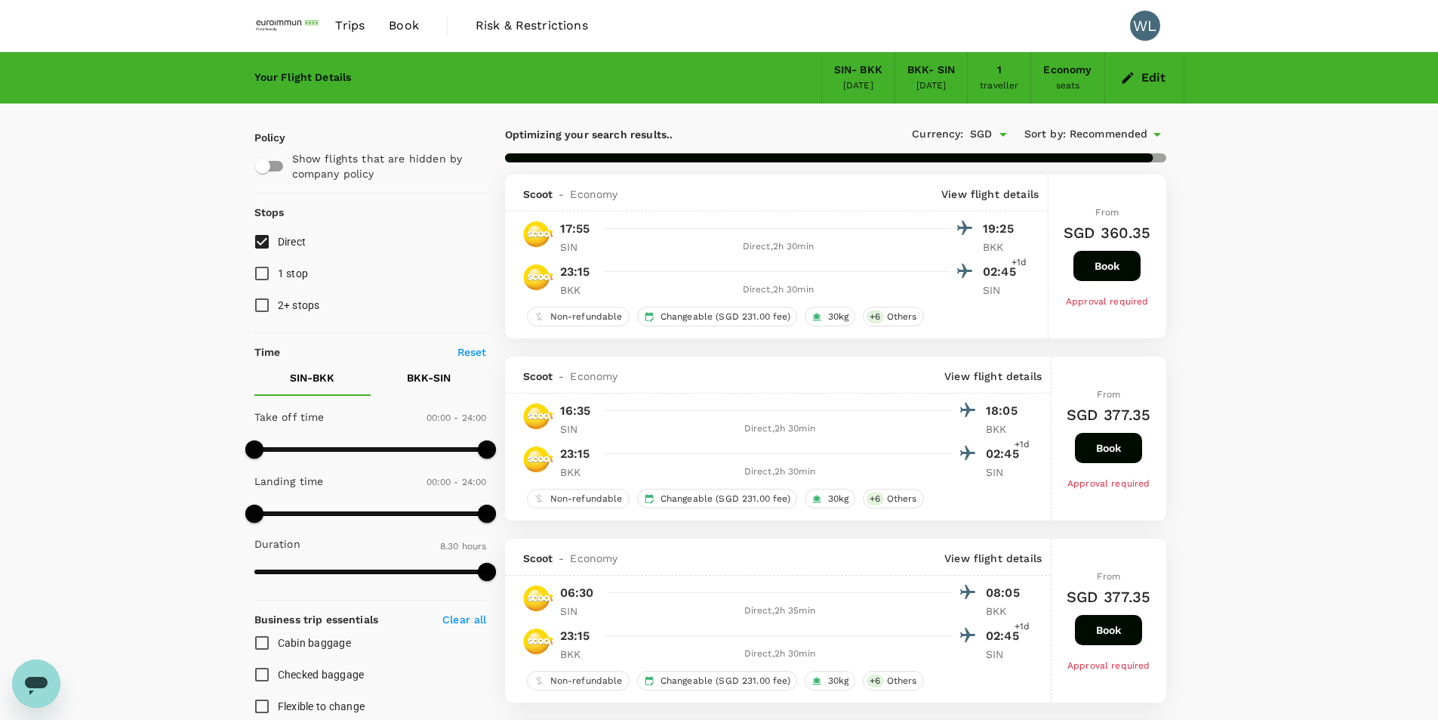
type input "895"
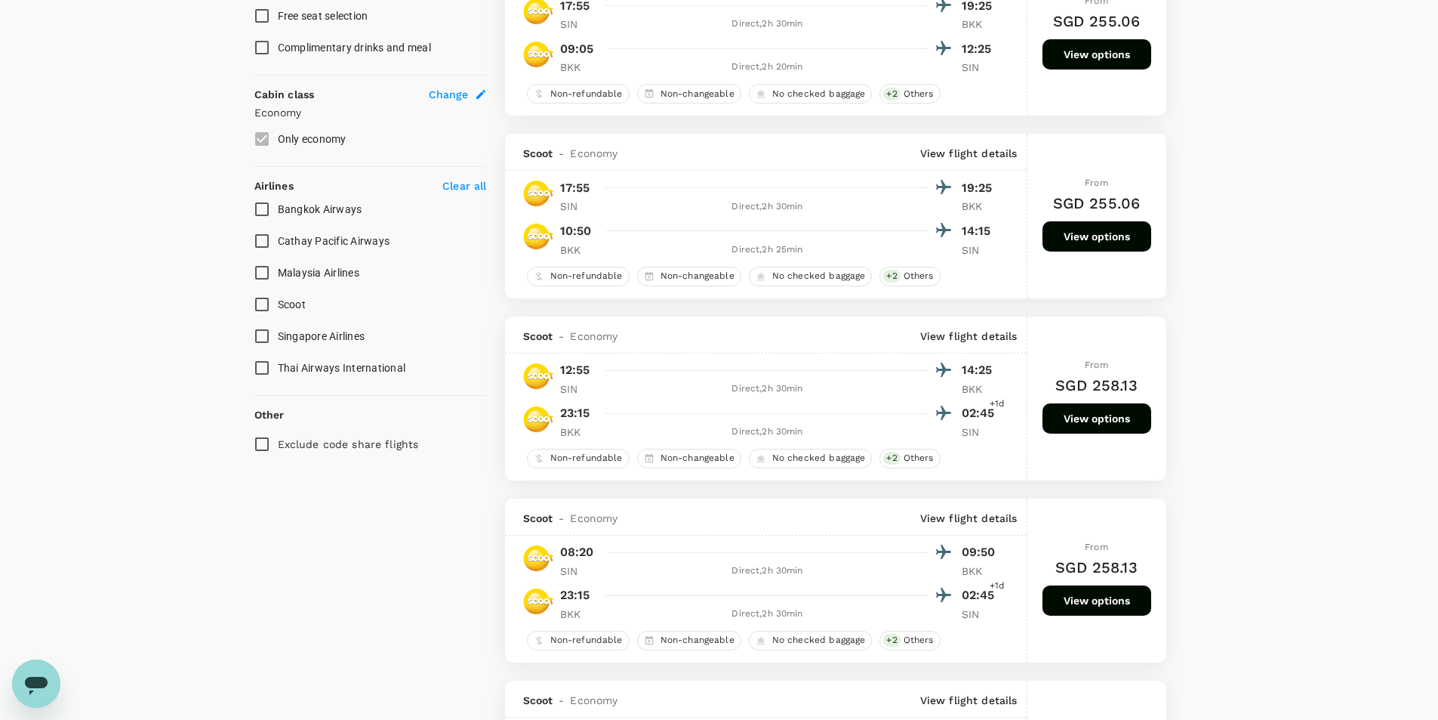
scroll to position [755, 0]
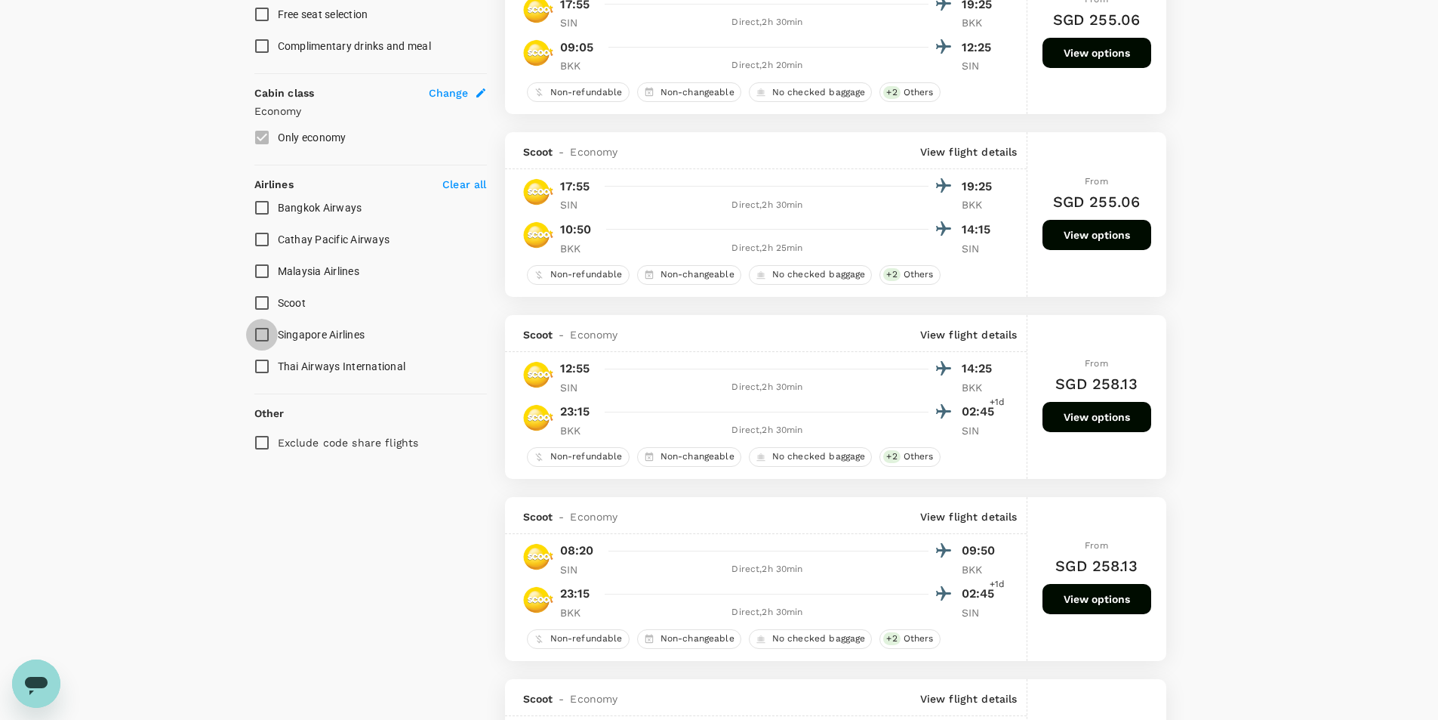
click at [259, 333] on input "Singapore Airlines" at bounding box center [262, 335] width 32 height 32
checkbox input "true"
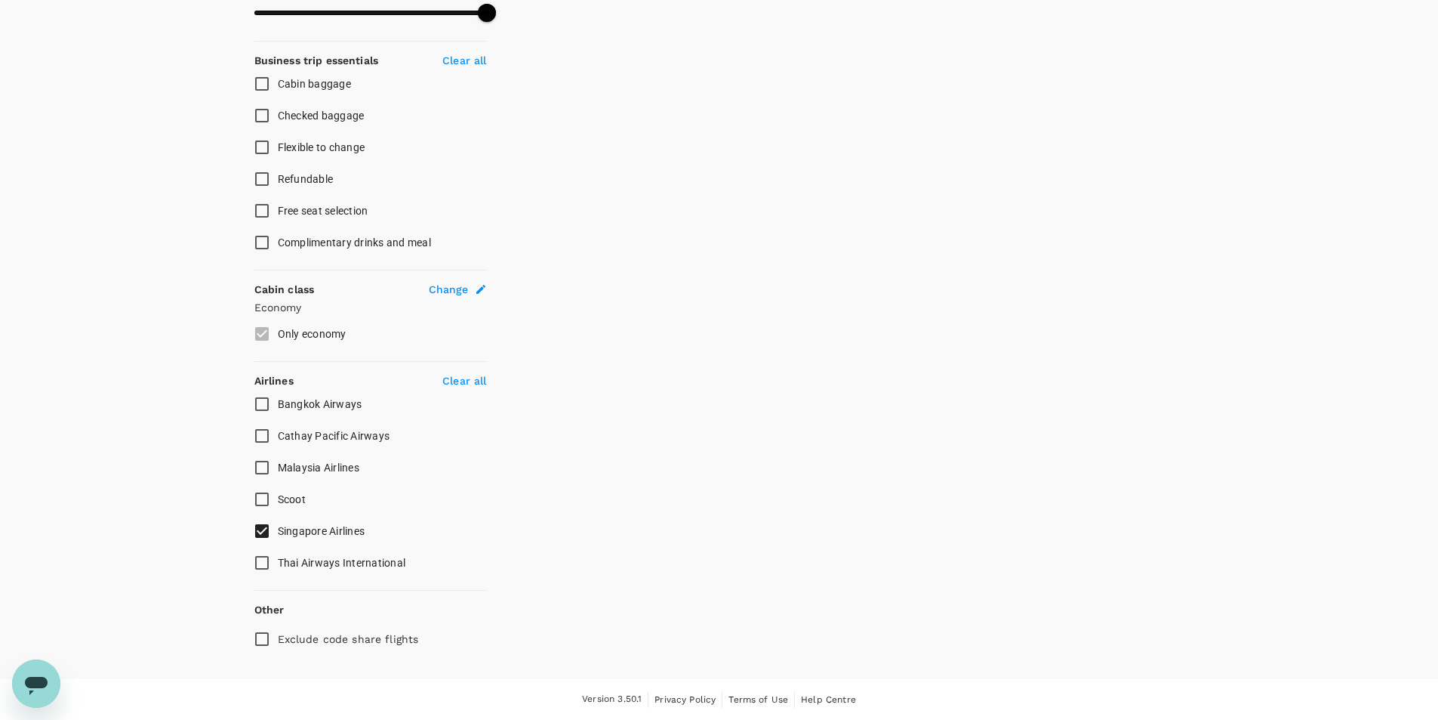
scroll to position [559, 0]
click at [262, 300] on p "Economy" at bounding box center [370, 307] width 233 height 15
click at [263, 497] on input "Scoot" at bounding box center [262, 499] width 32 height 32
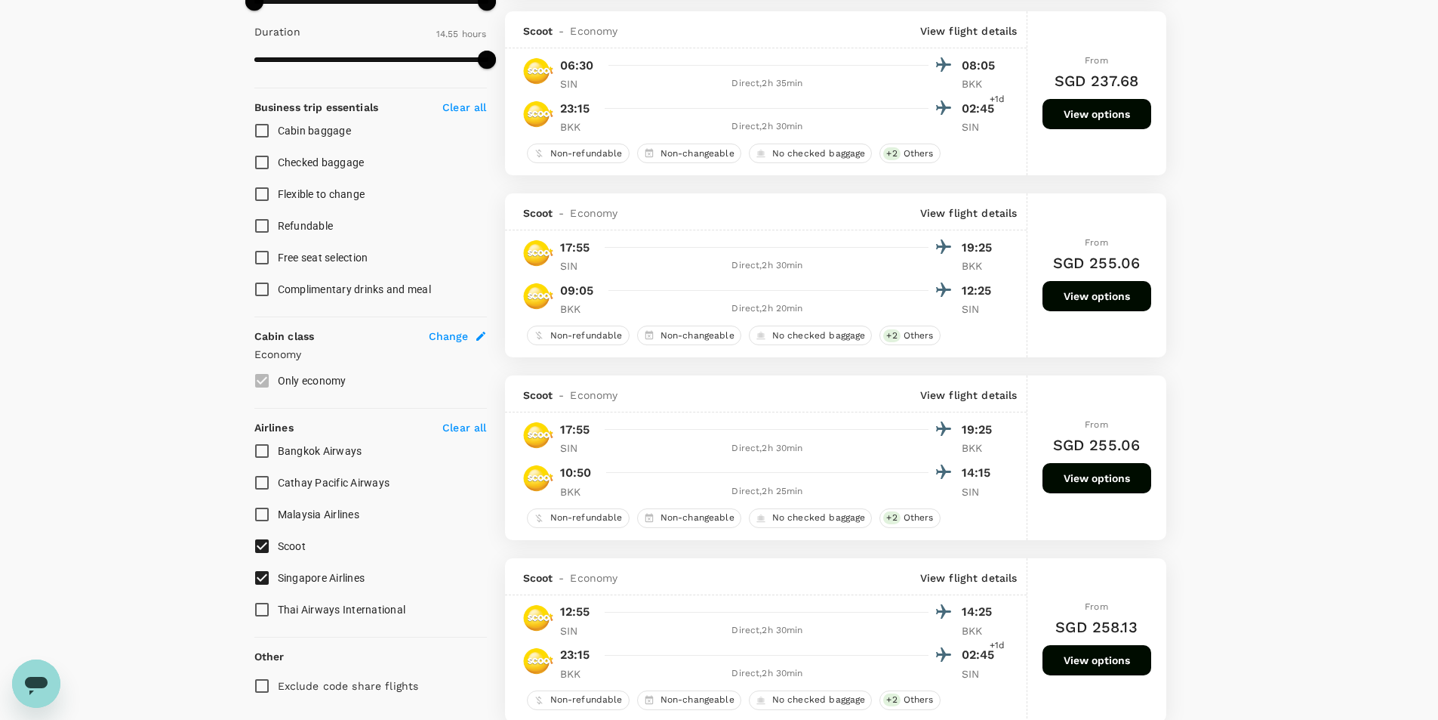
scroll to position [652, 0]
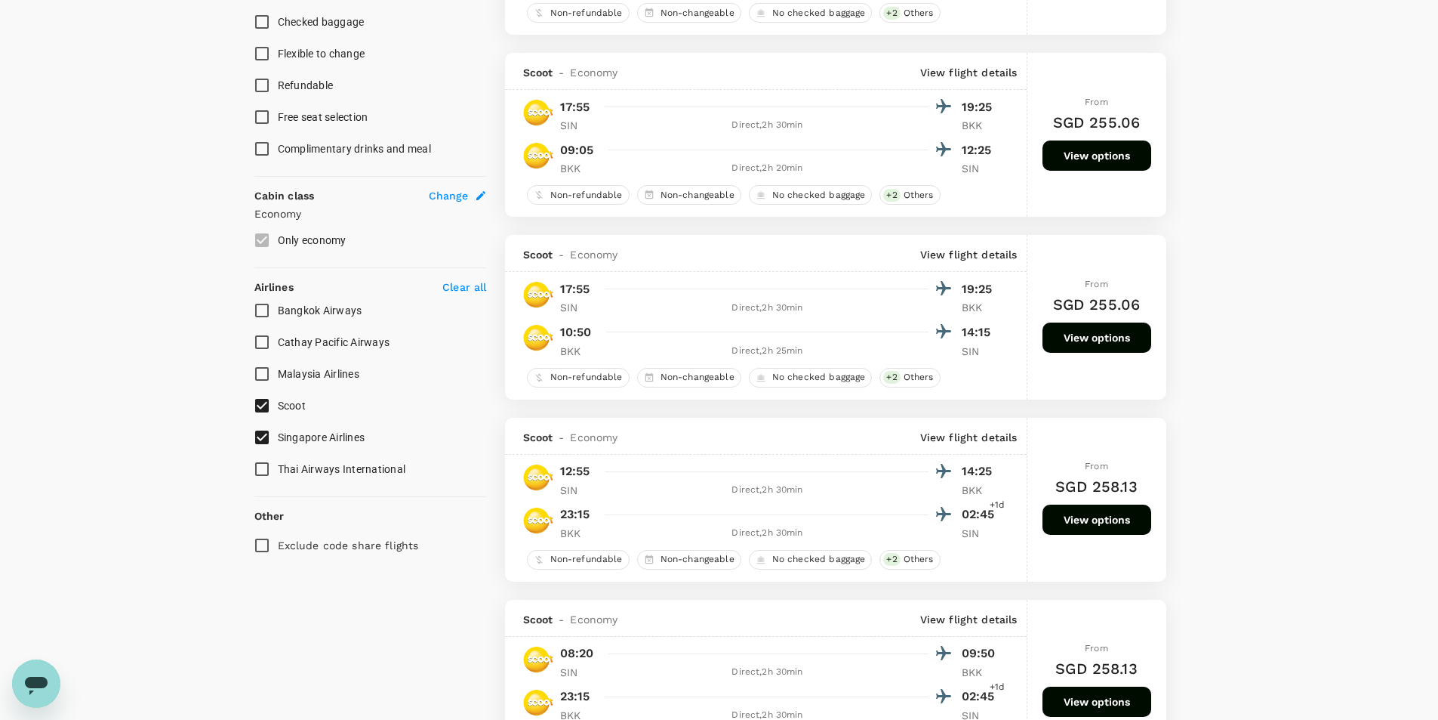
click at [266, 405] on input "Scoot" at bounding box center [262, 406] width 32 height 32
checkbox input "false"
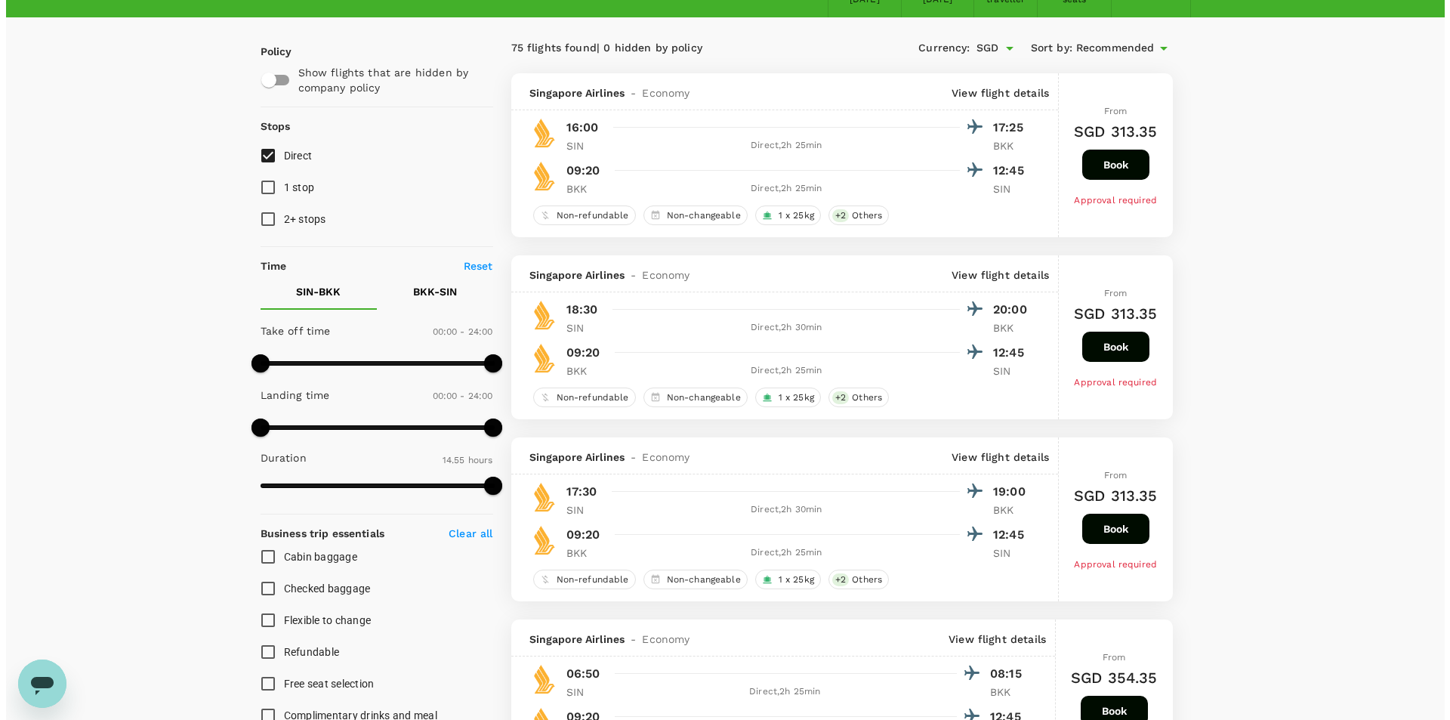
scroll to position [48, 0]
